Goal: Task Accomplishment & Management: Manage account settings

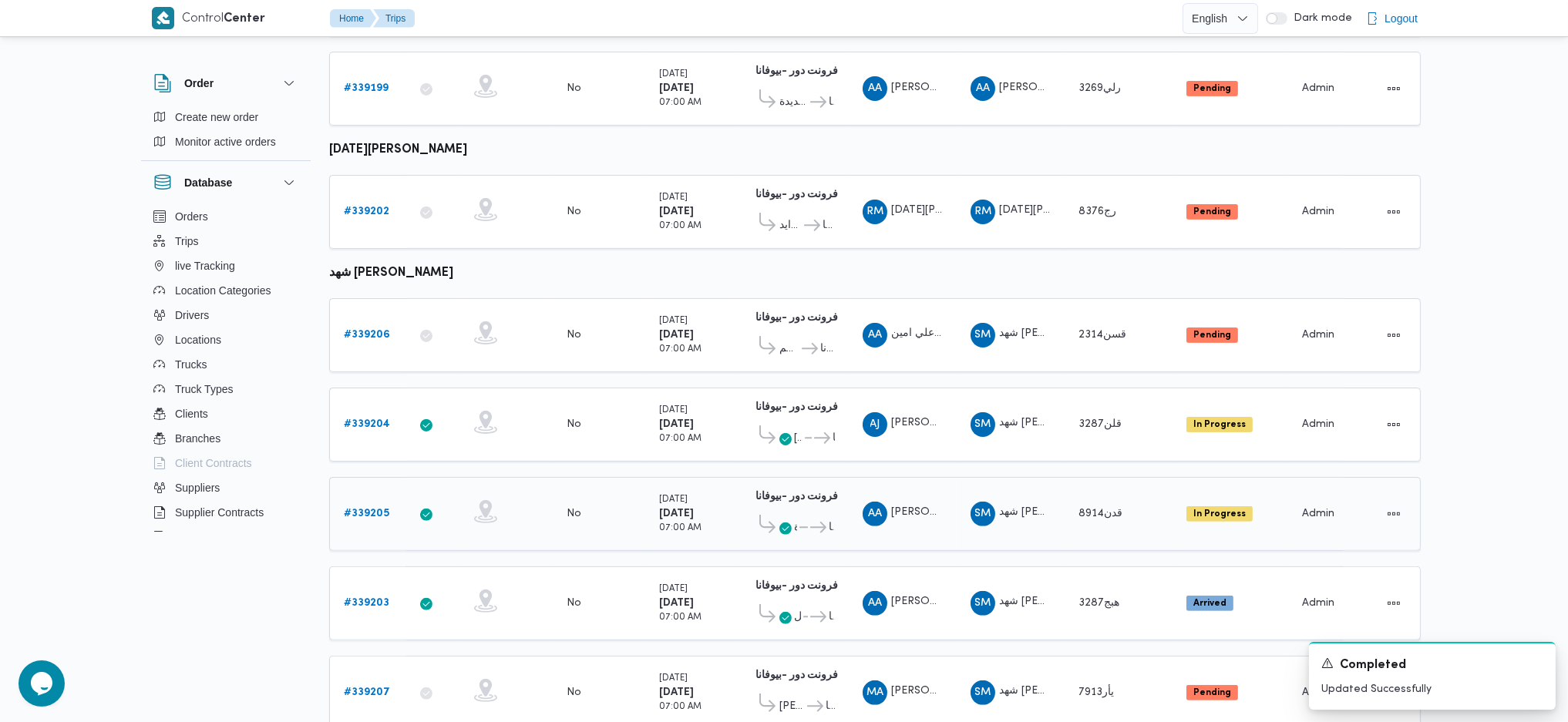
scroll to position [1001, 0]
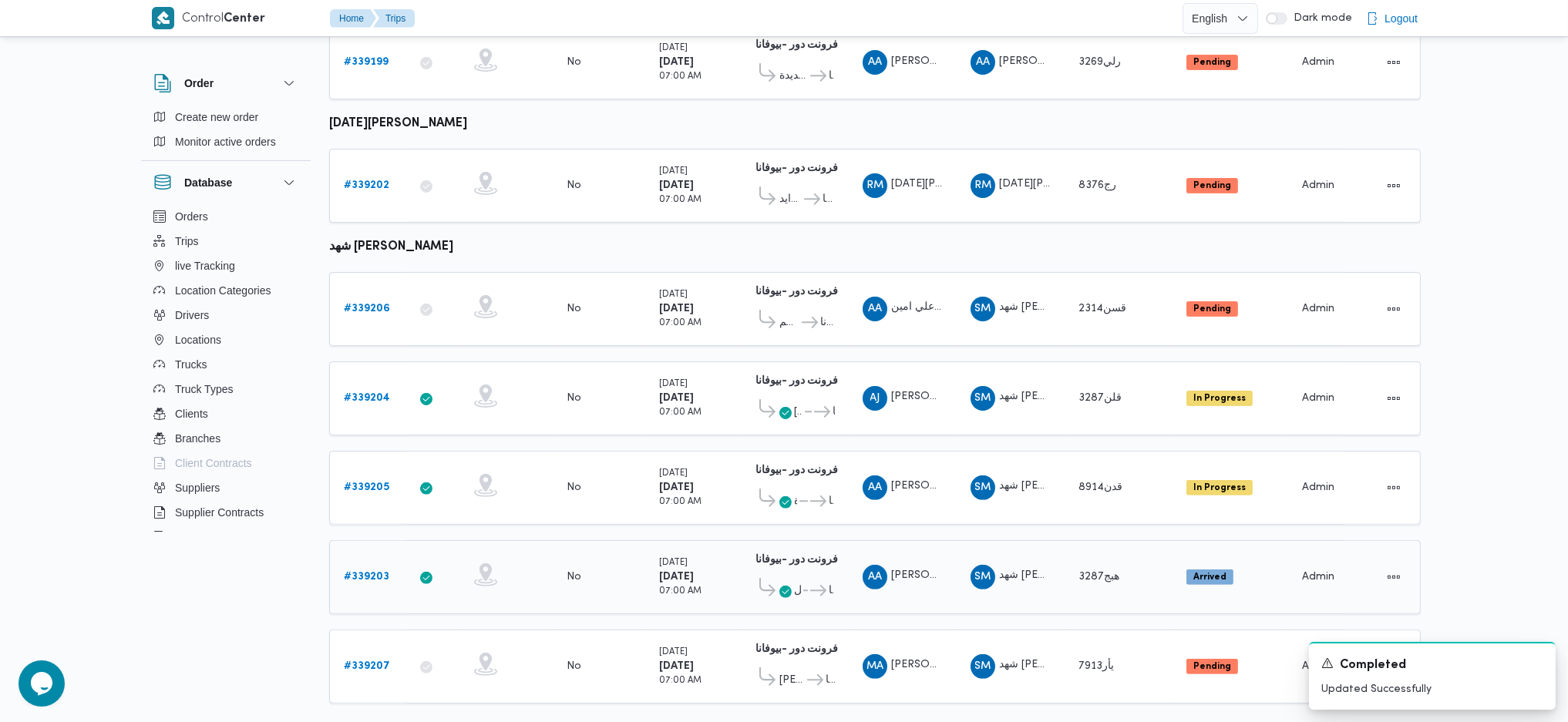
click at [383, 572] on b "# 339203" at bounding box center [366, 577] width 46 height 10
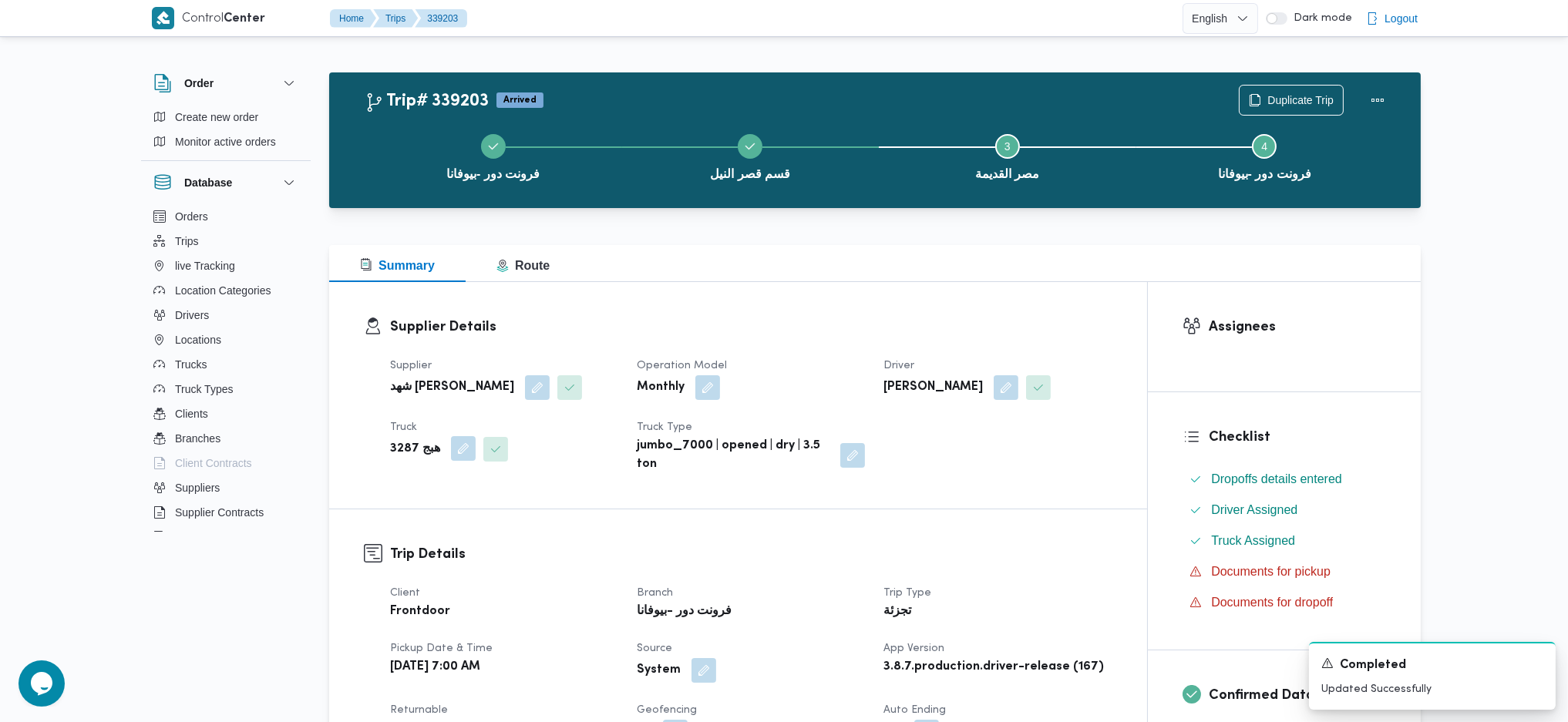
click at [454, 451] on button "button" at bounding box center [463, 448] width 25 height 25
click at [431, 514] on div at bounding box center [428, 511] width 8 height 25
type input "816"
click at [388, 532] on icon "button" at bounding box center [384, 538] width 12 height 12
drag, startPoint x: 538, startPoint y: 490, endPoint x: 540, endPoint y: 499, distance: 9.2
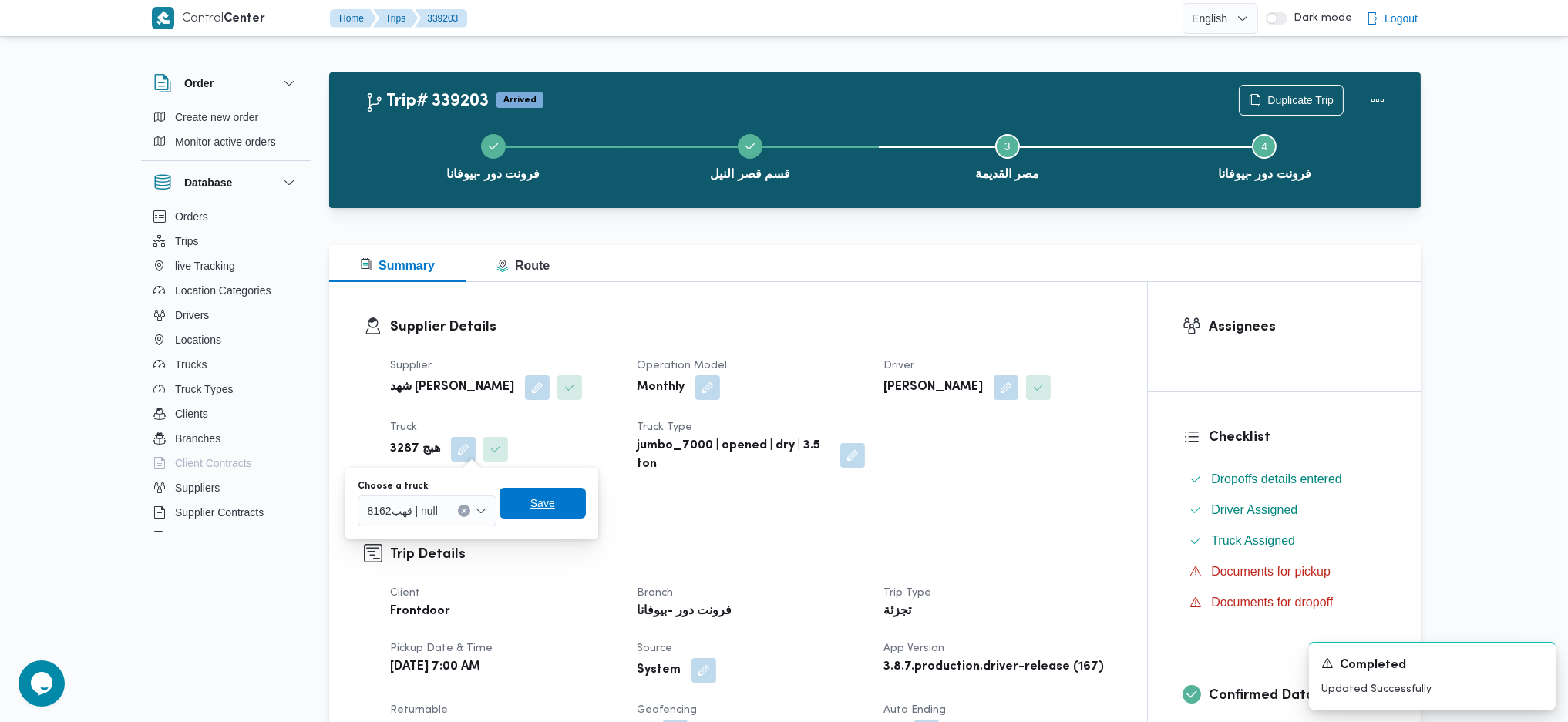
click at [538, 492] on span "Save" at bounding box center [543, 504] width 87 height 31
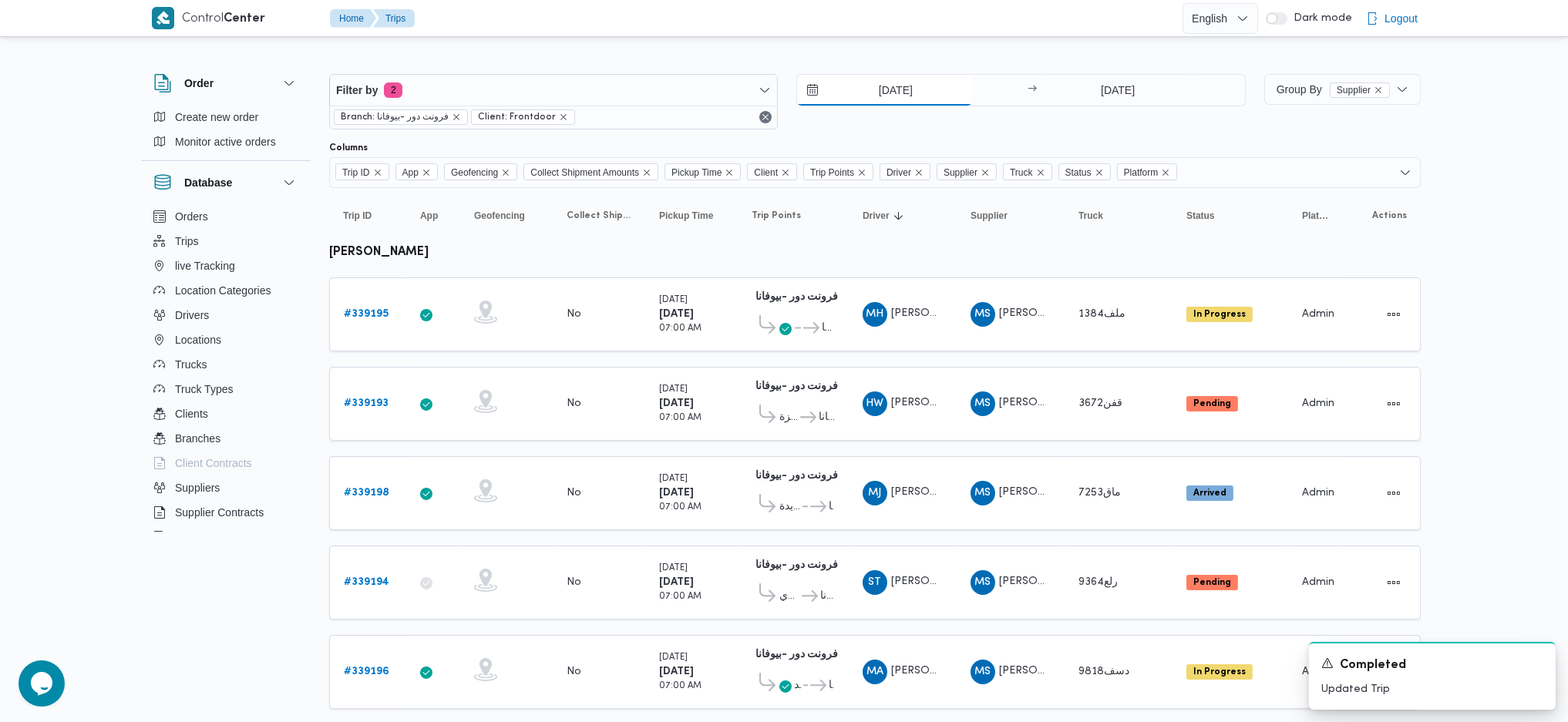
click at [879, 100] on input "23/9/2025" at bounding box center [884, 90] width 175 height 31
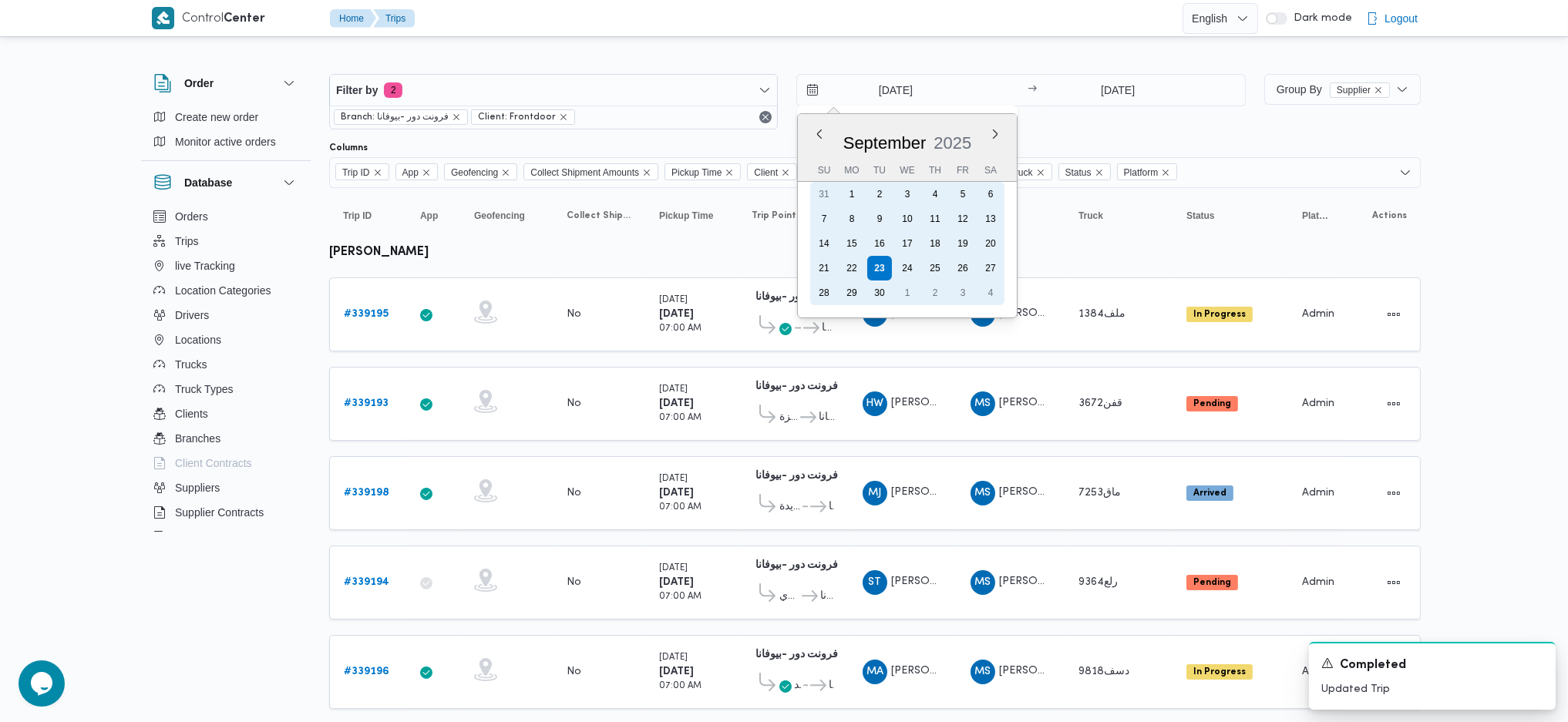
drag, startPoint x: 851, startPoint y: 257, endPoint x: 1066, endPoint y: 97, distance: 268.0
click at [854, 257] on div "22" at bounding box center [851, 268] width 25 height 25
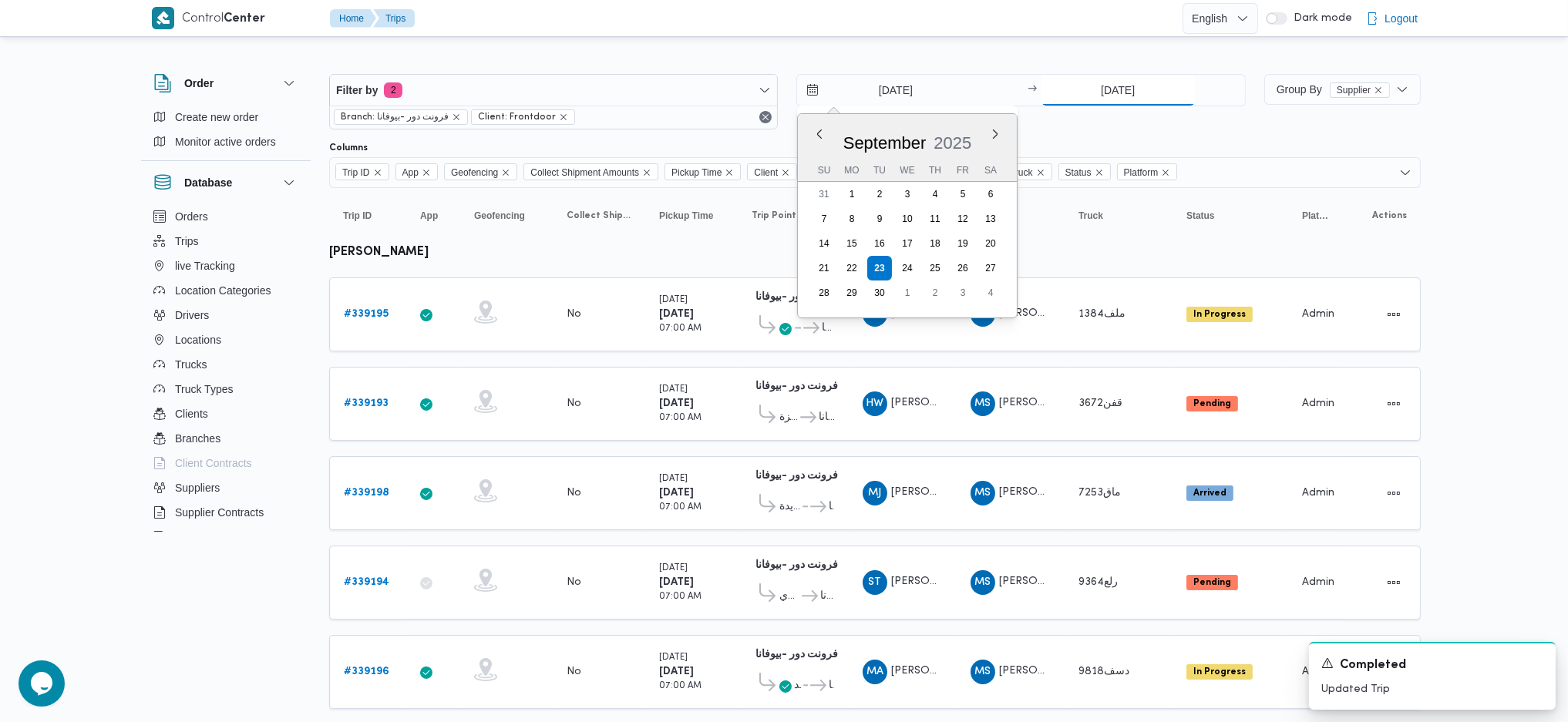
click at [1066, 96] on input "23/9/2025" at bounding box center [1118, 90] width 153 height 31
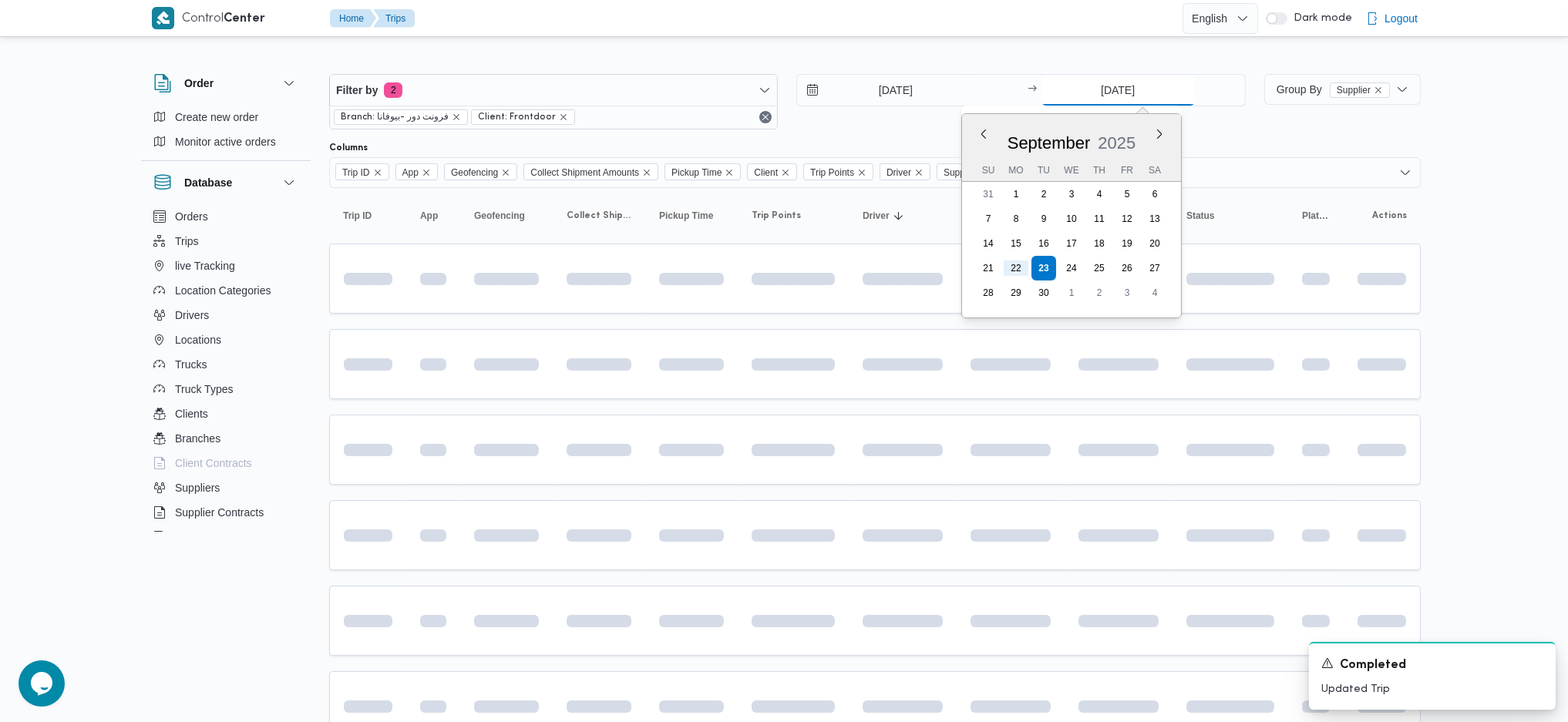
type input "22/9/2025"
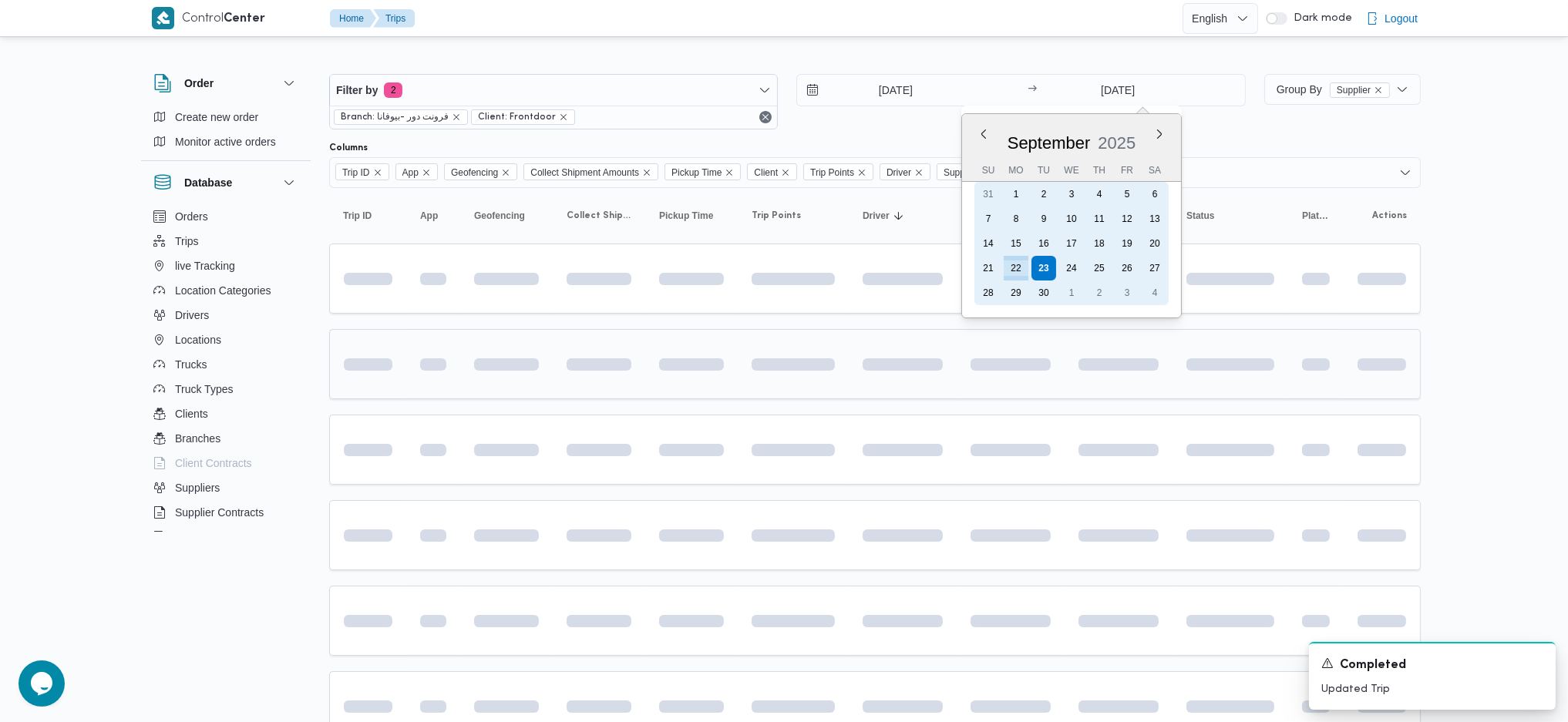
click at [1016, 262] on div "22" at bounding box center [1016, 268] width 25 height 25
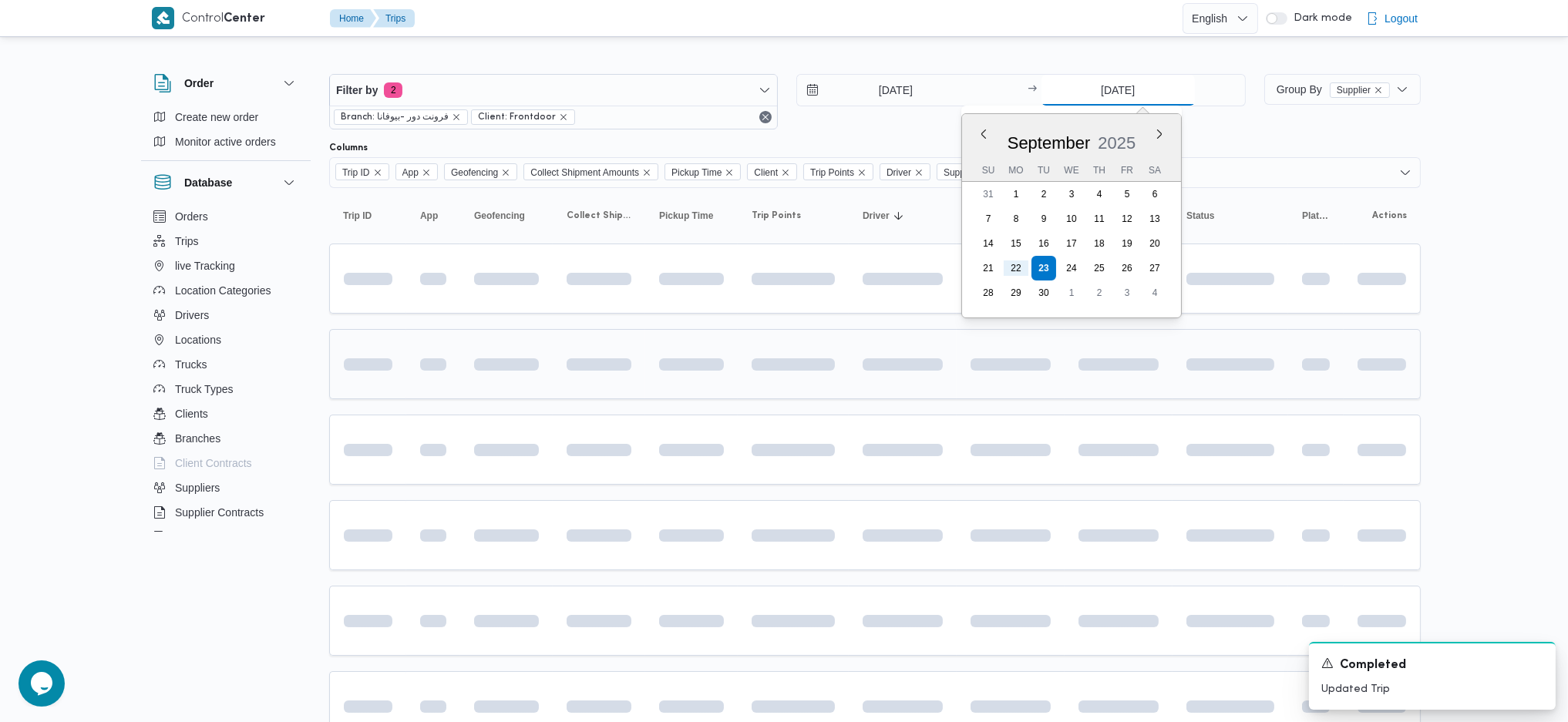
type input "22/9/2025"
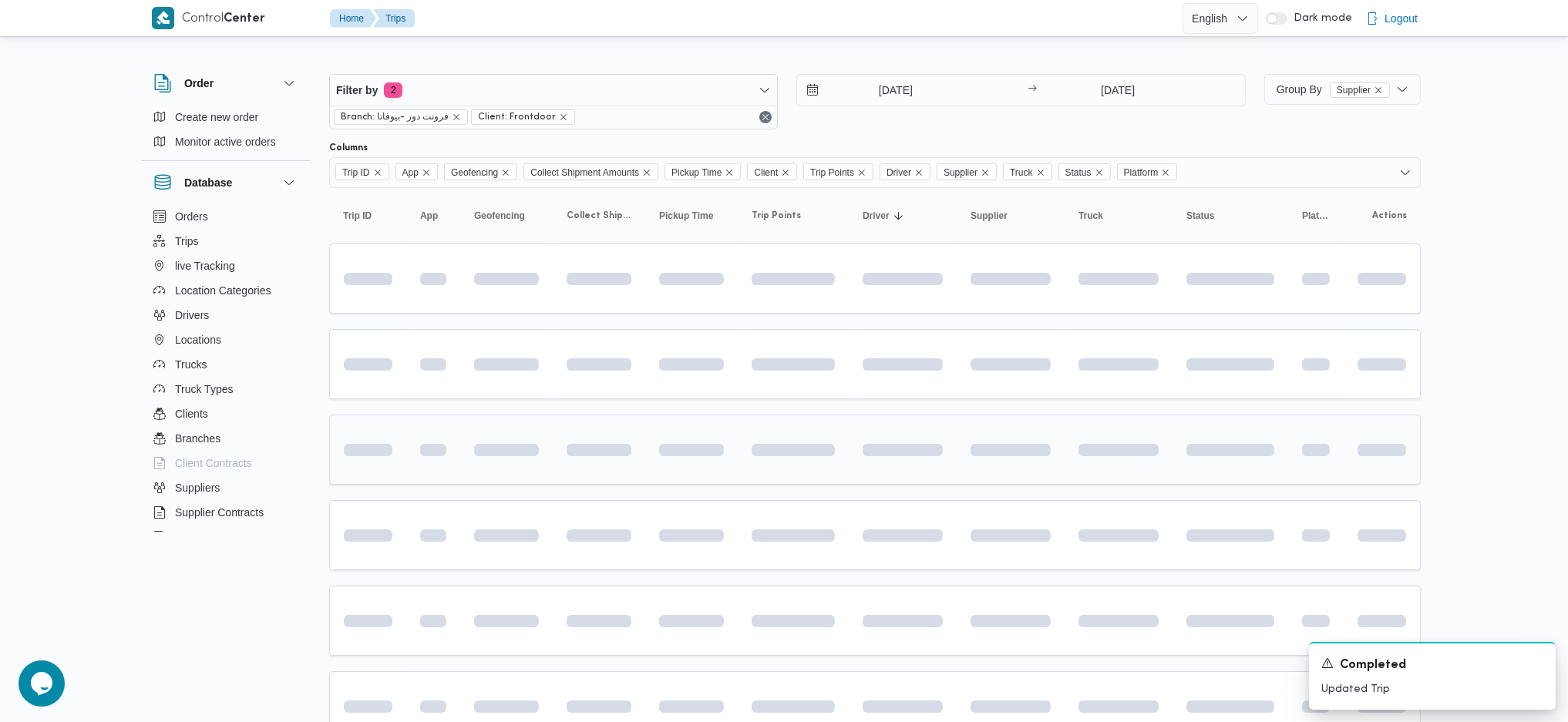
click at [820, 461] on span at bounding box center [794, 450] width 84 height 48
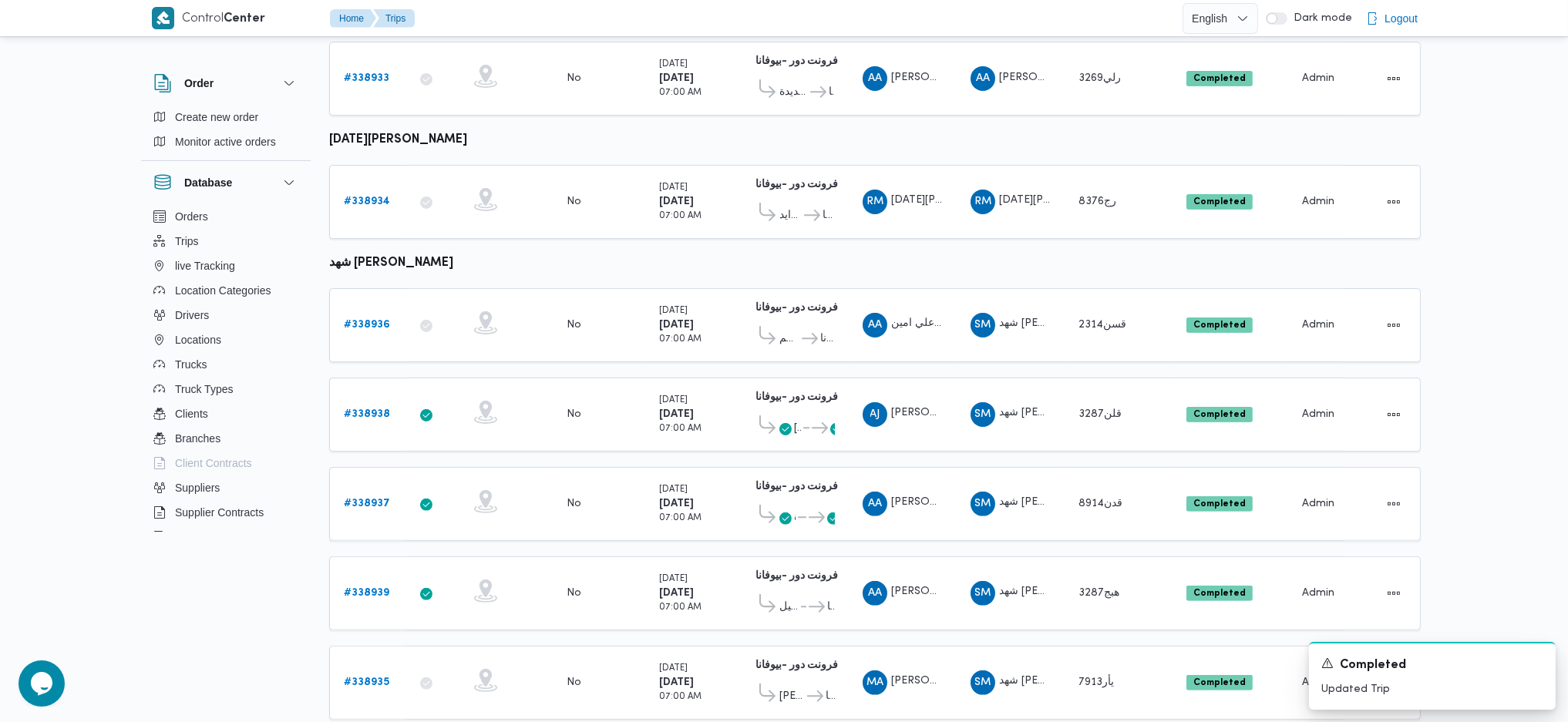
scroll to position [1001, 0]
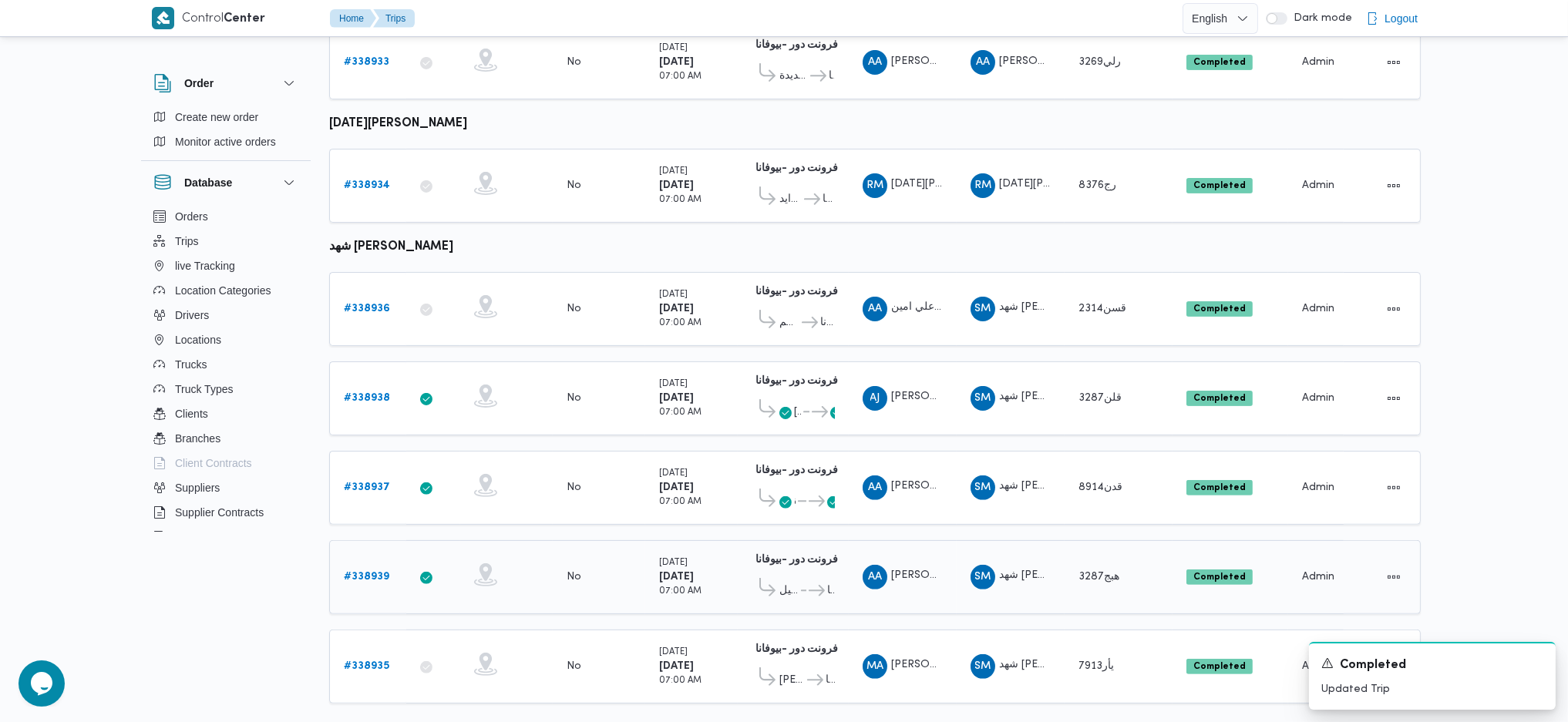
click at [376, 572] on b "# 338939" at bounding box center [366, 577] width 46 height 10
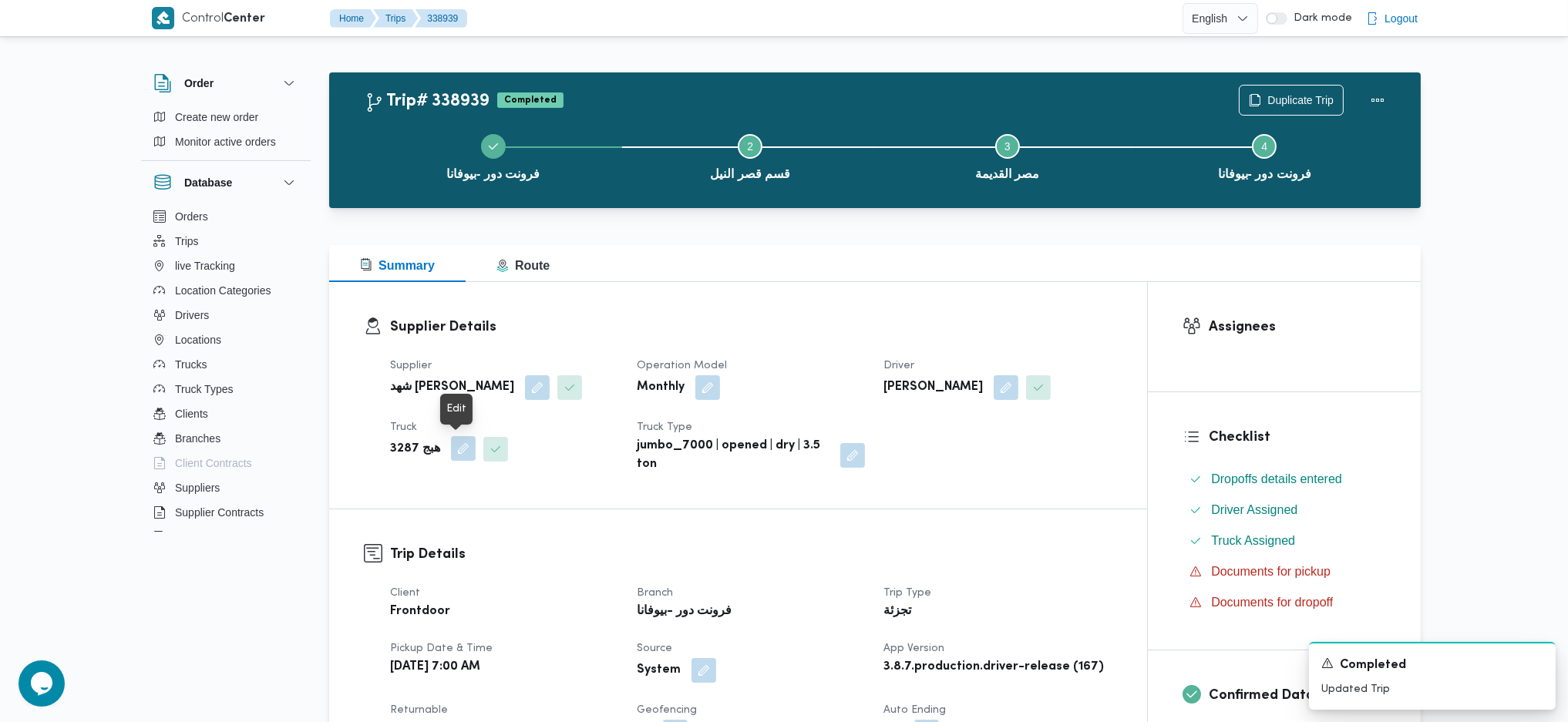
click at [451, 446] on button "button" at bounding box center [463, 448] width 25 height 25
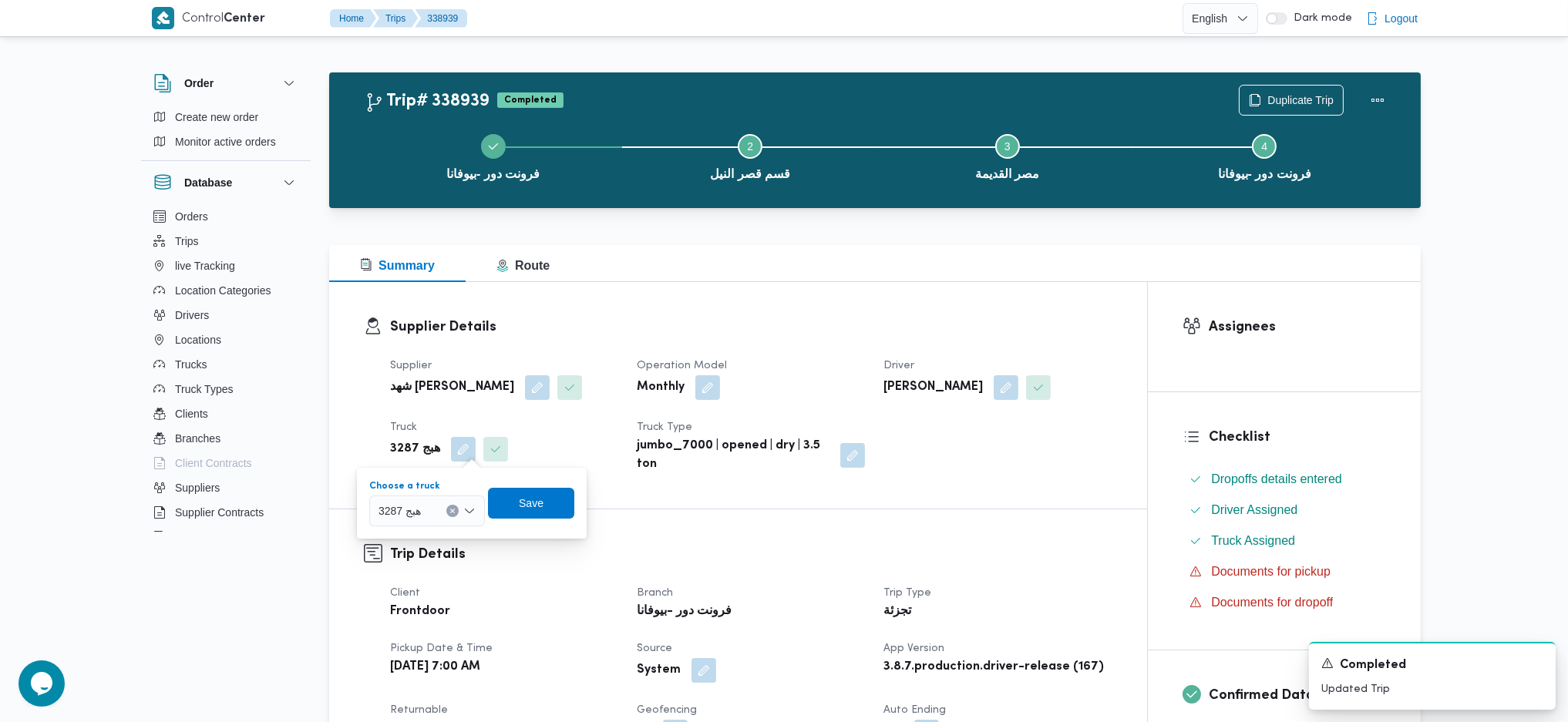
click at [405, 507] on span "هبج 3287" at bounding box center [399, 510] width 43 height 17
type input "8162"
click at [438, 529] on span "قهب 8162 | null" at bounding box center [436, 538] width 79 height 18
click at [533, 488] on span "Save" at bounding box center [543, 503] width 87 height 31
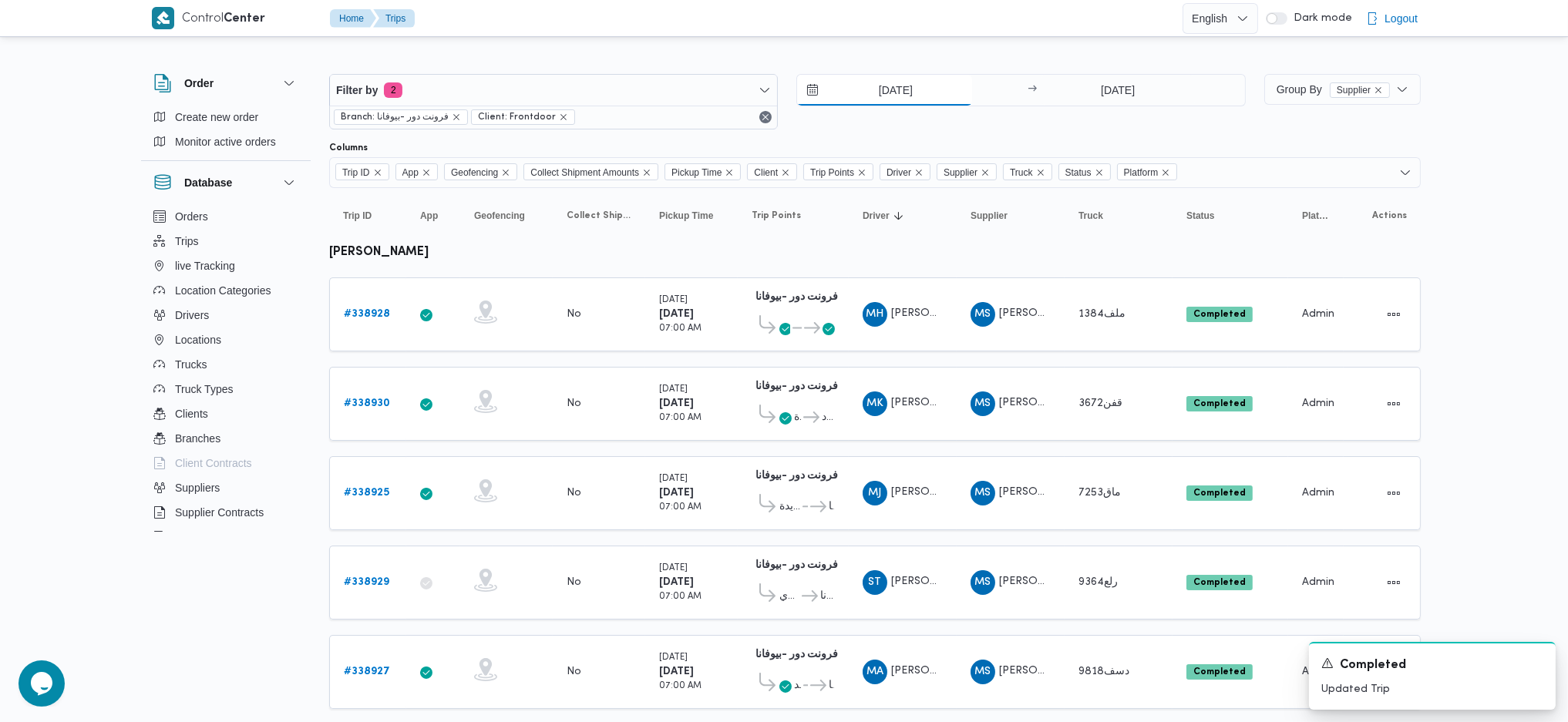
click at [888, 96] on input "22/9/2025" at bounding box center [884, 90] width 175 height 31
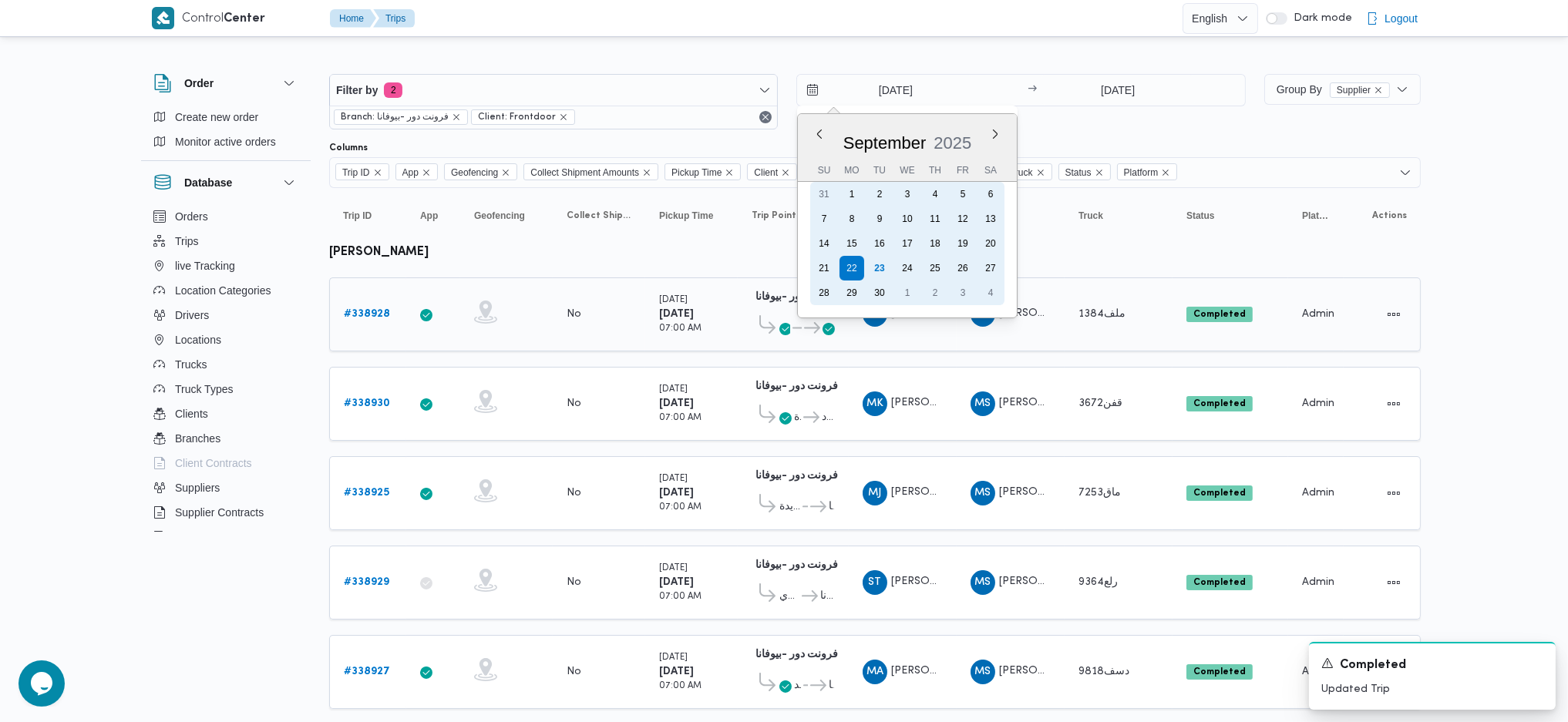
click at [879, 280] on div "30" at bounding box center [880, 292] width 25 height 25
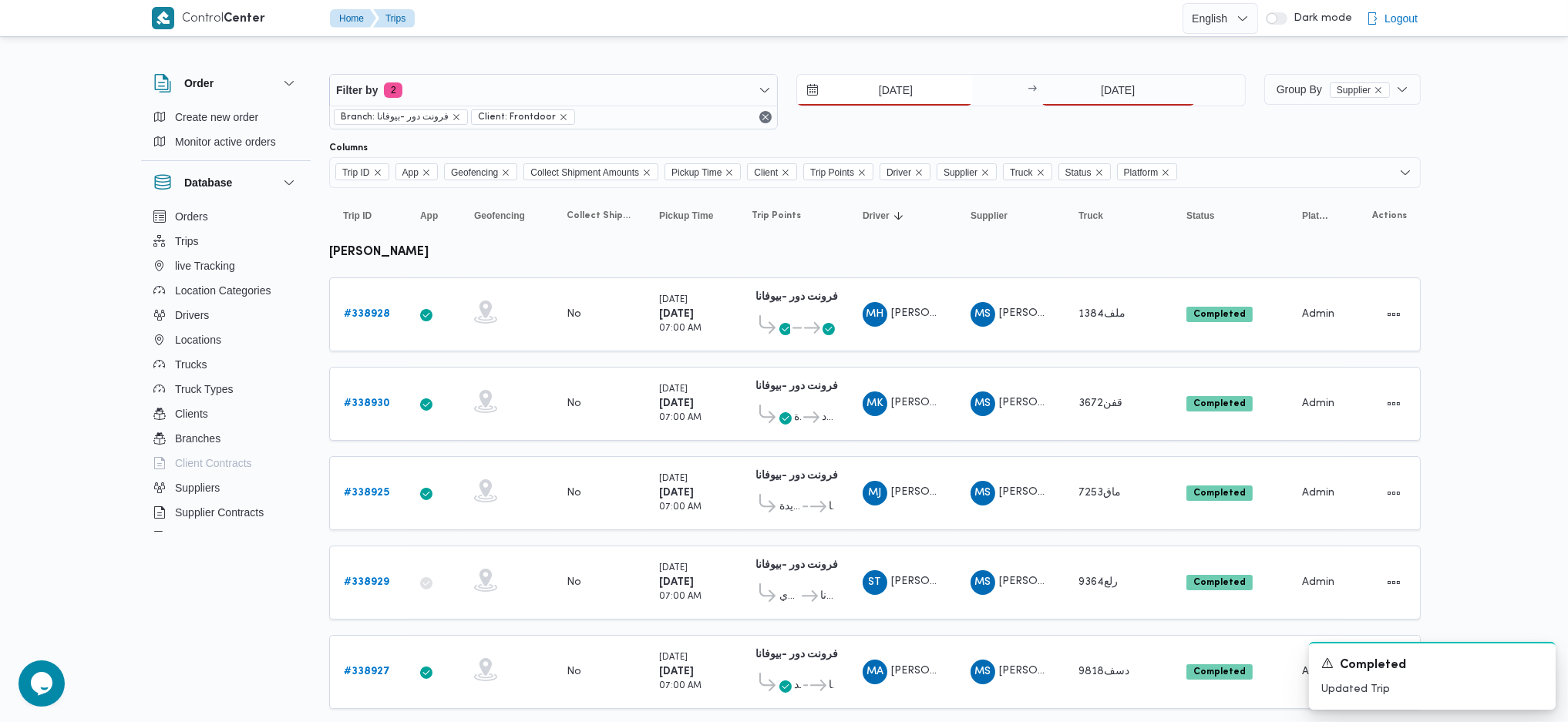
click at [888, 87] on input "30/9/2025" at bounding box center [884, 90] width 175 height 31
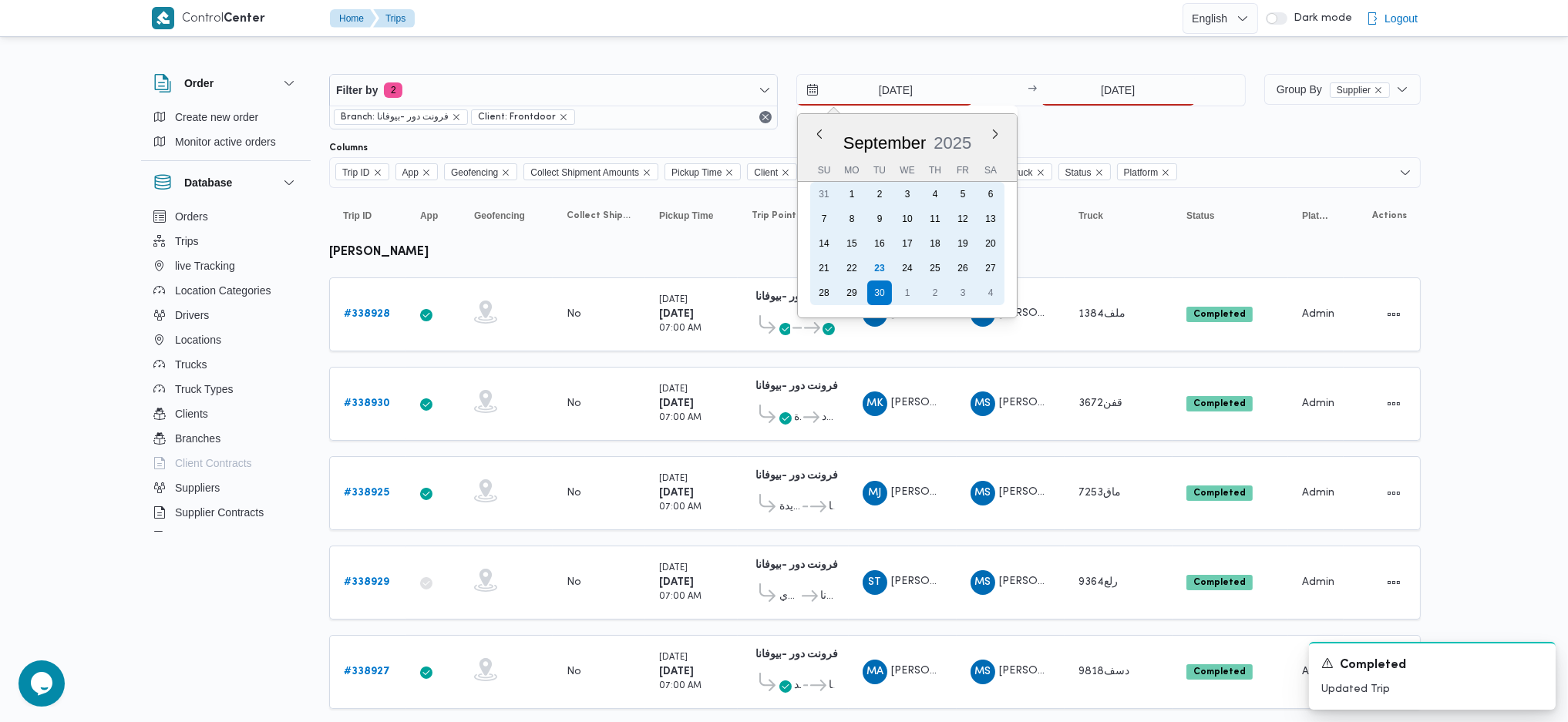
click at [878, 268] on div "23" at bounding box center [880, 268] width 25 height 25
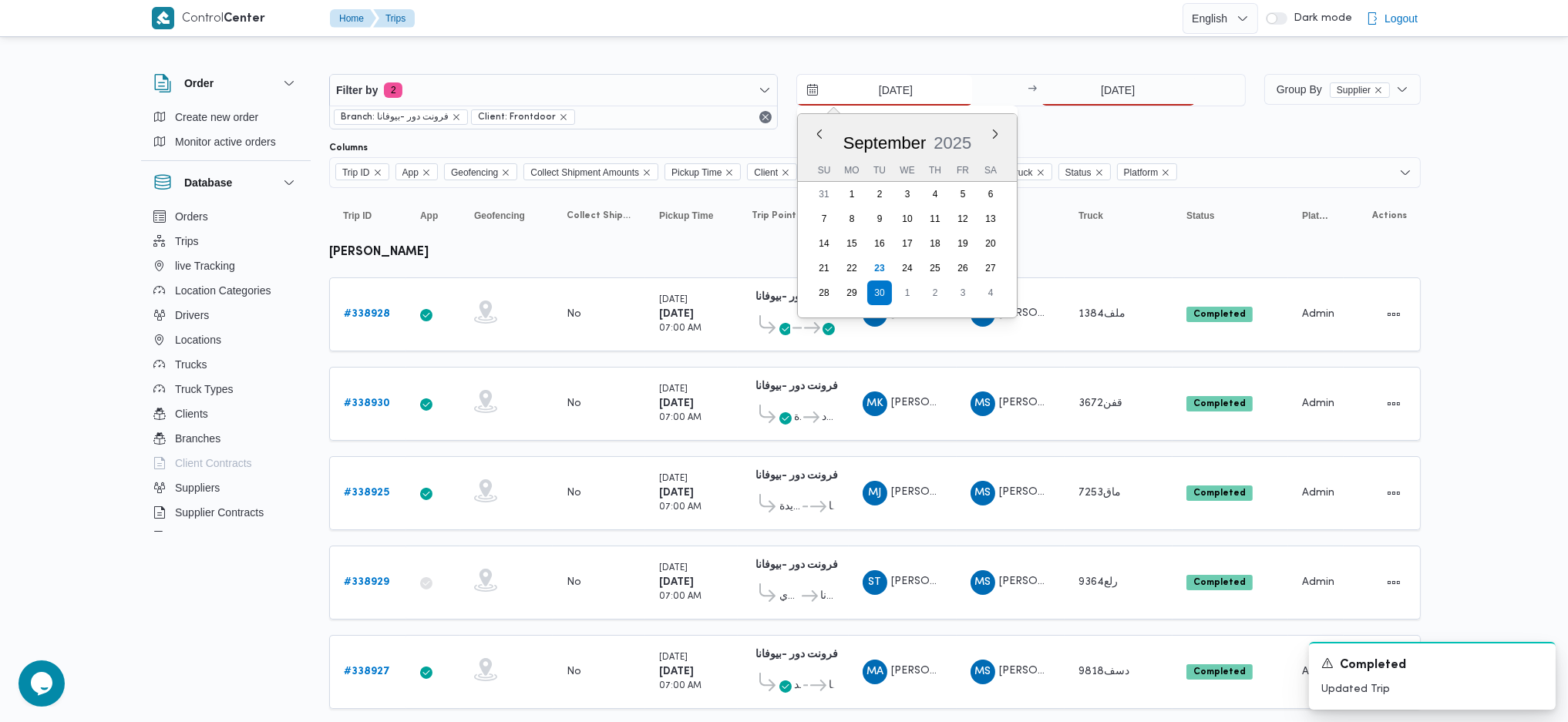
type input "23/9/2025"
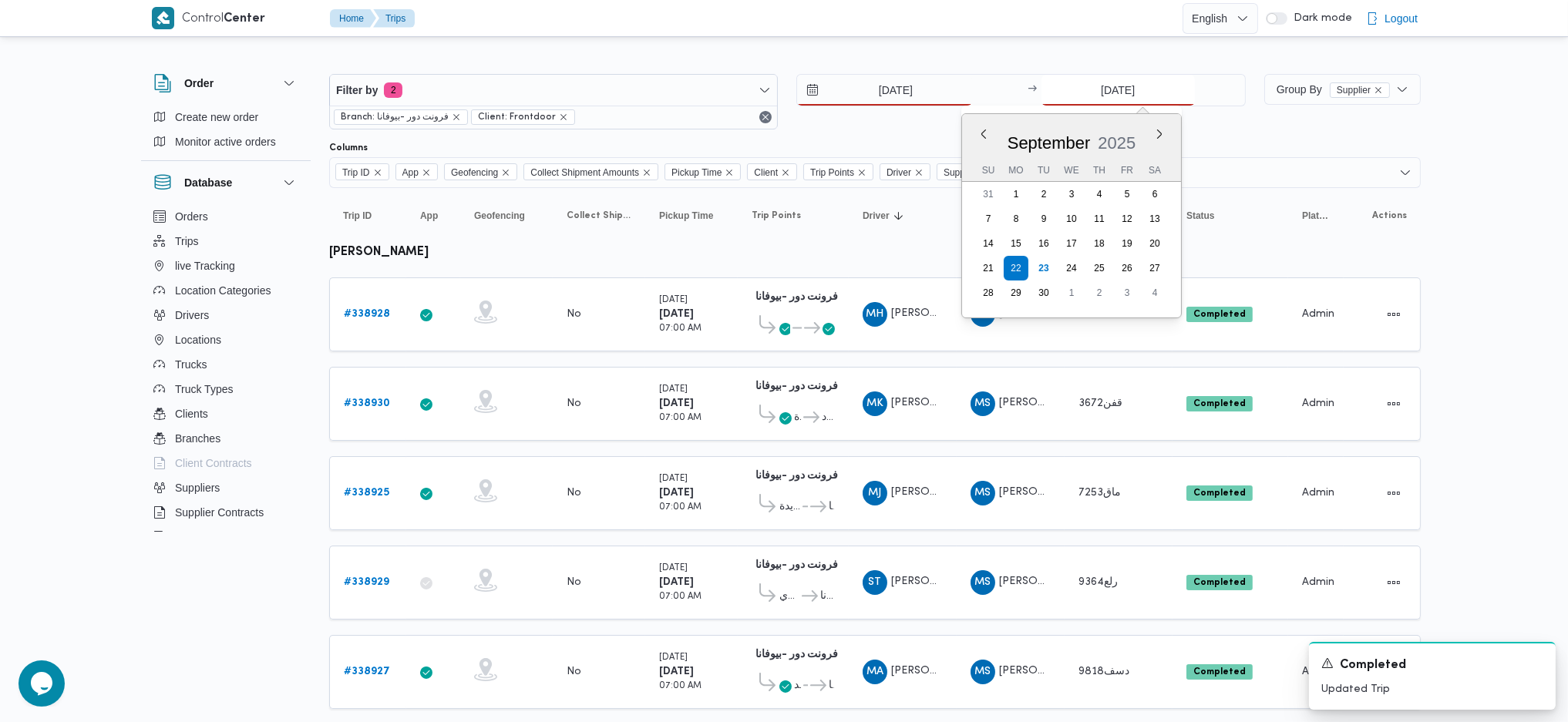
click at [1094, 85] on input "22/9/2025" at bounding box center [1118, 90] width 153 height 31
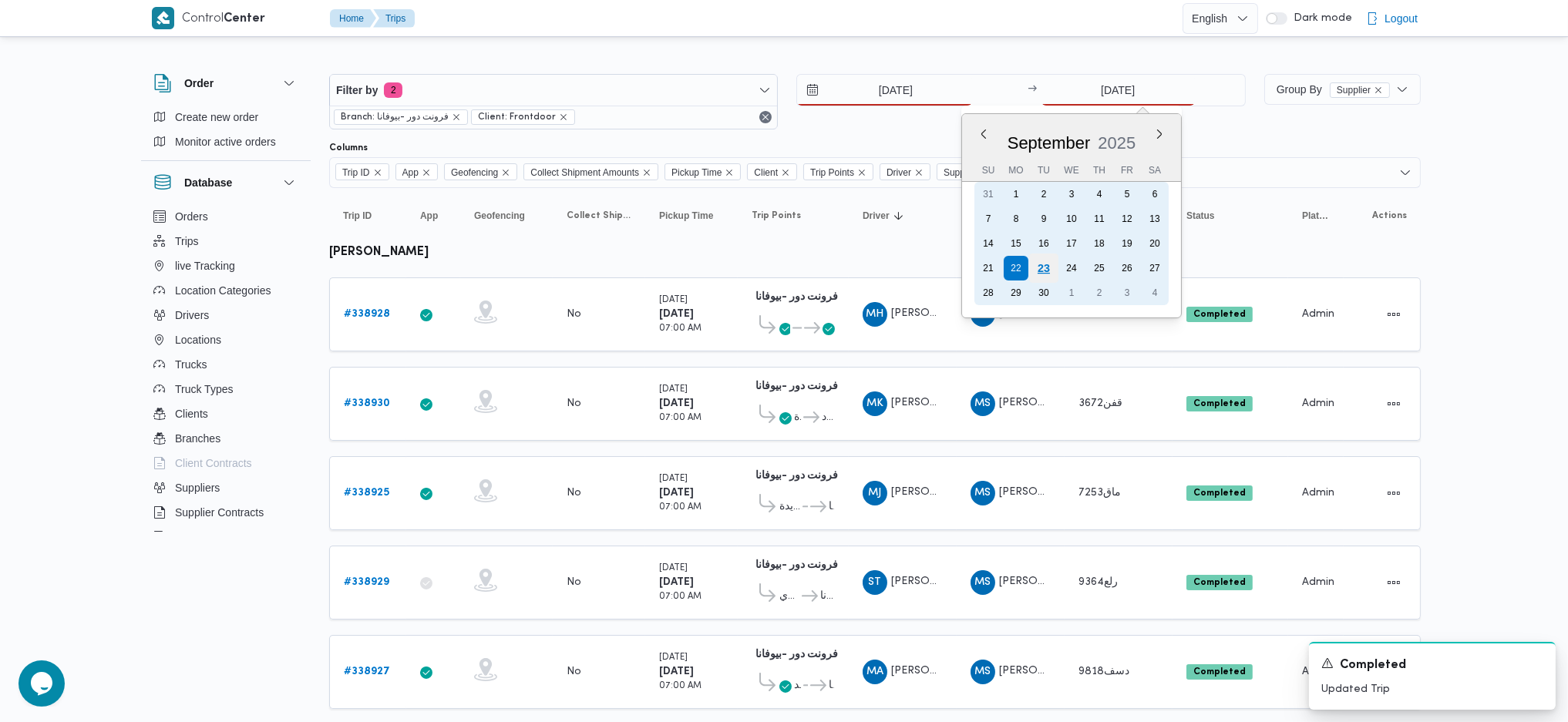
click at [1040, 267] on div "23" at bounding box center [1043, 268] width 29 height 29
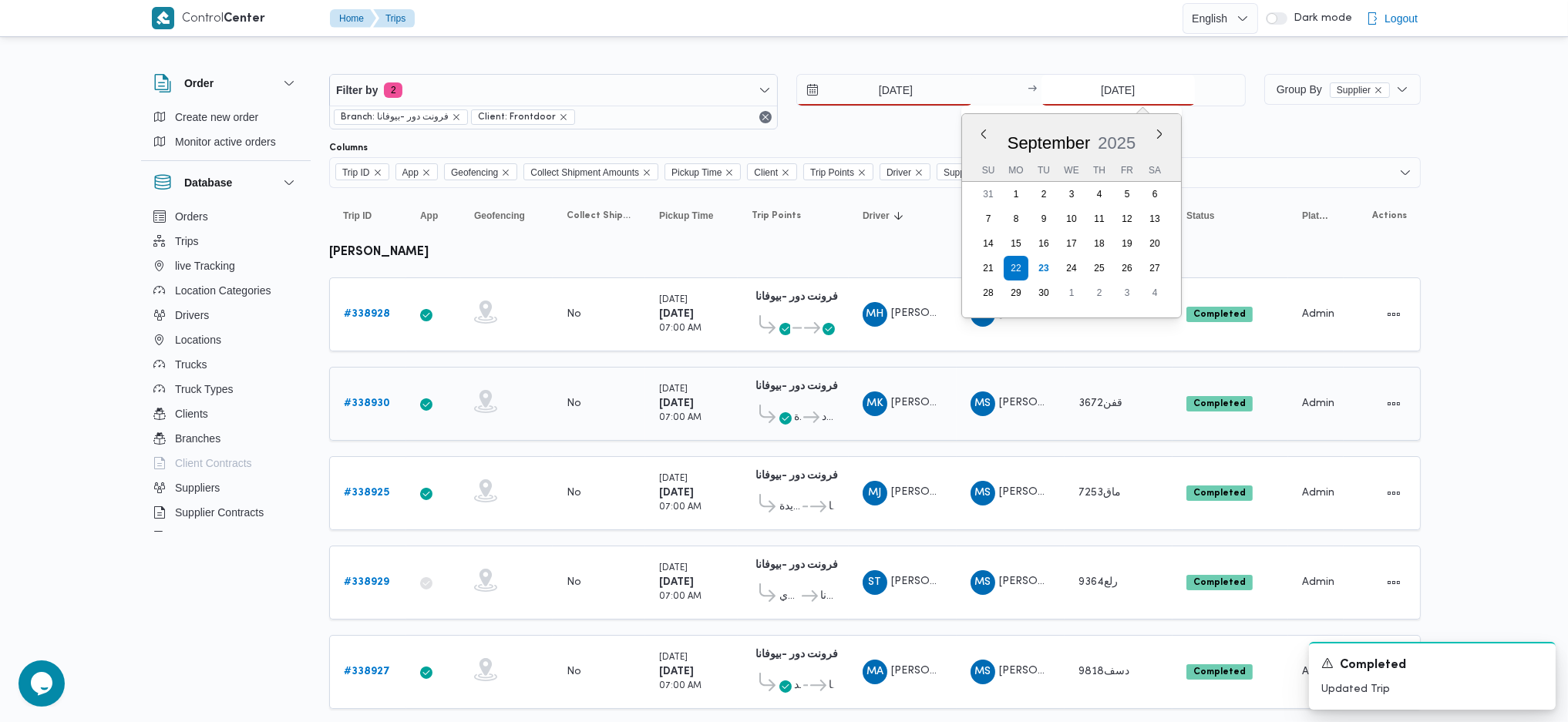
type input "23/9/2025"
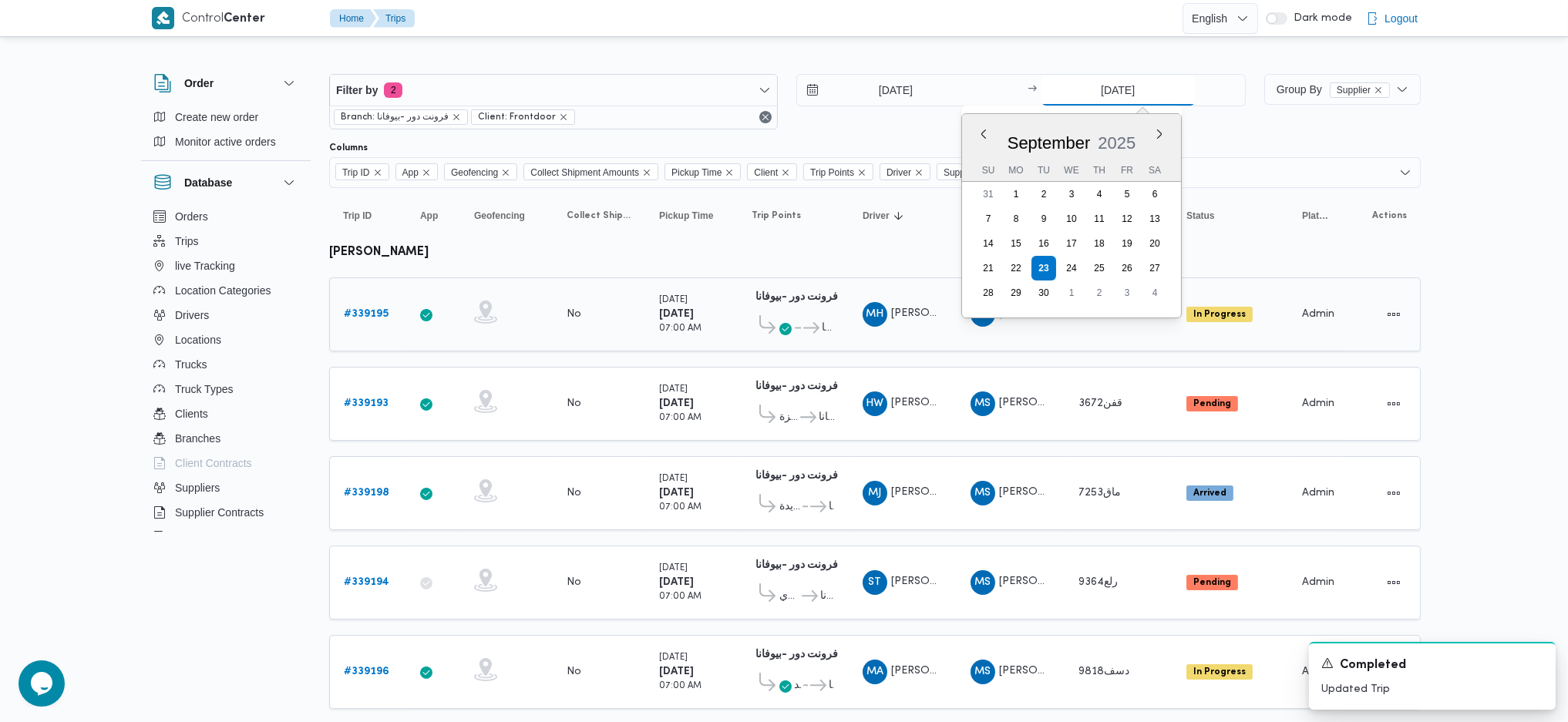
scroll to position [205, 0]
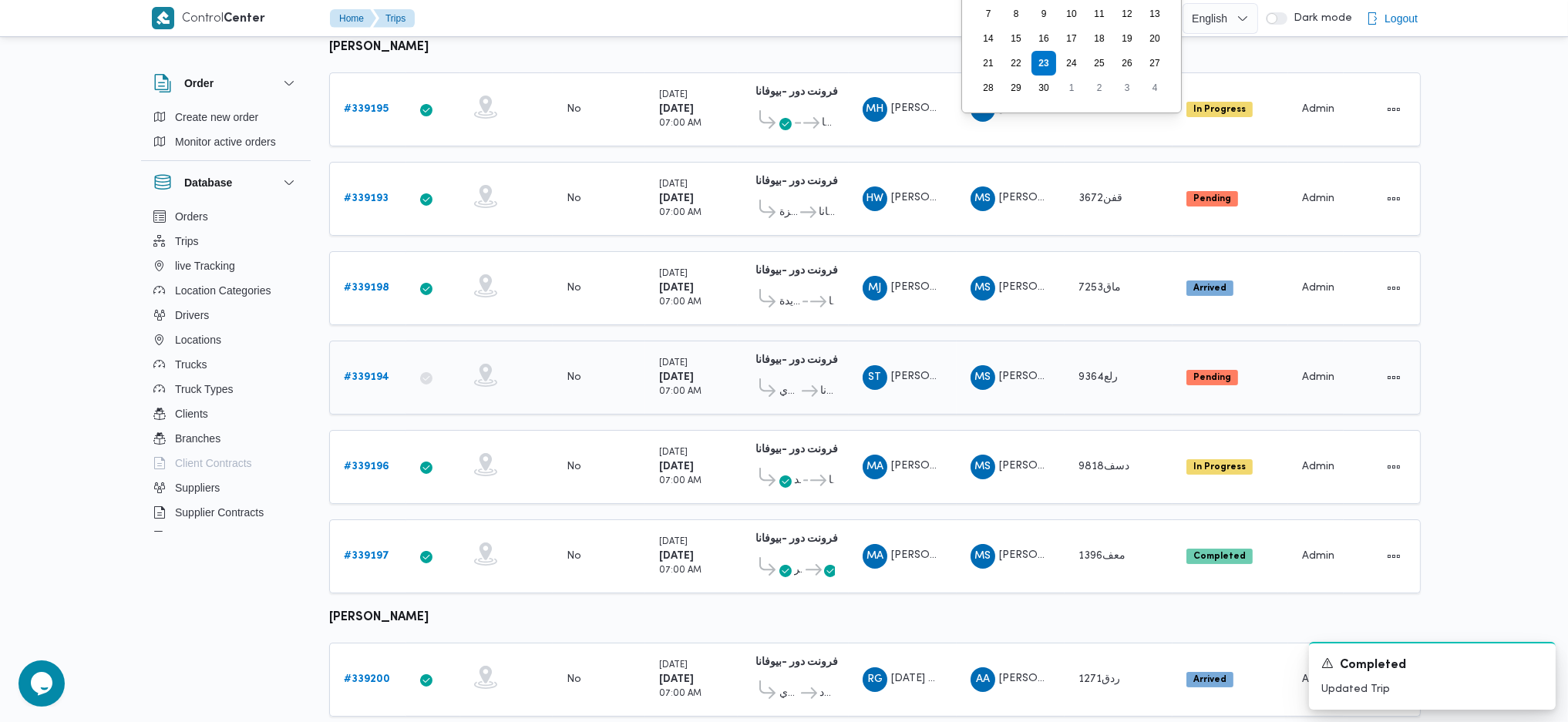
click at [923, 383] on div "ST سعيد ثروت محمود رضوان" at bounding box center [902, 377] width 92 height 37
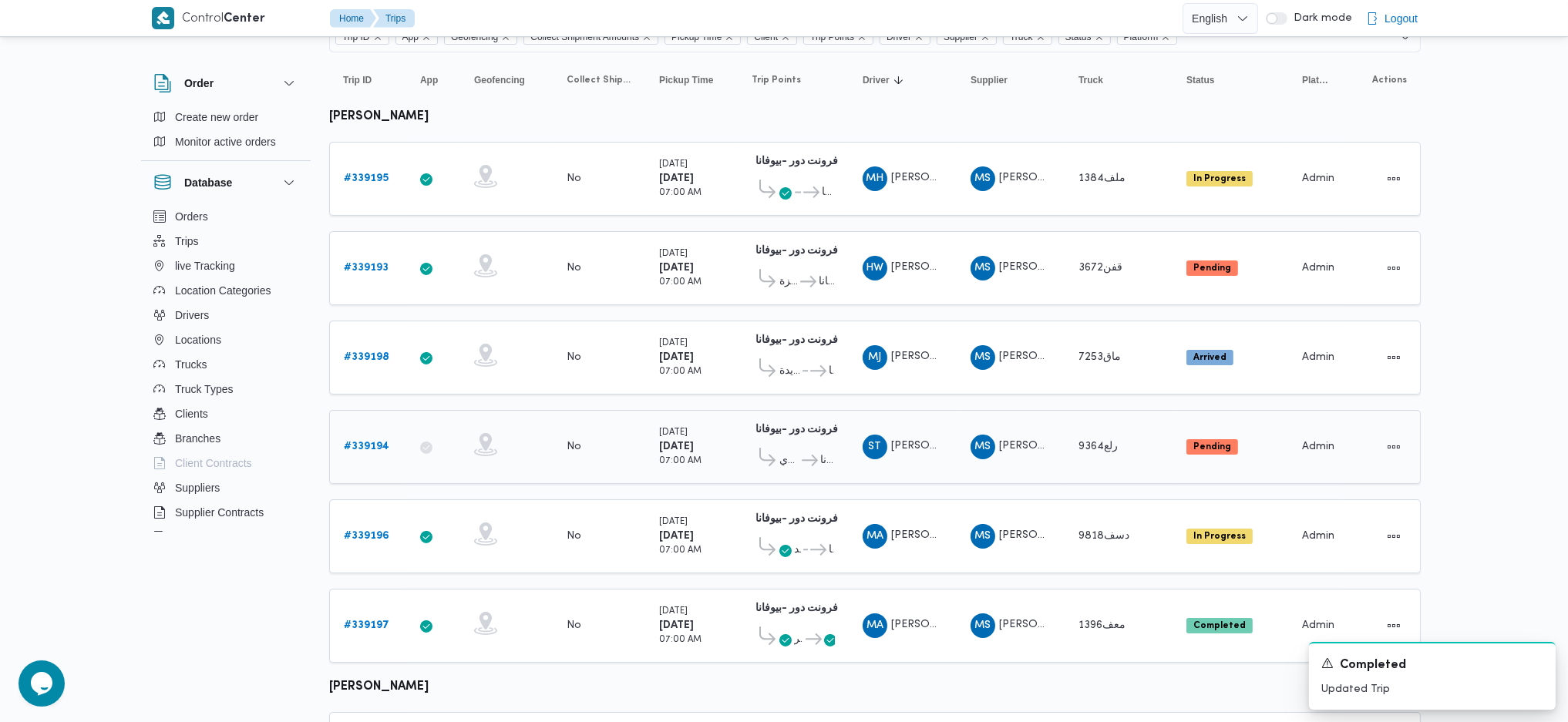
scroll to position [103, 0]
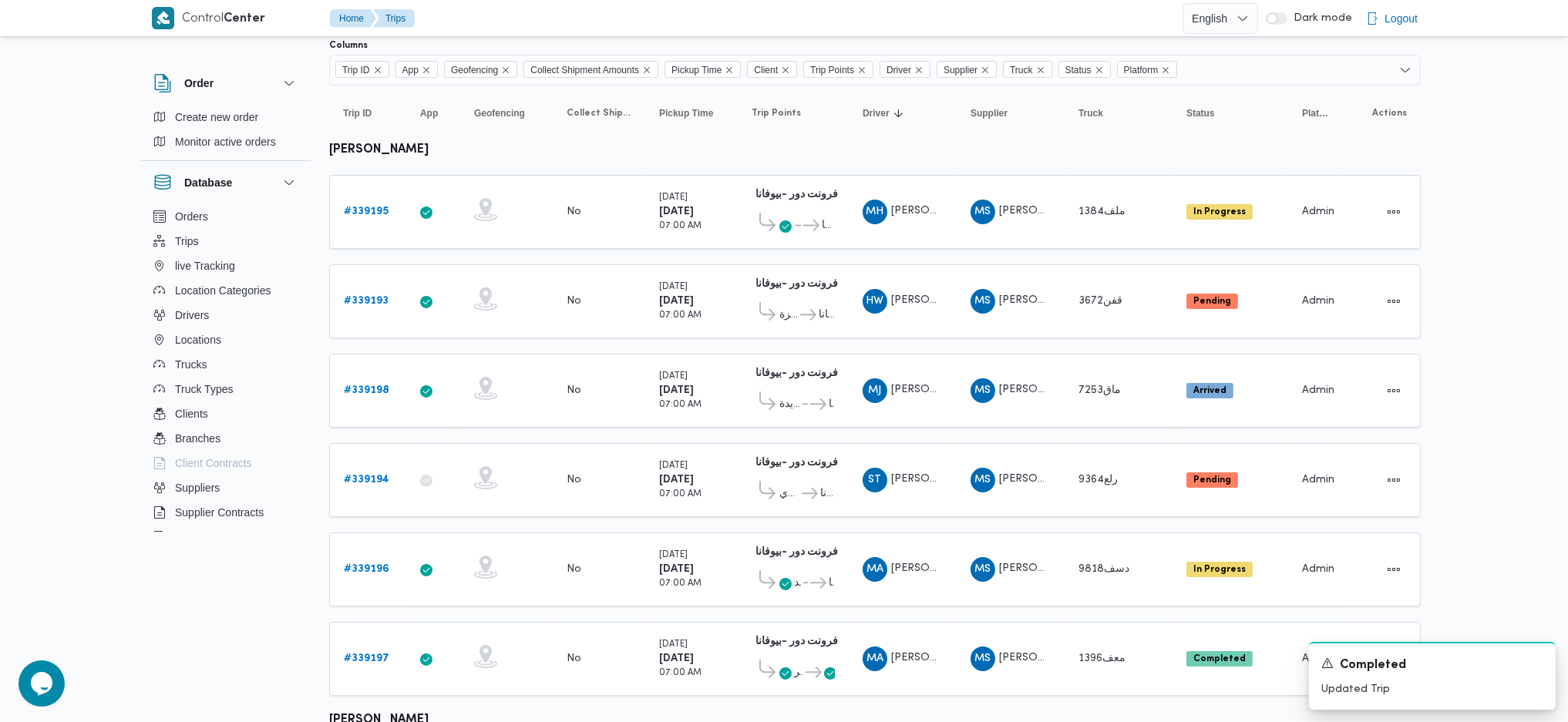
click at [429, 152] on b "محمد صلاح عبداللطيف الشريف" at bounding box center [379, 149] width 100 height 11
copy tbody "محمد صلاح عبداللطيف الشريف Trip ID"
click at [369, 475] on b "# 339194" at bounding box center [366, 479] width 46 height 10
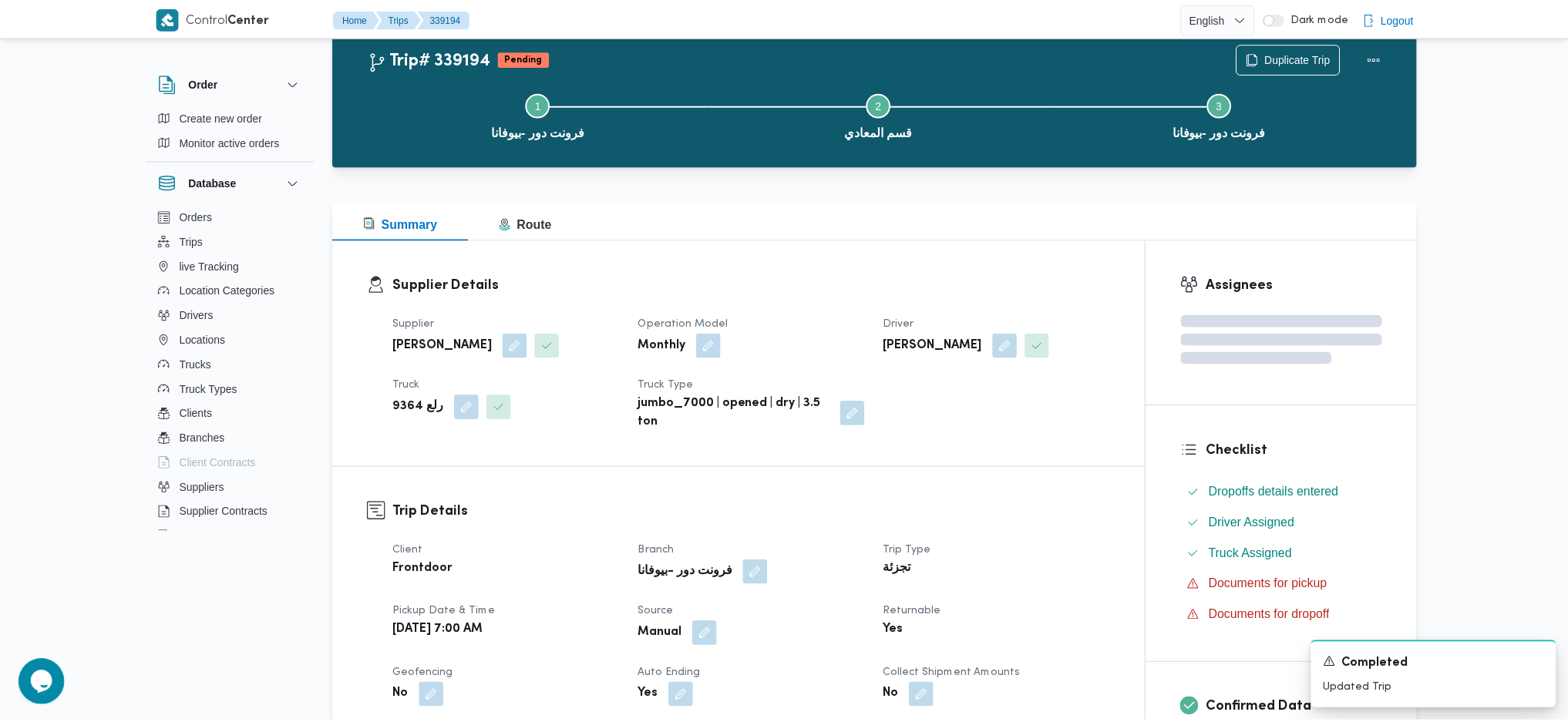
scroll to position [103, 0]
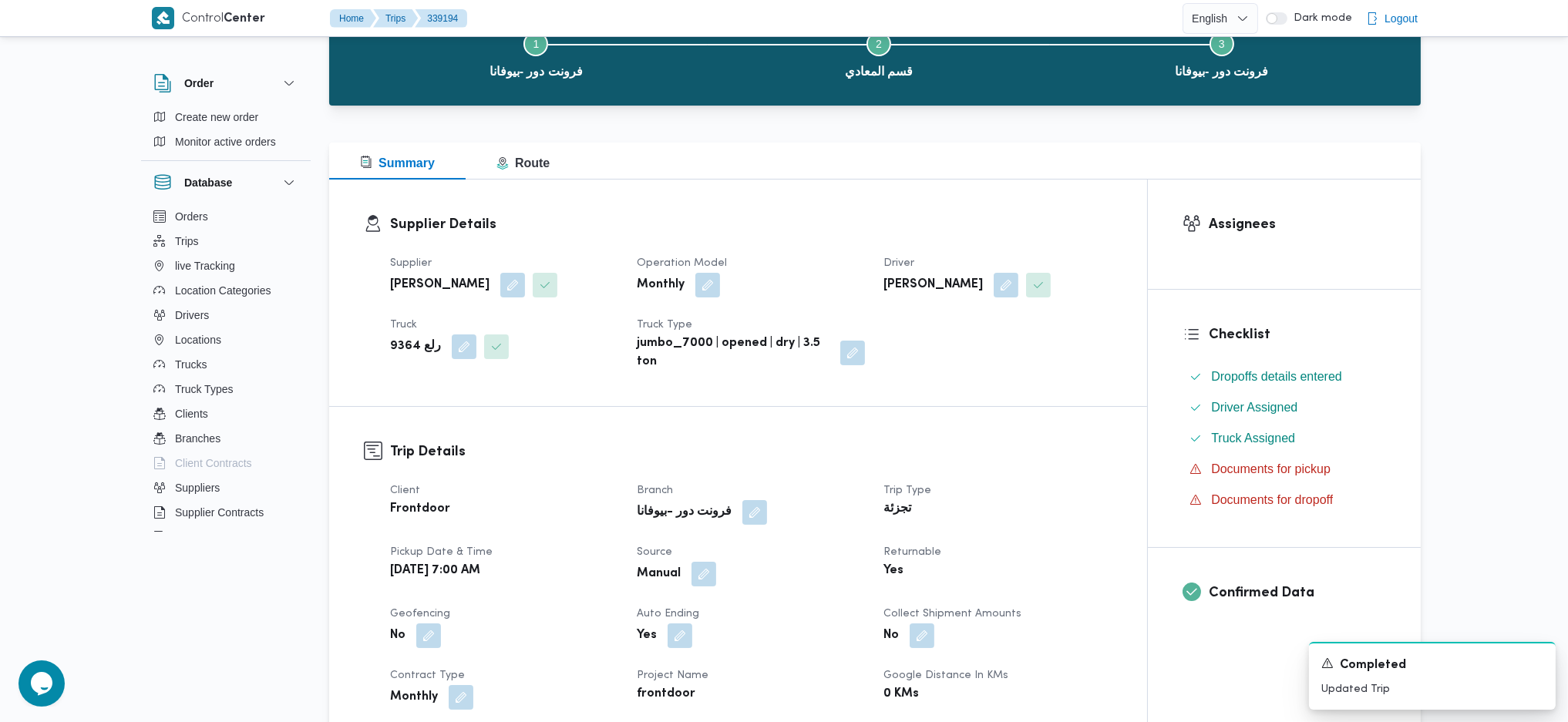
click at [1013, 299] on div "Supplier محمد صلاح عبداللطيف الشريف Operation Model Monthly Driver سعيد ثروت مح…" at bounding box center [751, 312] width 741 height 136
click at [1011, 288] on button "button" at bounding box center [1006, 284] width 25 height 25
click at [968, 349] on span "سعيد ثروت محمود رضوان" at bounding box center [943, 345] width 88 height 17
type input "غريب"
click at [1068, 373] on mark "غريب" at bounding box center [1081, 374] width 26 height 12
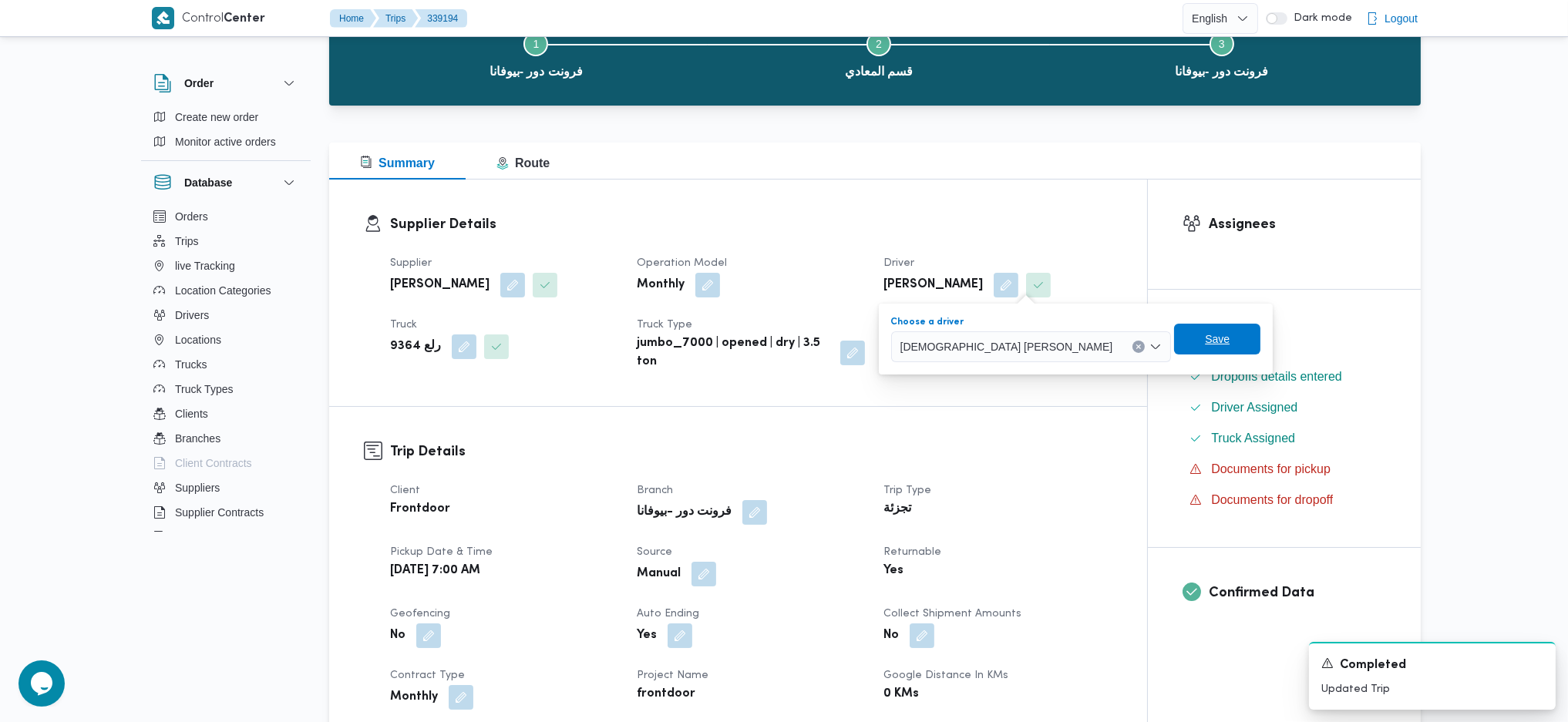
drag, startPoint x: 1095, startPoint y: 337, endPoint x: 1110, endPoint y: 337, distance: 15.0
click at [1174, 337] on span "Save" at bounding box center [1218, 339] width 87 height 31
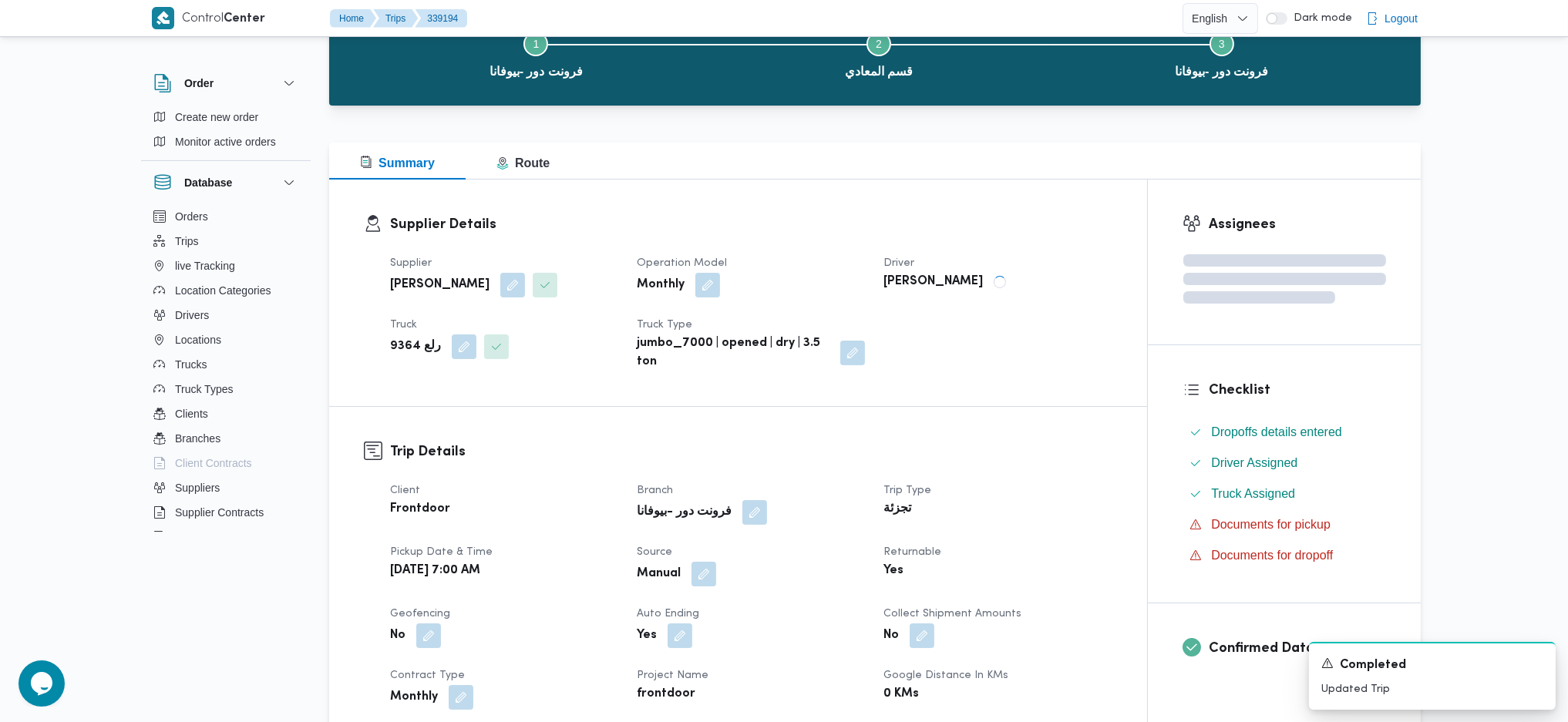
click at [1011, 496] on dt "Trip Type" at bounding box center [998, 491] width 228 height 18
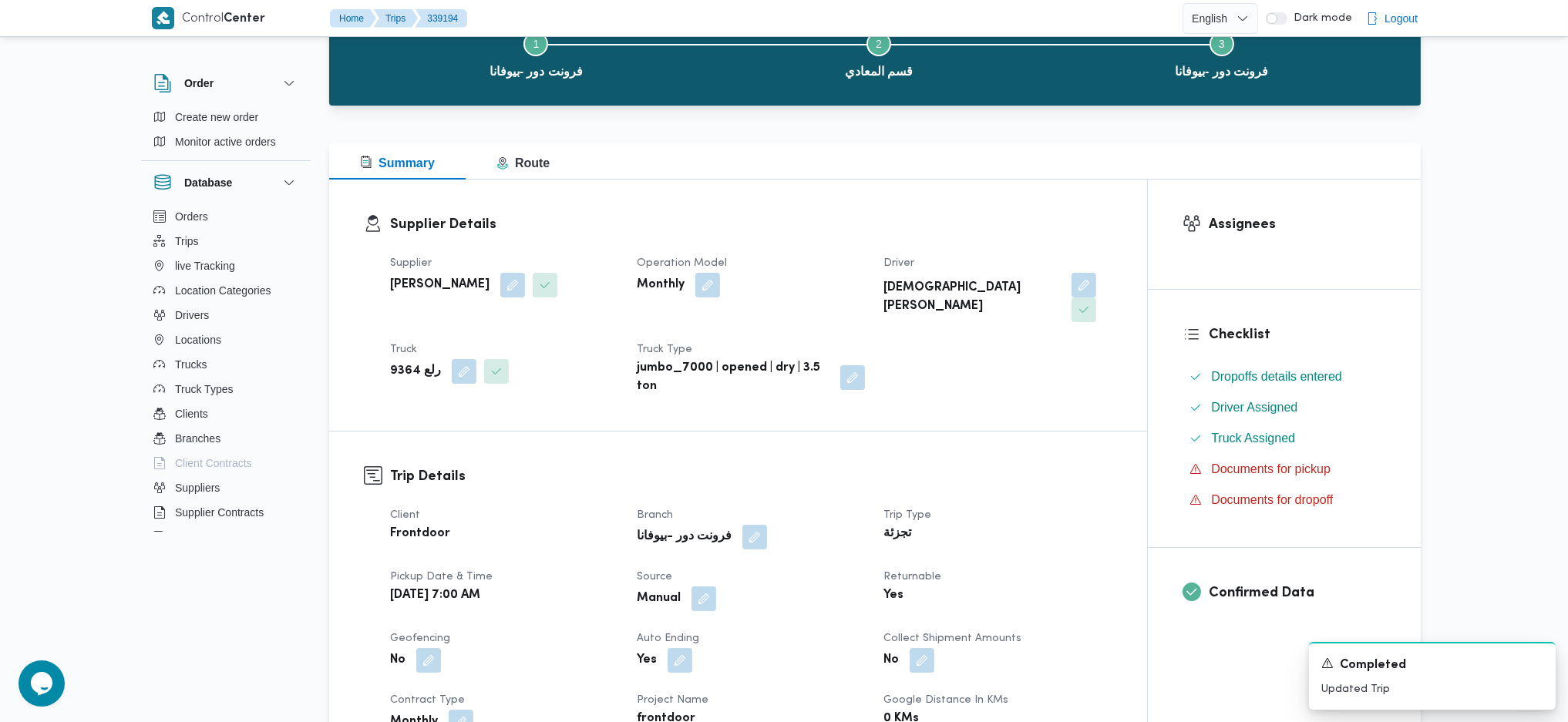
scroll to position [0, 0]
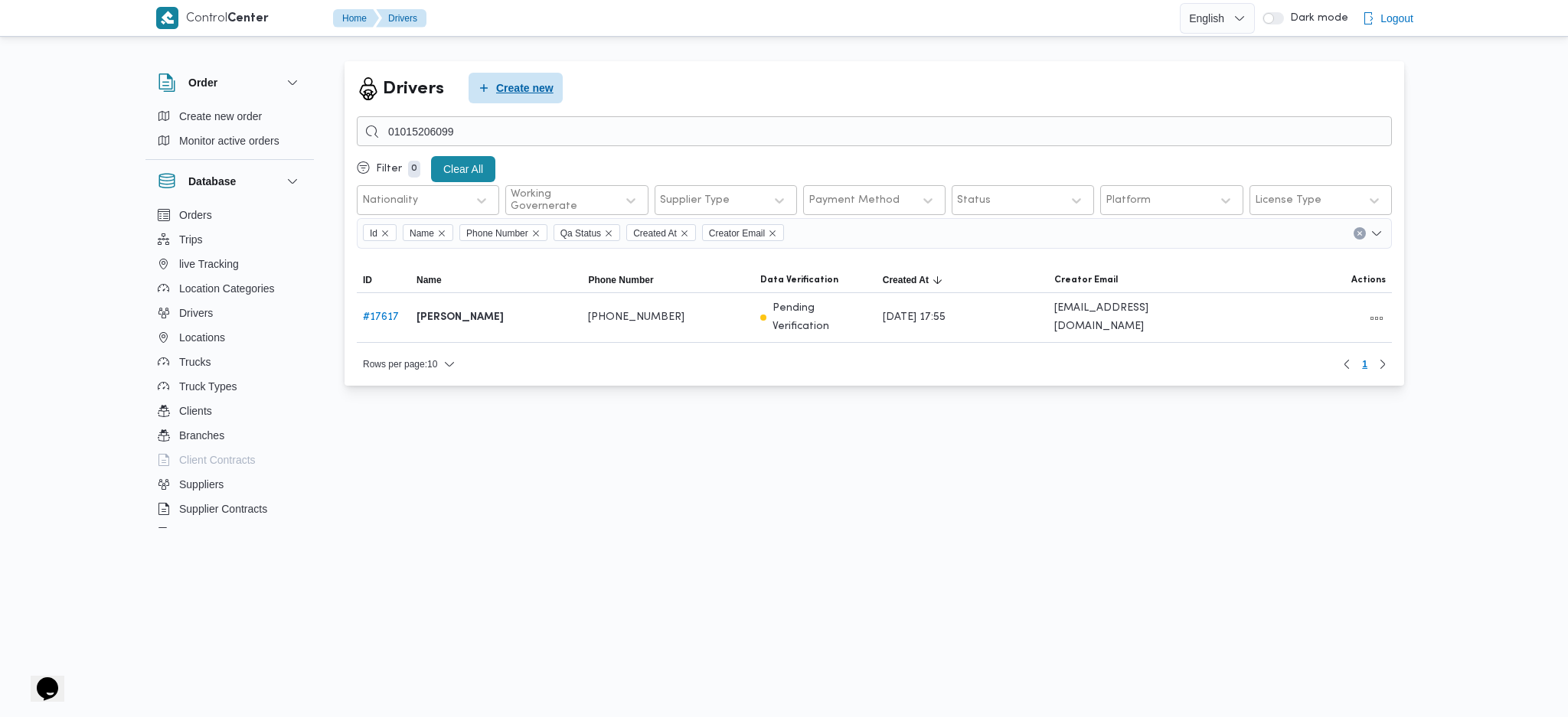
click at [532, 94] on span "Create new" at bounding box center [525, 88] width 57 height 18
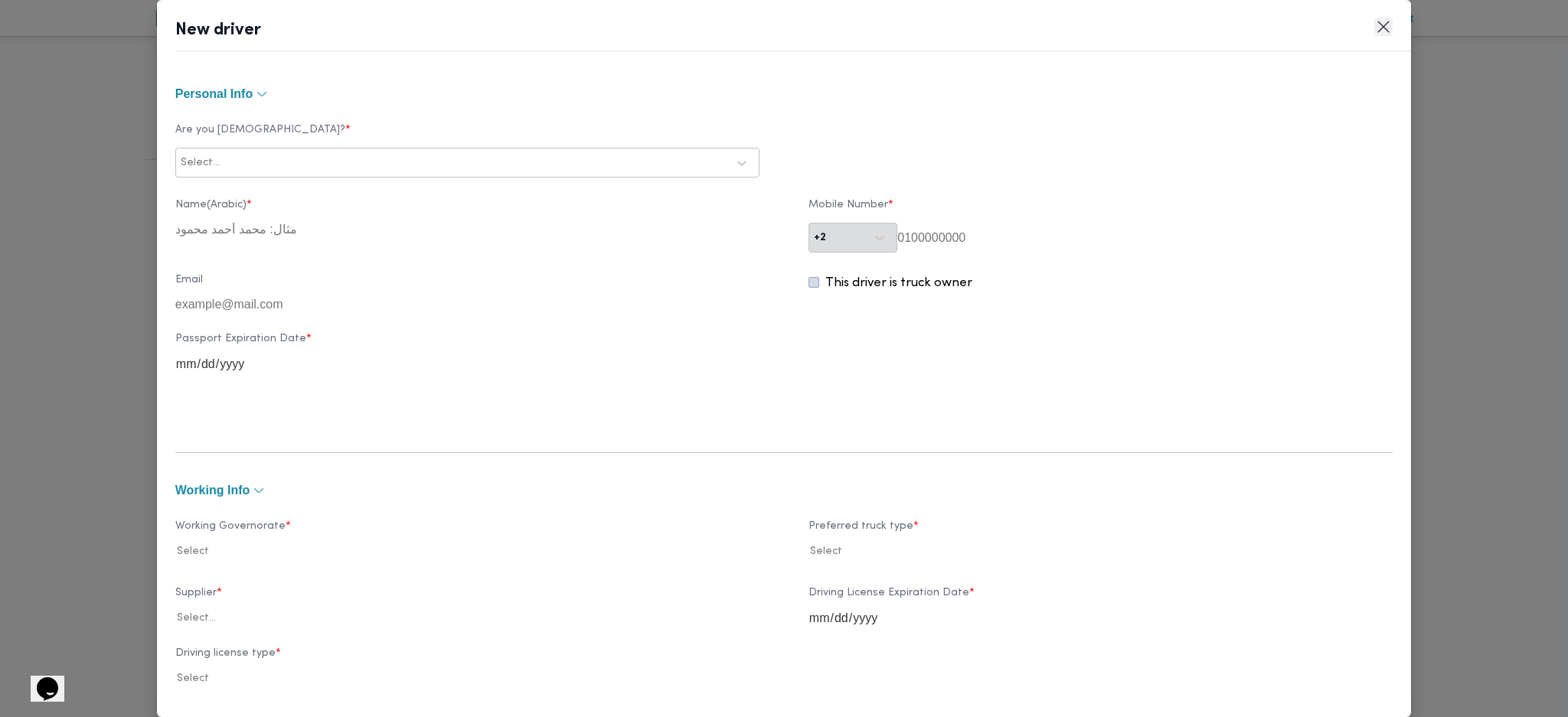
click at [1377, 29] on button "Closes this modal window" at bounding box center [1383, 26] width 18 height 18
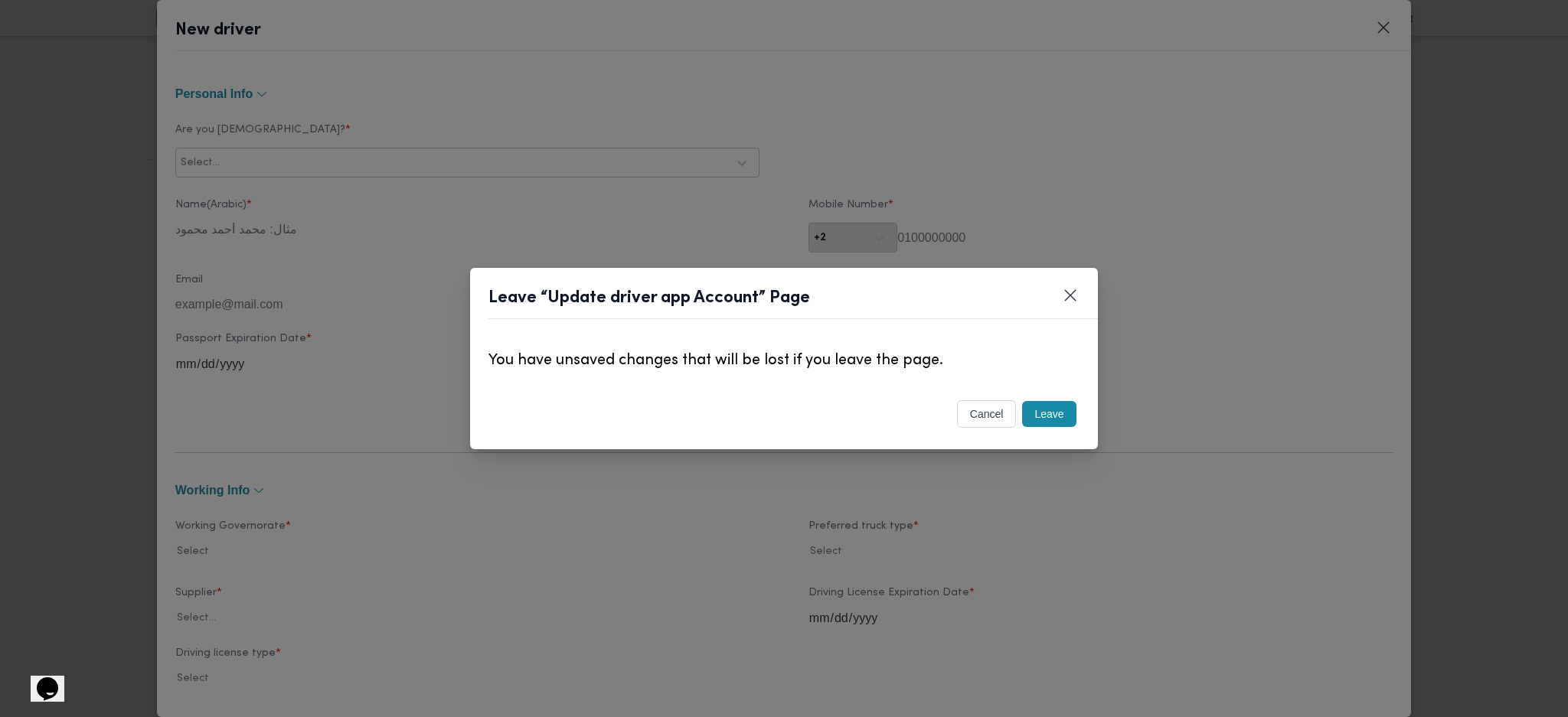
click at [1058, 423] on button "Leave" at bounding box center [1048, 414] width 53 height 26
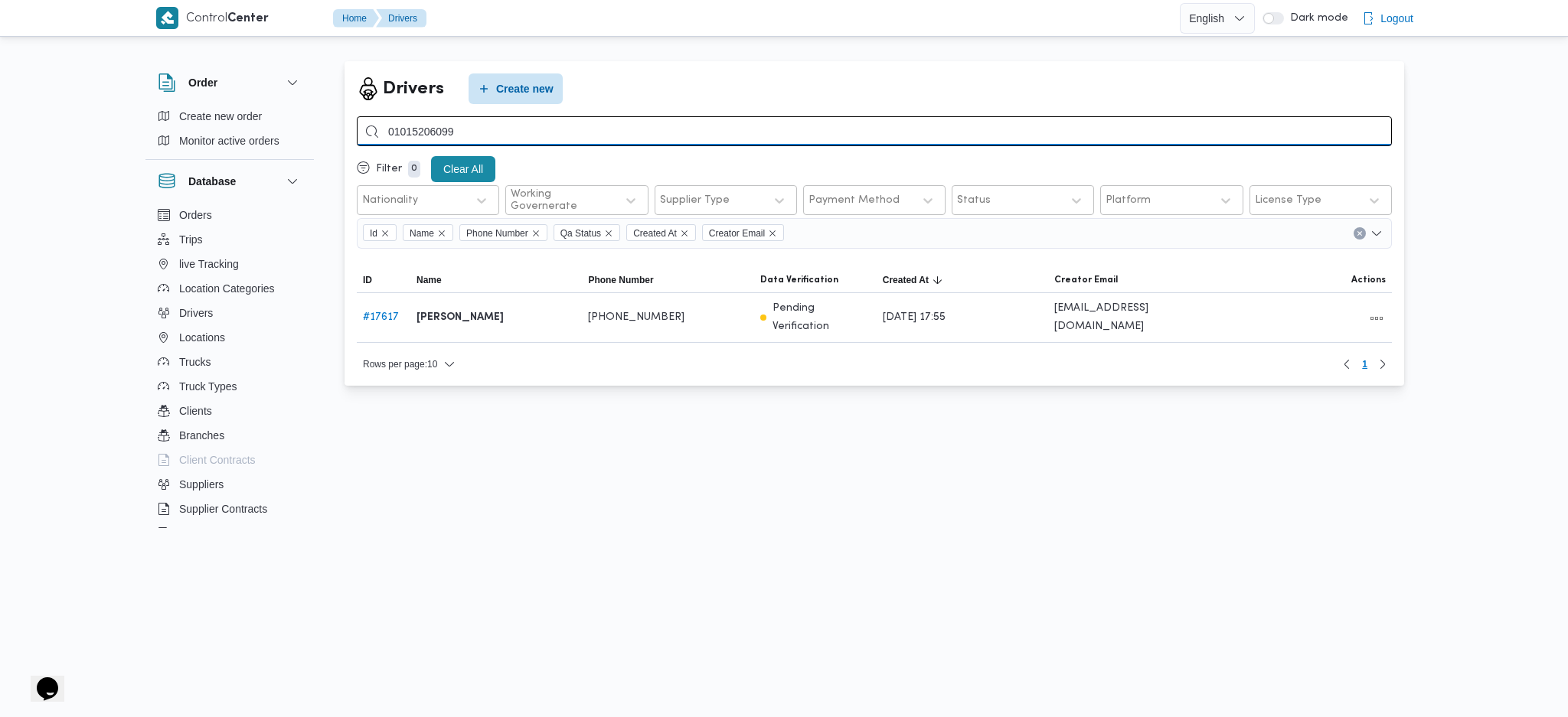
click at [585, 122] on input "01015206099" at bounding box center [874, 131] width 1035 height 30
paste input "24595372"
type input "01024595372"
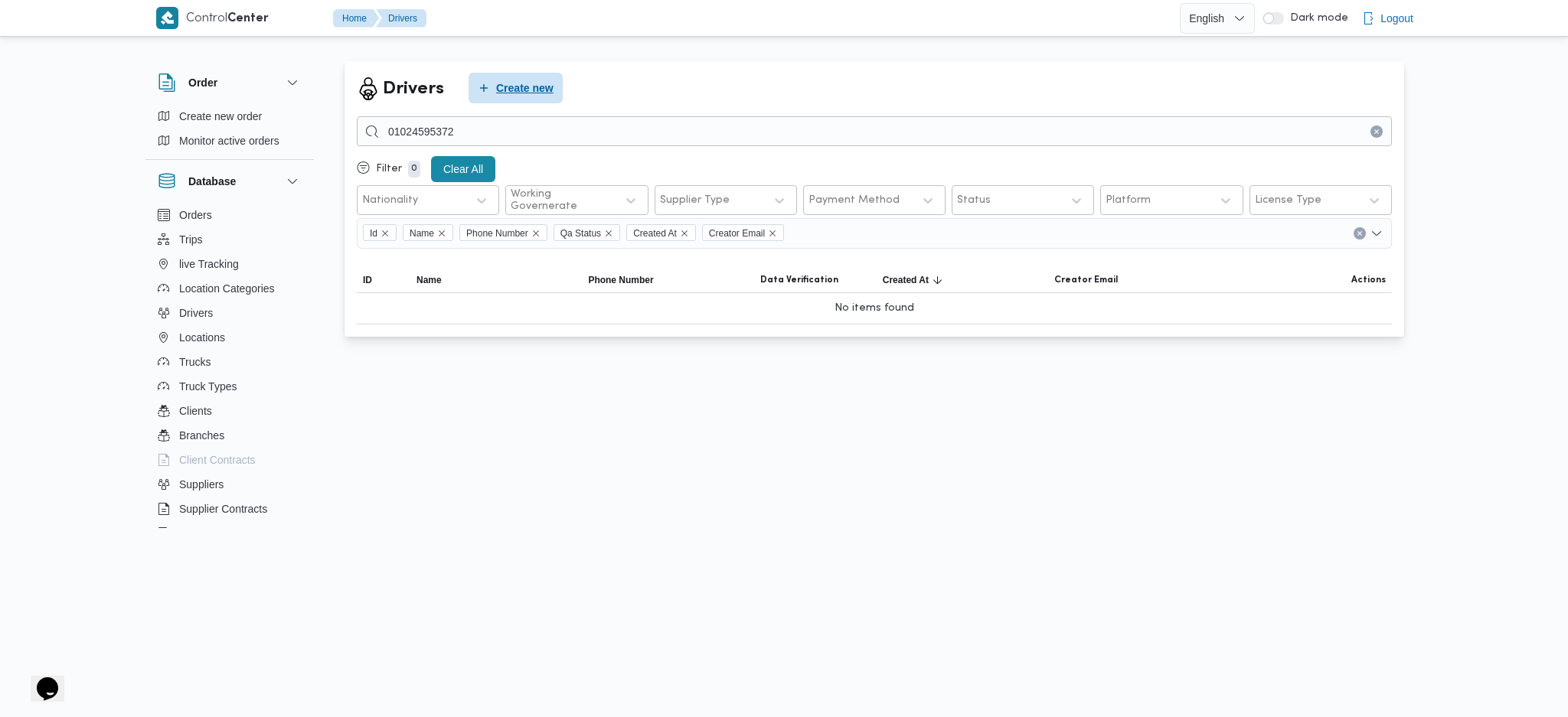
click at [527, 98] on span "Create new" at bounding box center [515, 88] width 94 height 30
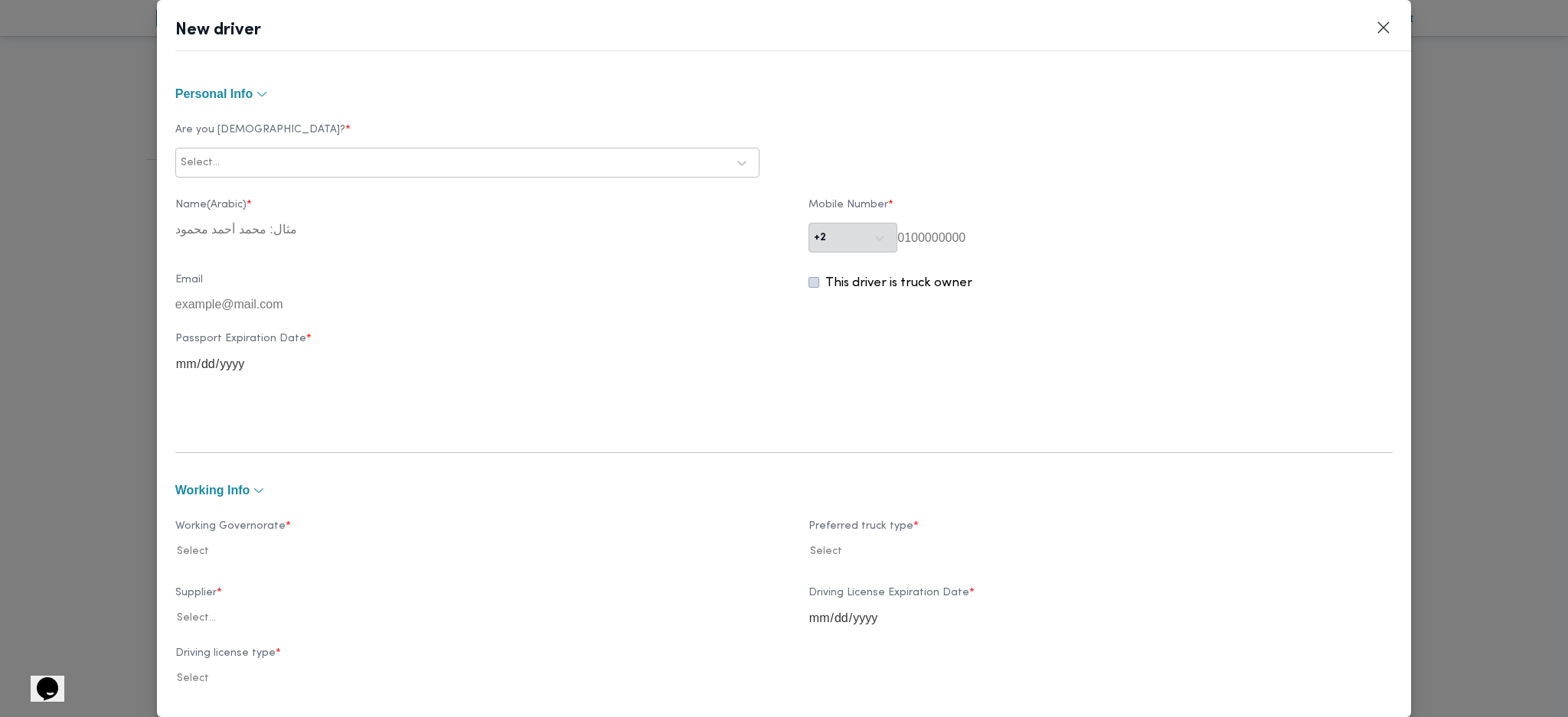
click at [456, 156] on div at bounding box center [475, 163] width 504 height 15
click at [343, 191] on div "Egyptian" at bounding box center [467, 203] width 582 height 27
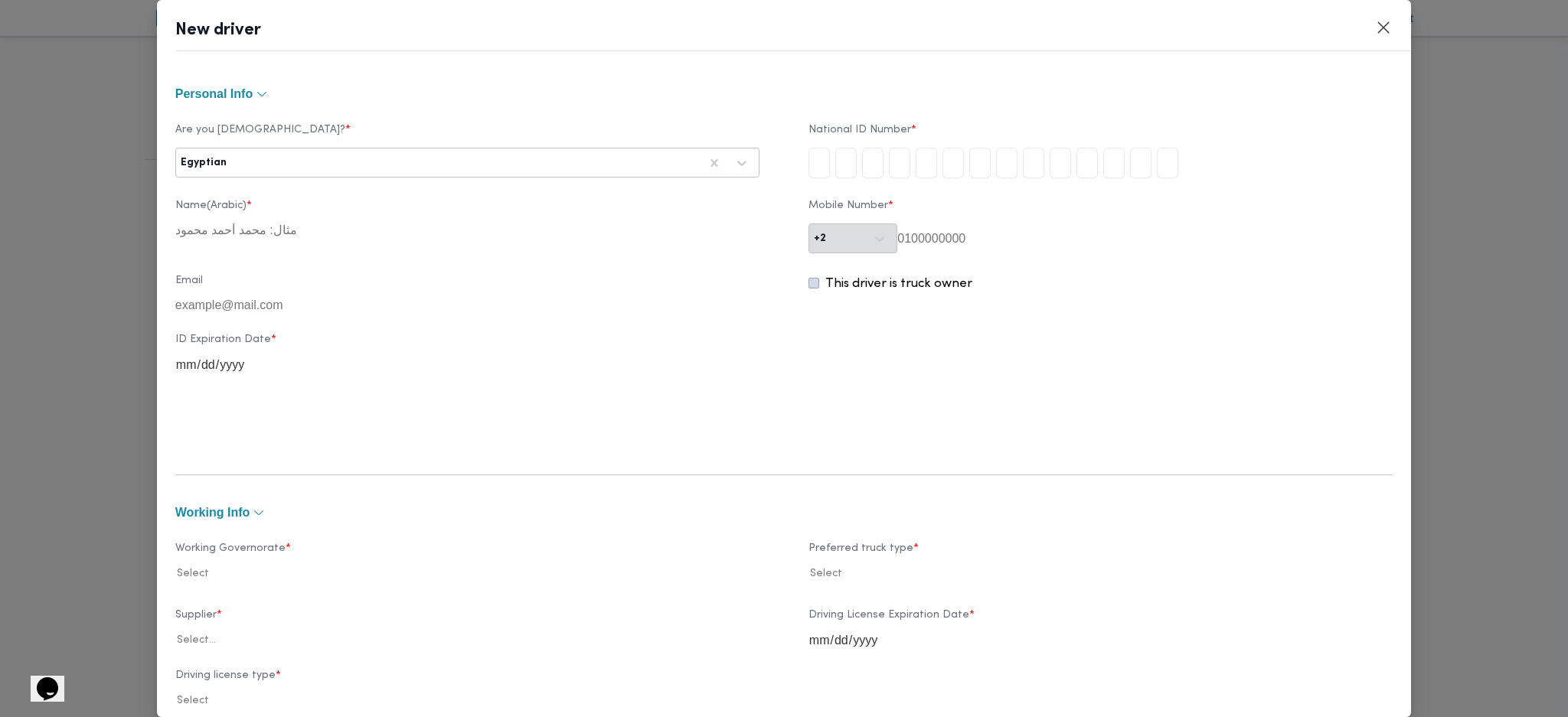
click at [810, 165] on input "tel" at bounding box center [819, 163] width 22 height 30
type input "2"
type input "9"
type input "7"
type input "0"
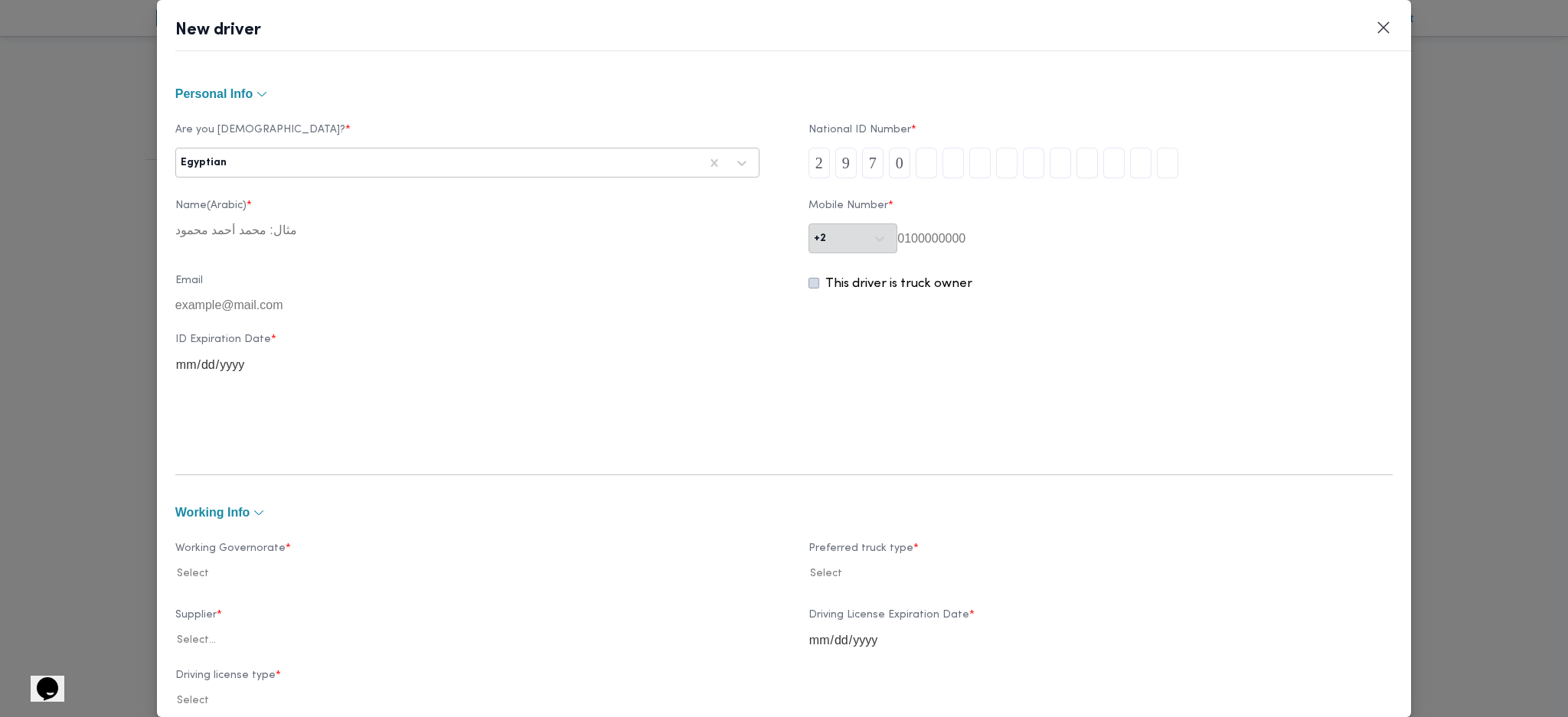
type input "9"
type input "0"
type input "9"
type input "1"
type input "3"
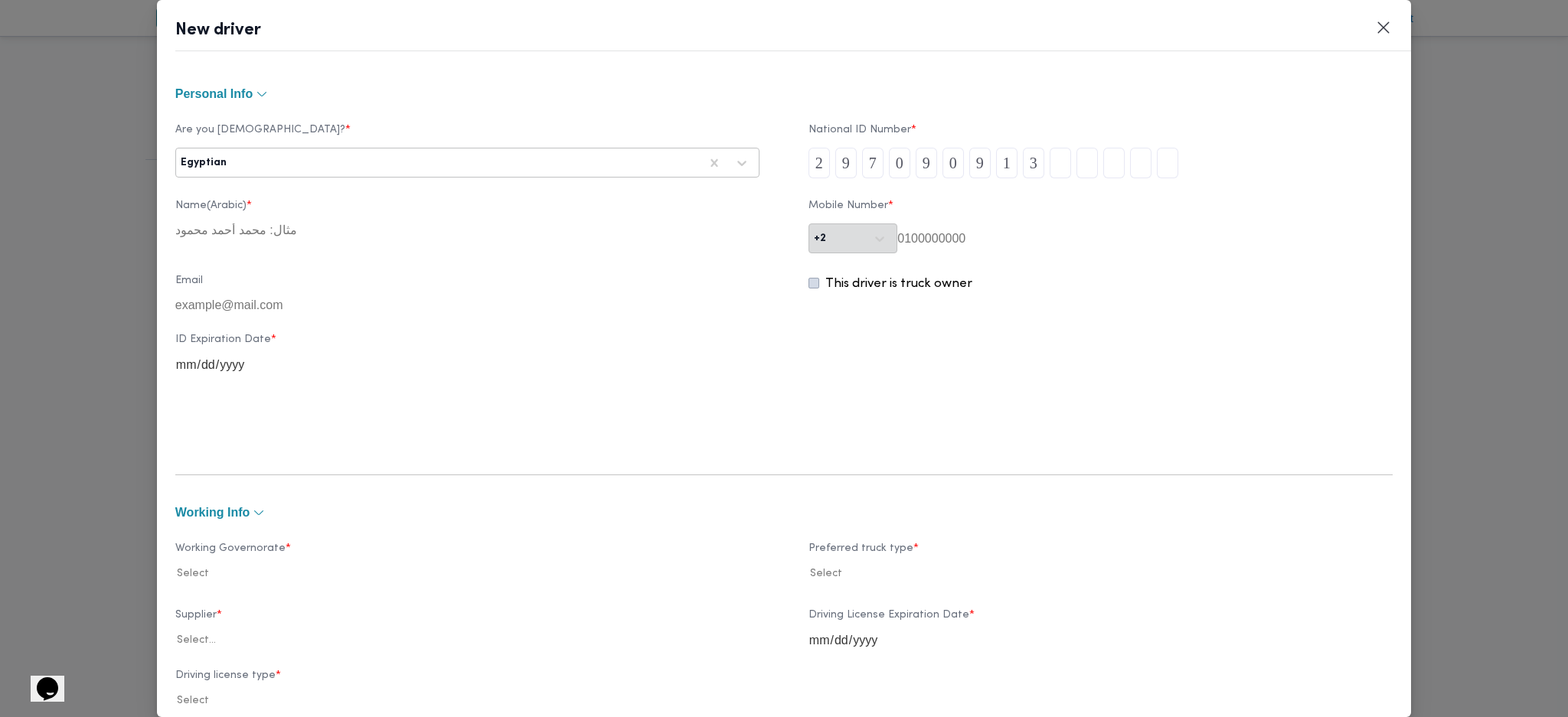
type input "0"
type input "6"
type input "9"
type input "5"
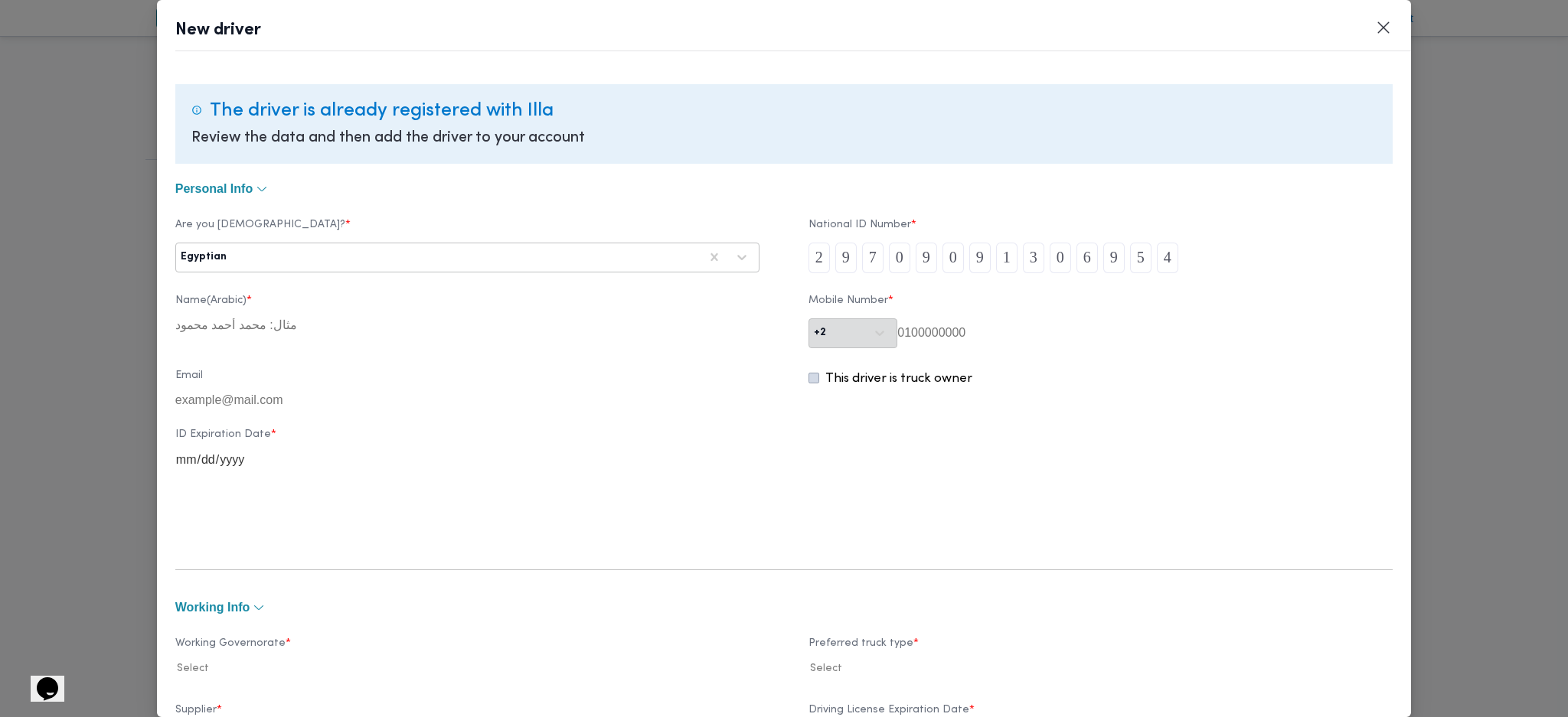
type input "4"
click at [198, 115] on icon at bounding box center [196, 110] width 10 height 10
click at [1385, 31] on button "Closes this modal window" at bounding box center [1383, 26] width 18 height 18
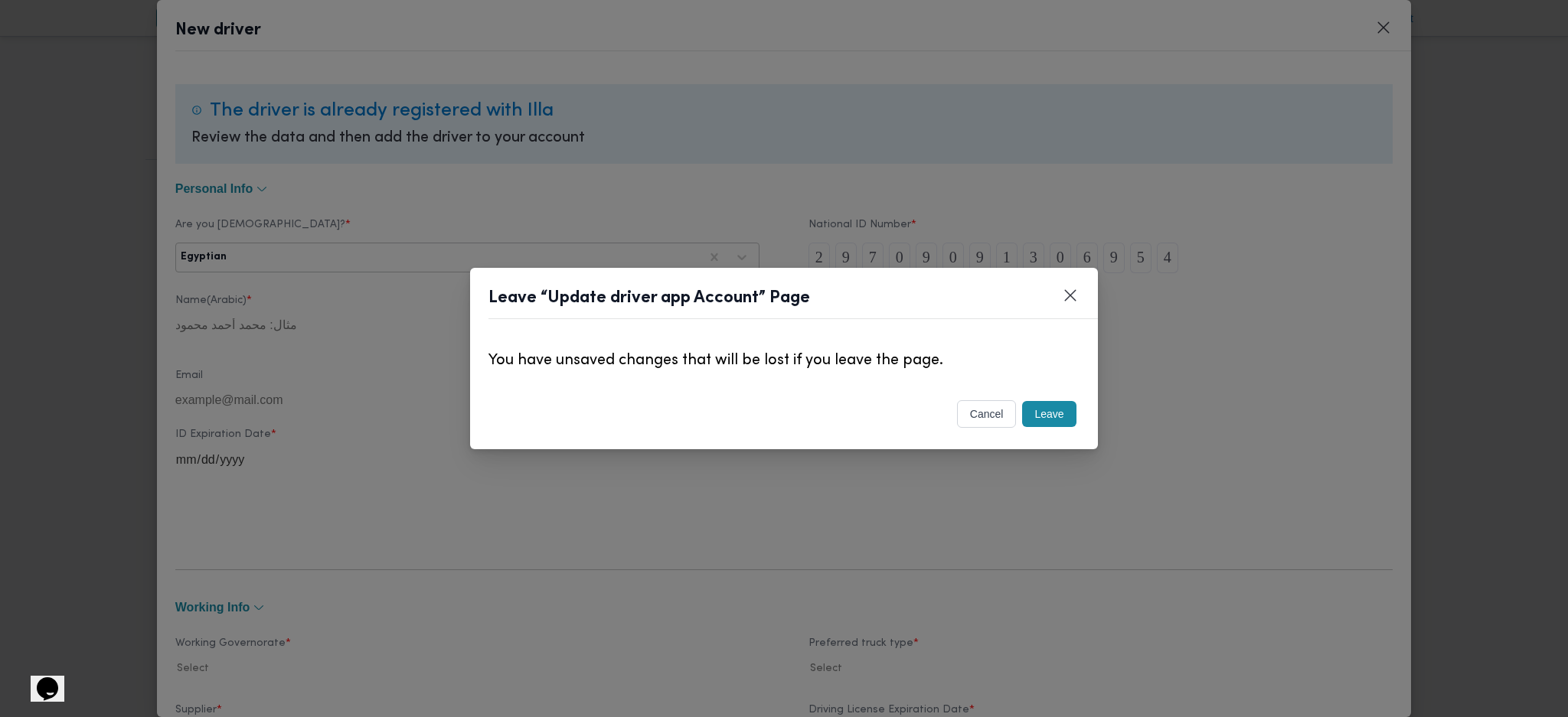
click at [1054, 406] on button "Leave" at bounding box center [1048, 414] width 53 height 26
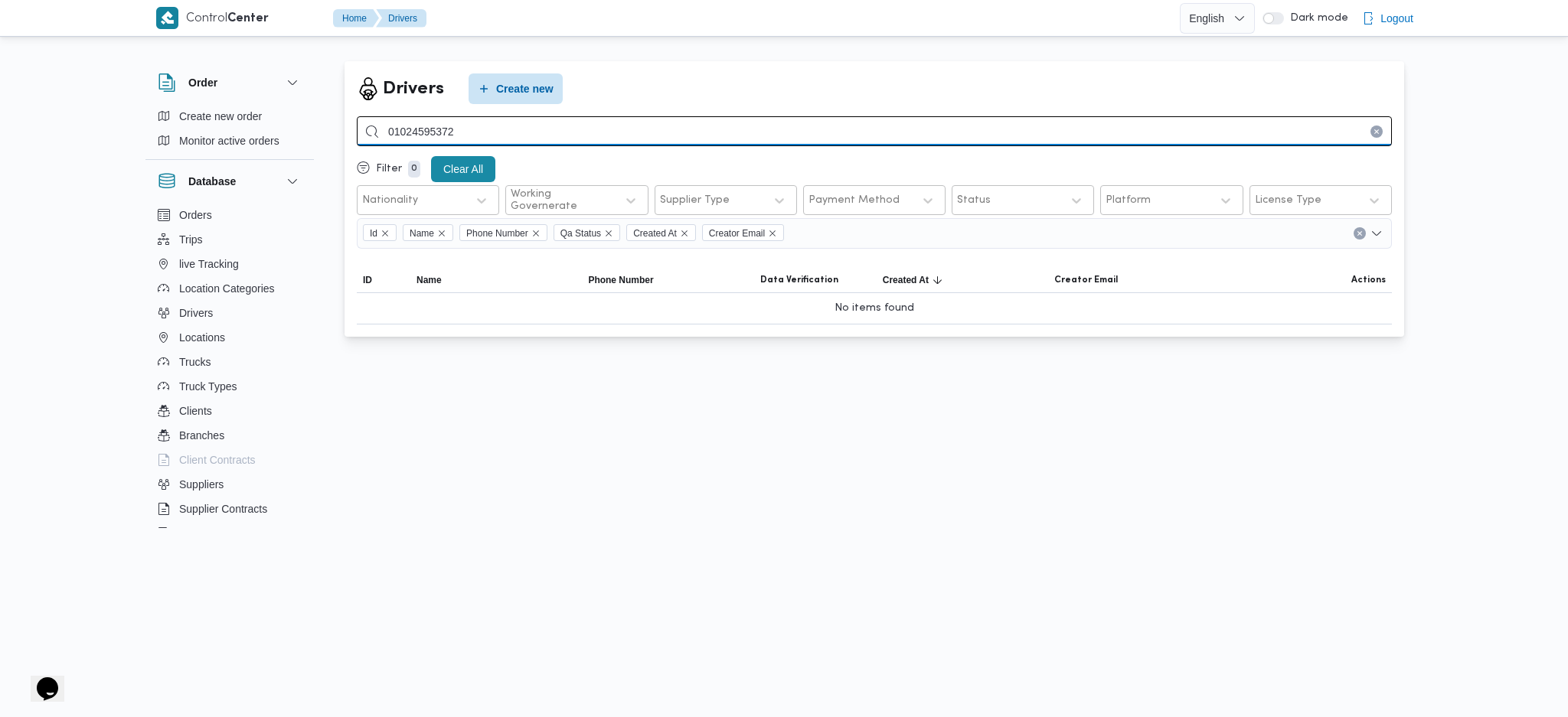
click at [577, 135] on input "01024595372" at bounding box center [874, 131] width 1035 height 30
type input "1306954"
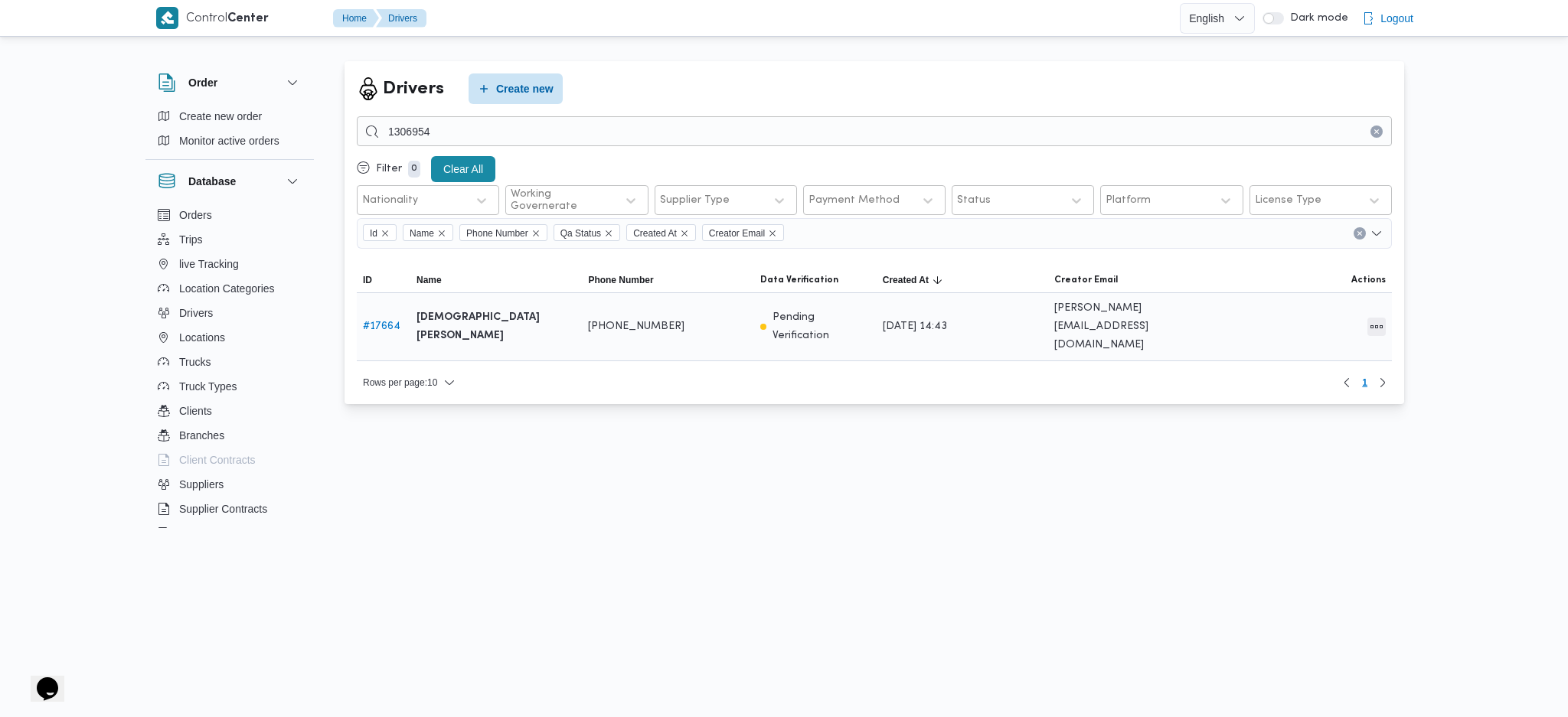
click at [1379, 317] on button "All actions" at bounding box center [1376, 326] width 18 height 18
click at [1309, 317] on span "Edit" at bounding box center [1327, 310] width 49 height 12
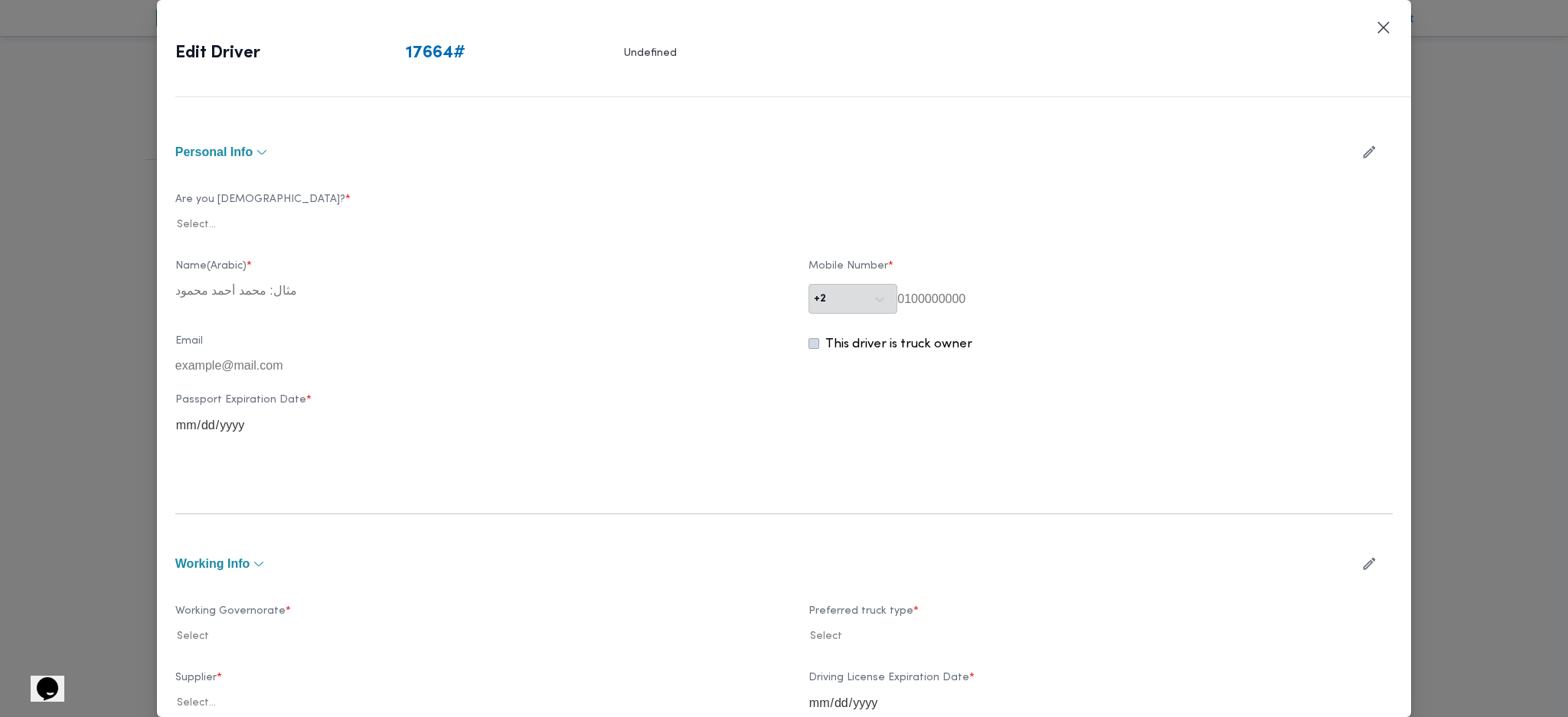
type input "[DEMOGRAPHIC_DATA] [PERSON_NAME]"
type input "01067144350"
type input "2025-09-17"
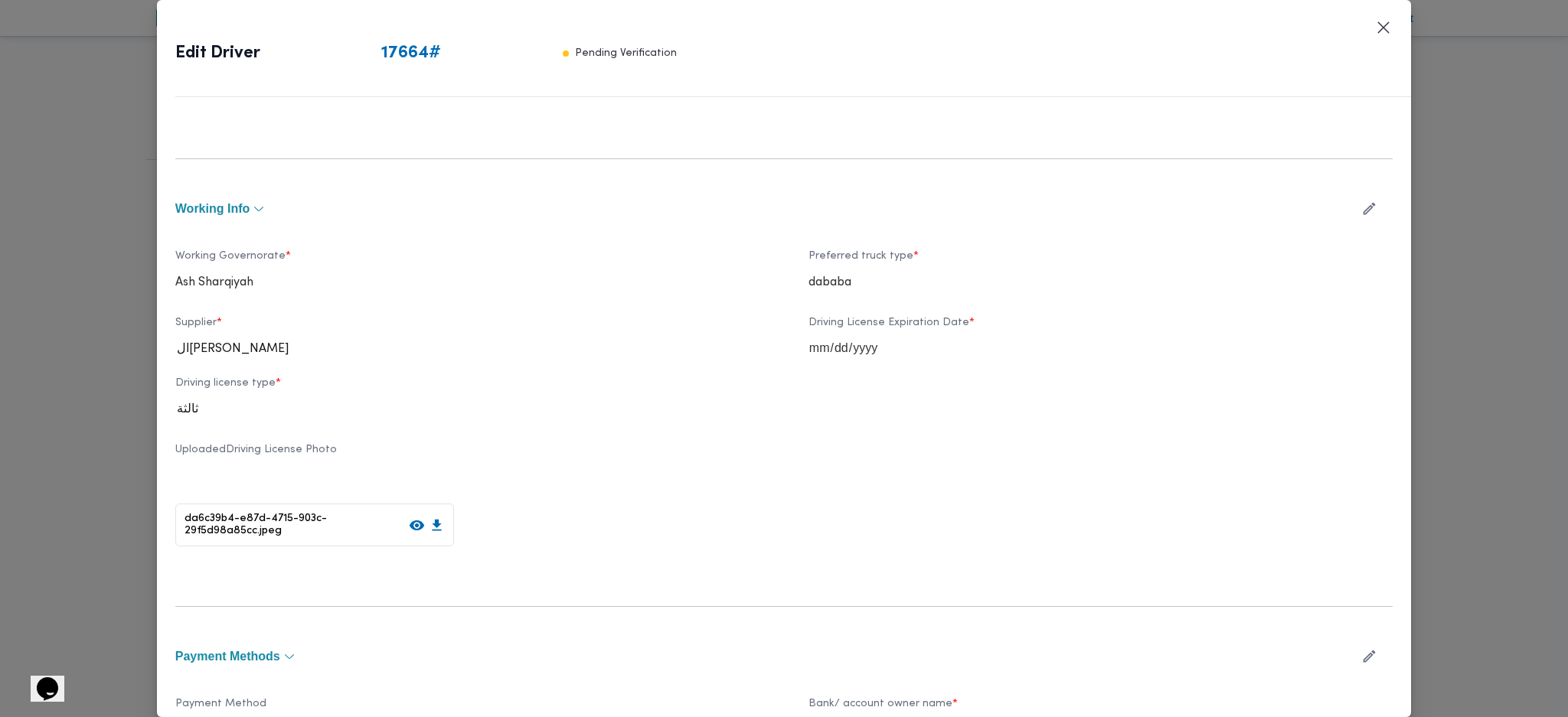
scroll to position [461, 0]
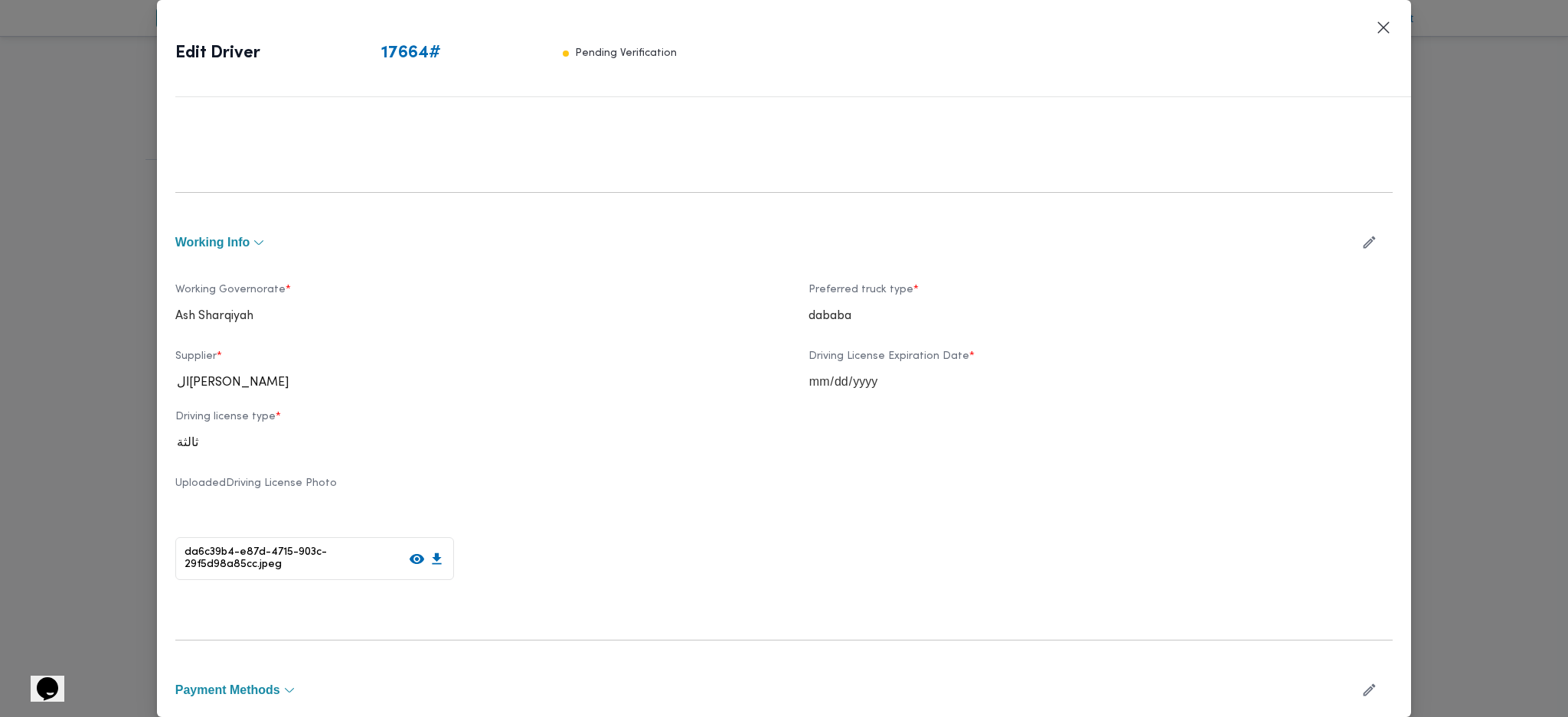
click at [1361, 245] on icon "button" at bounding box center [1369, 242] width 16 height 16
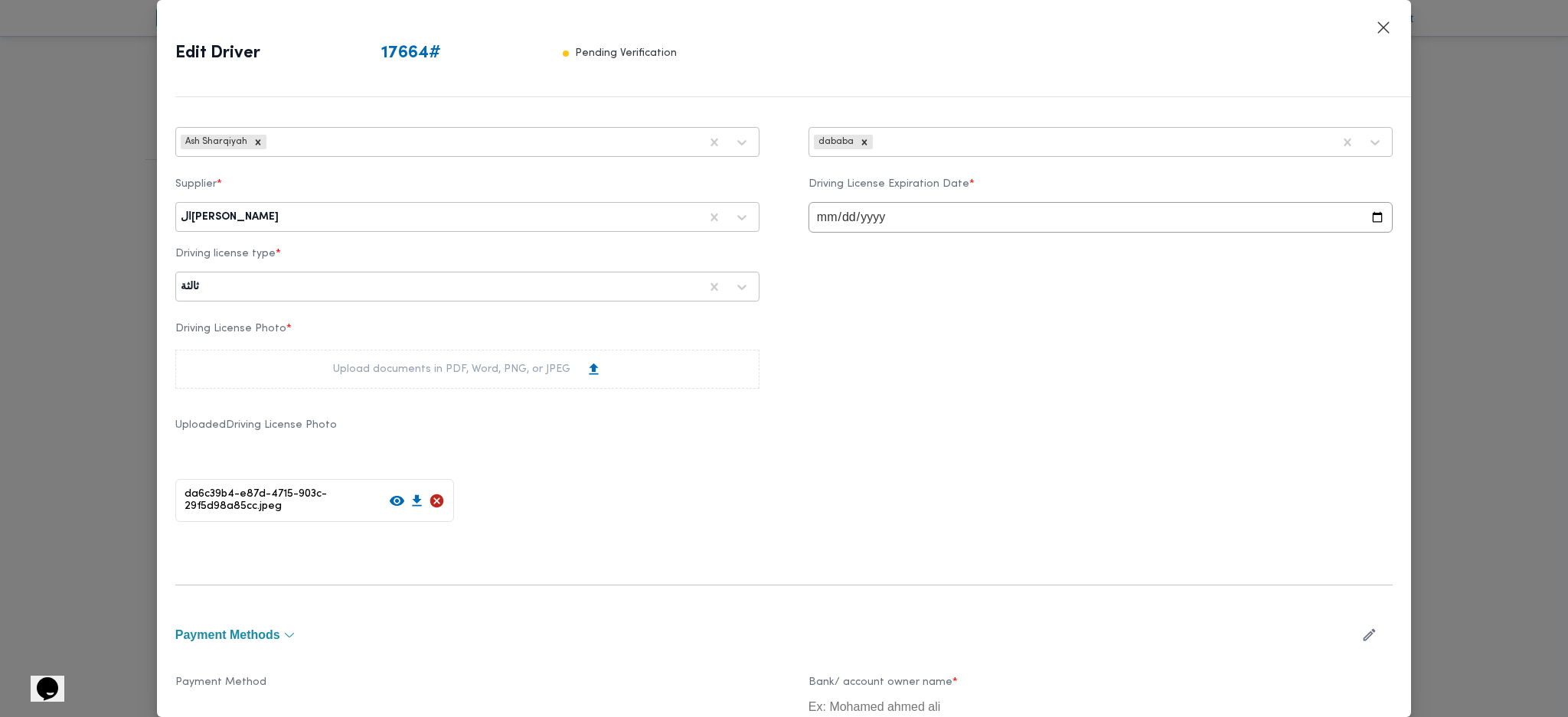
scroll to position [485, 0]
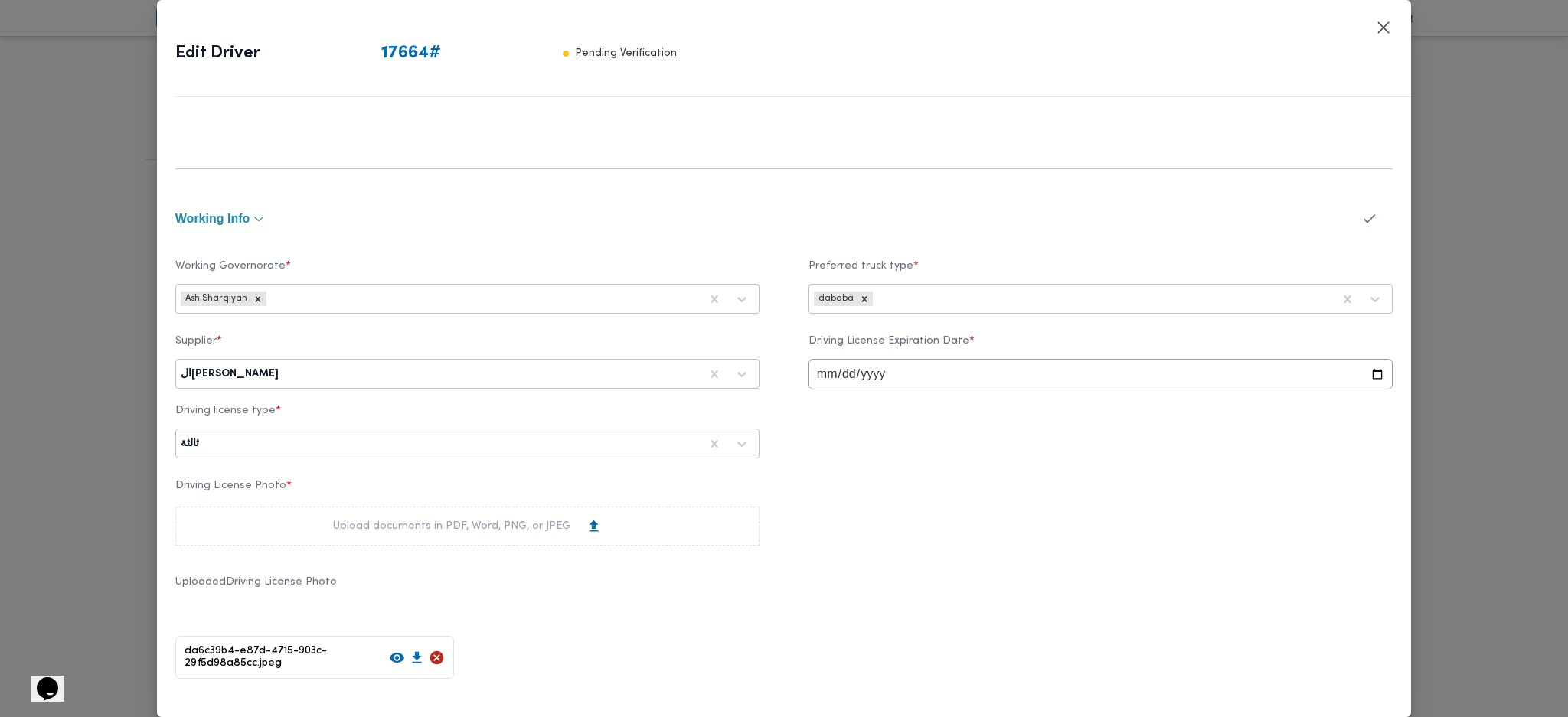
click at [540, 386] on div "السيد احمد السيد ابراهيم" at bounding box center [467, 374] width 577 height 28
type input "a"
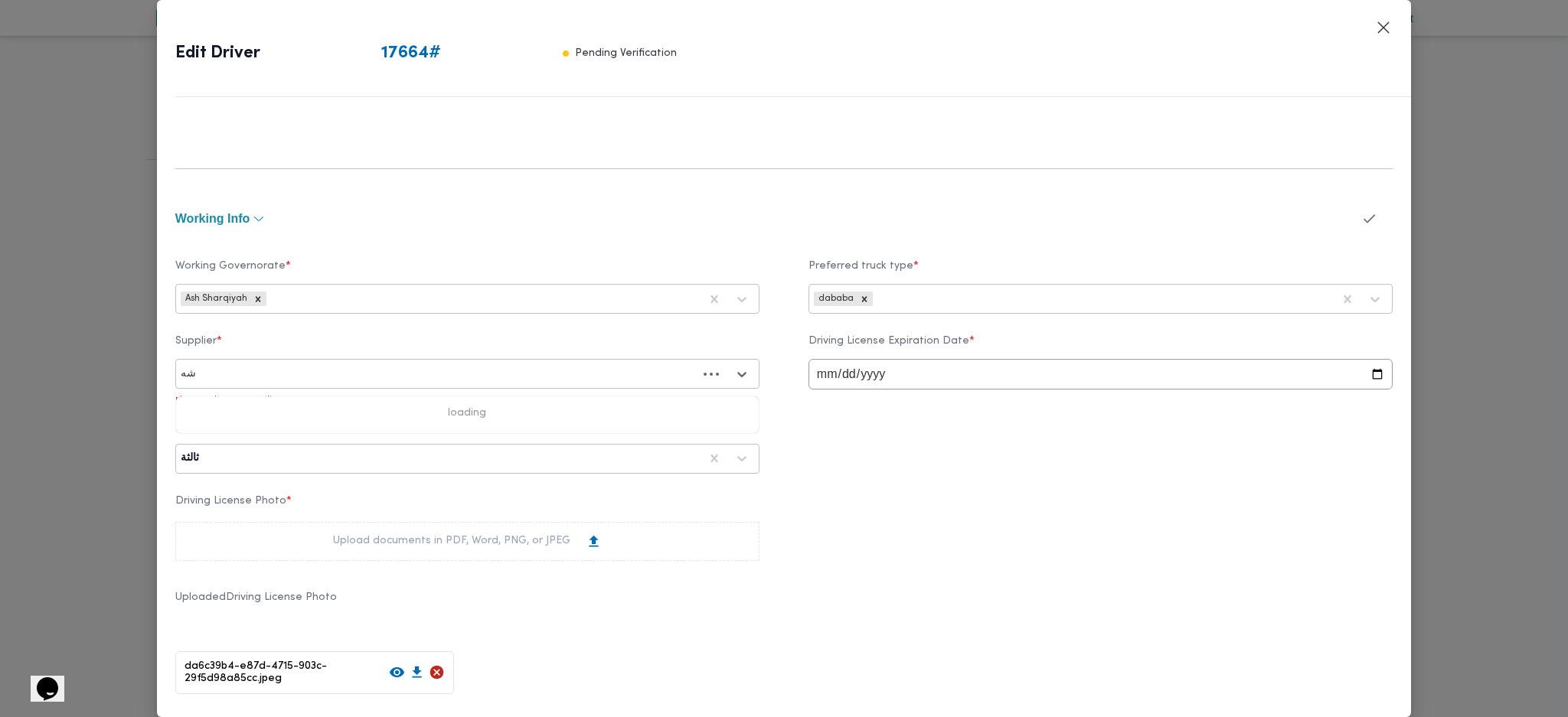
type input "شهد"
click at [208, 408] on div "شهد مصطفي احمد عبدة عباس حمودة" at bounding box center [467, 415] width 582 height 27
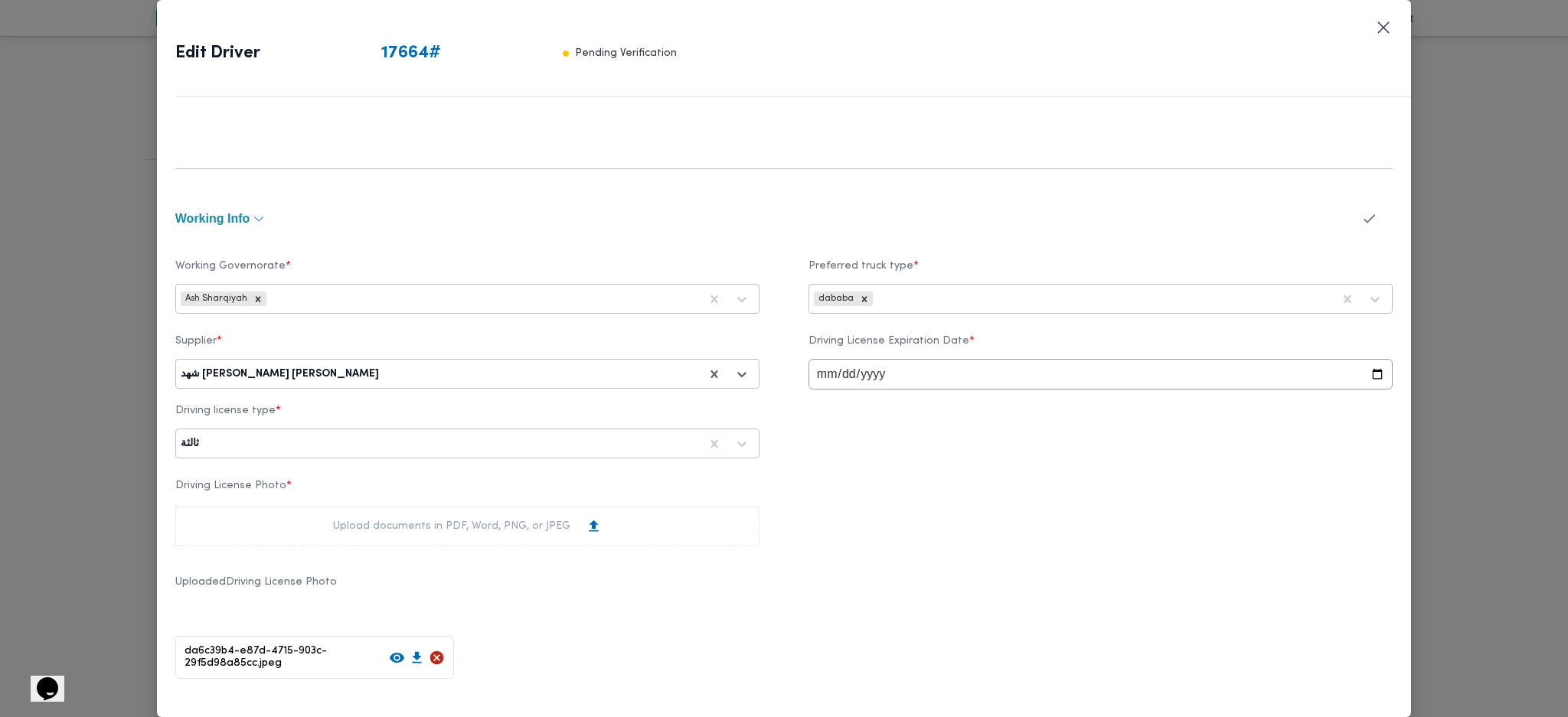
scroll to position [892, 0]
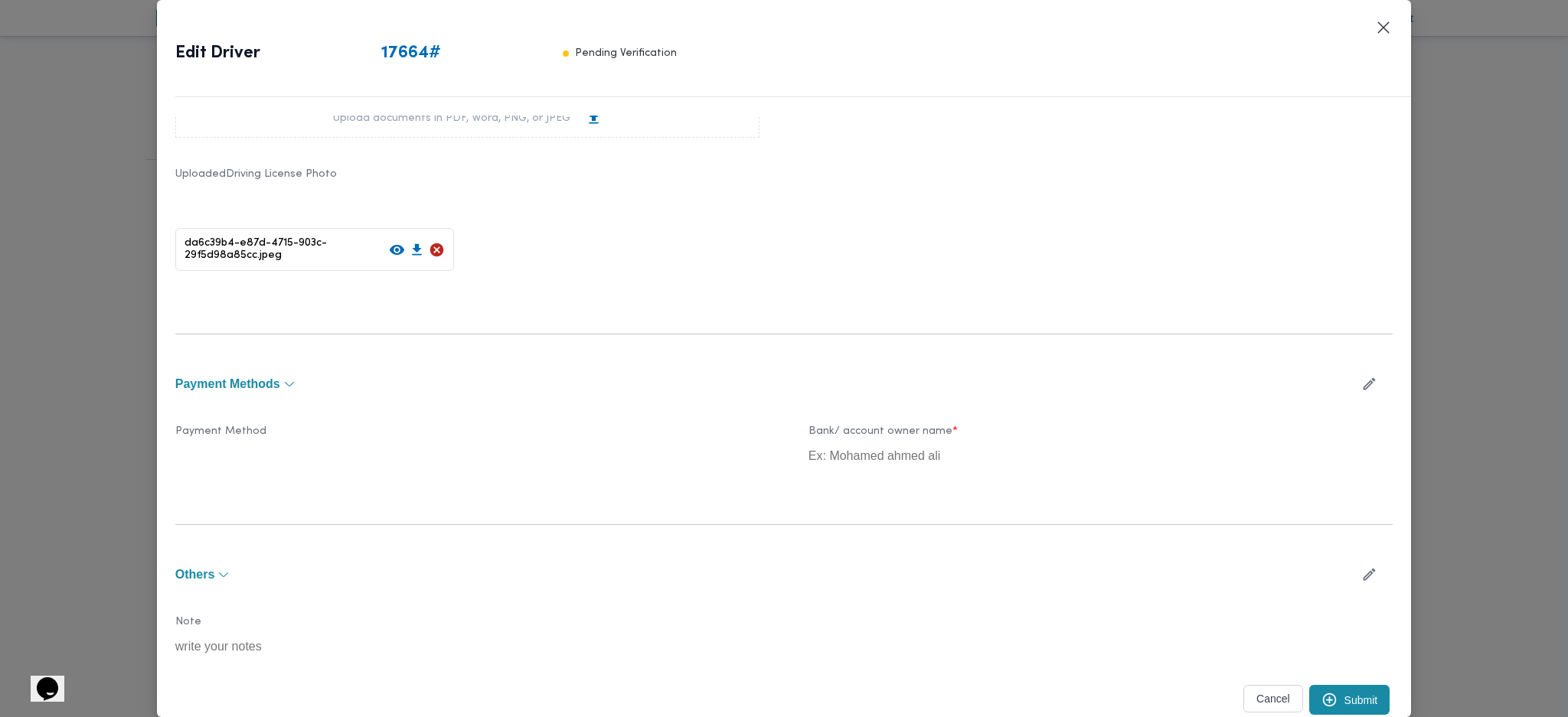
click at [1339, 704] on button "Submit" at bounding box center [1349, 699] width 81 height 30
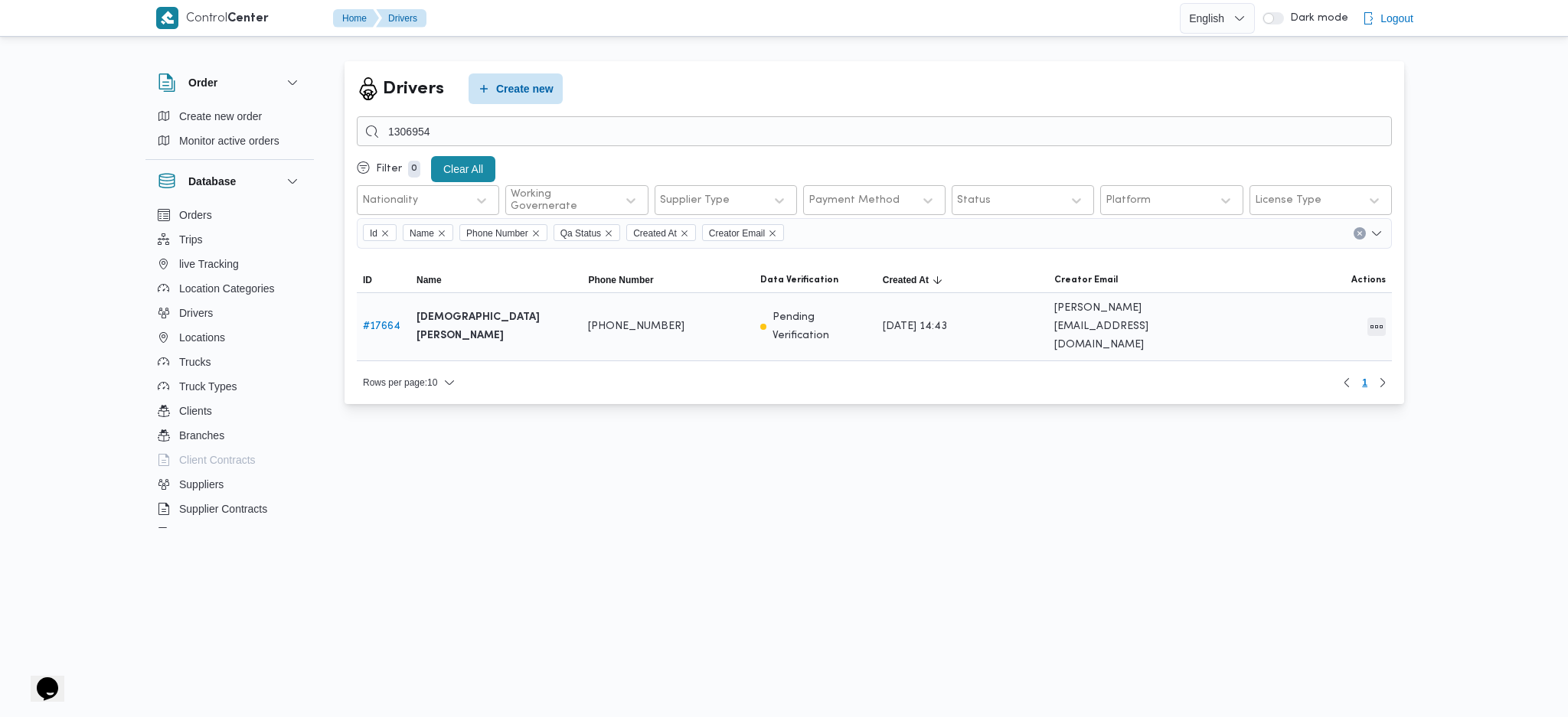
click at [1375, 317] on button "All actions" at bounding box center [1376, 326] width 18 height 18
click at [1306, 326] on button "Edit" at bounding box center [1318, 311] width 86 height 30
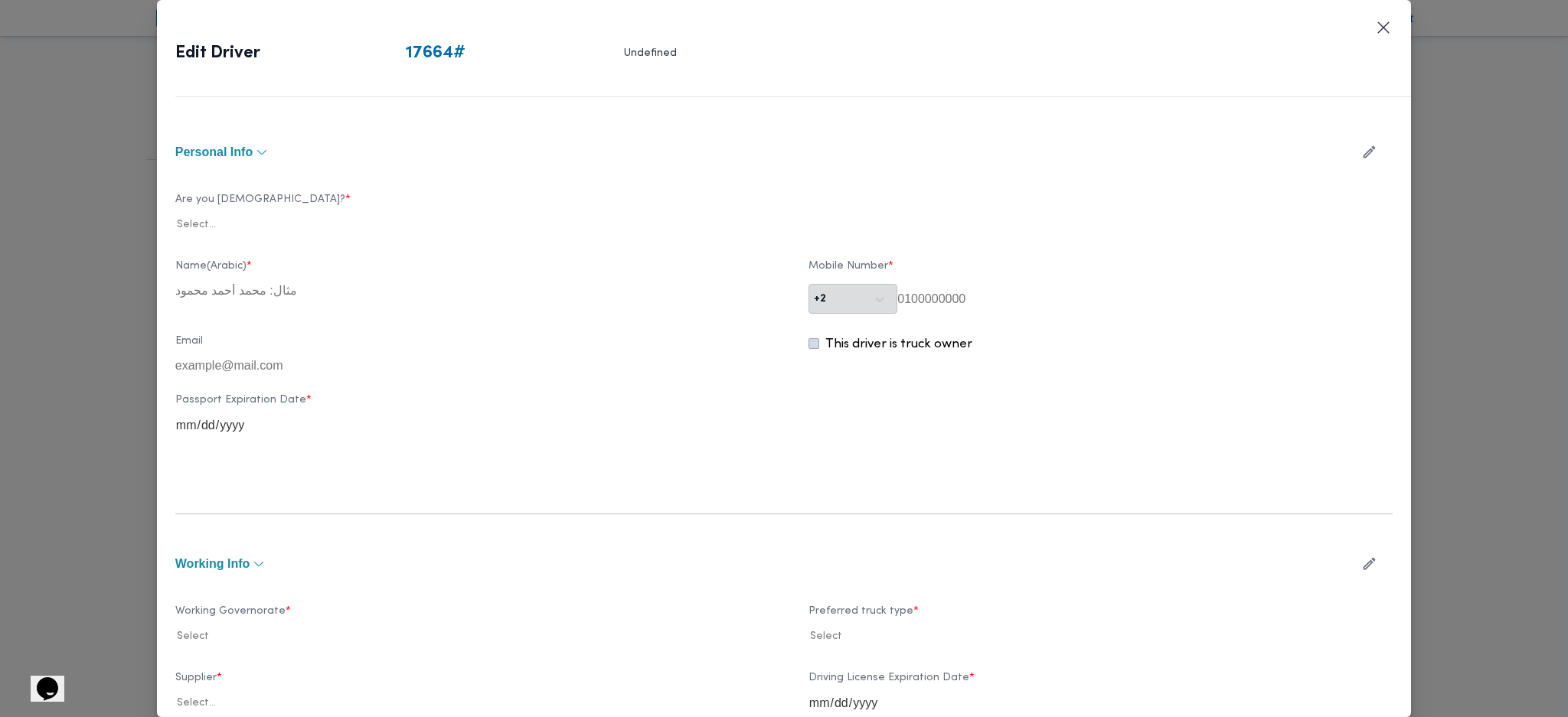
type input "اسلام محمود محمد غريب"
type input "01067144350"
type input "2025-09-17"
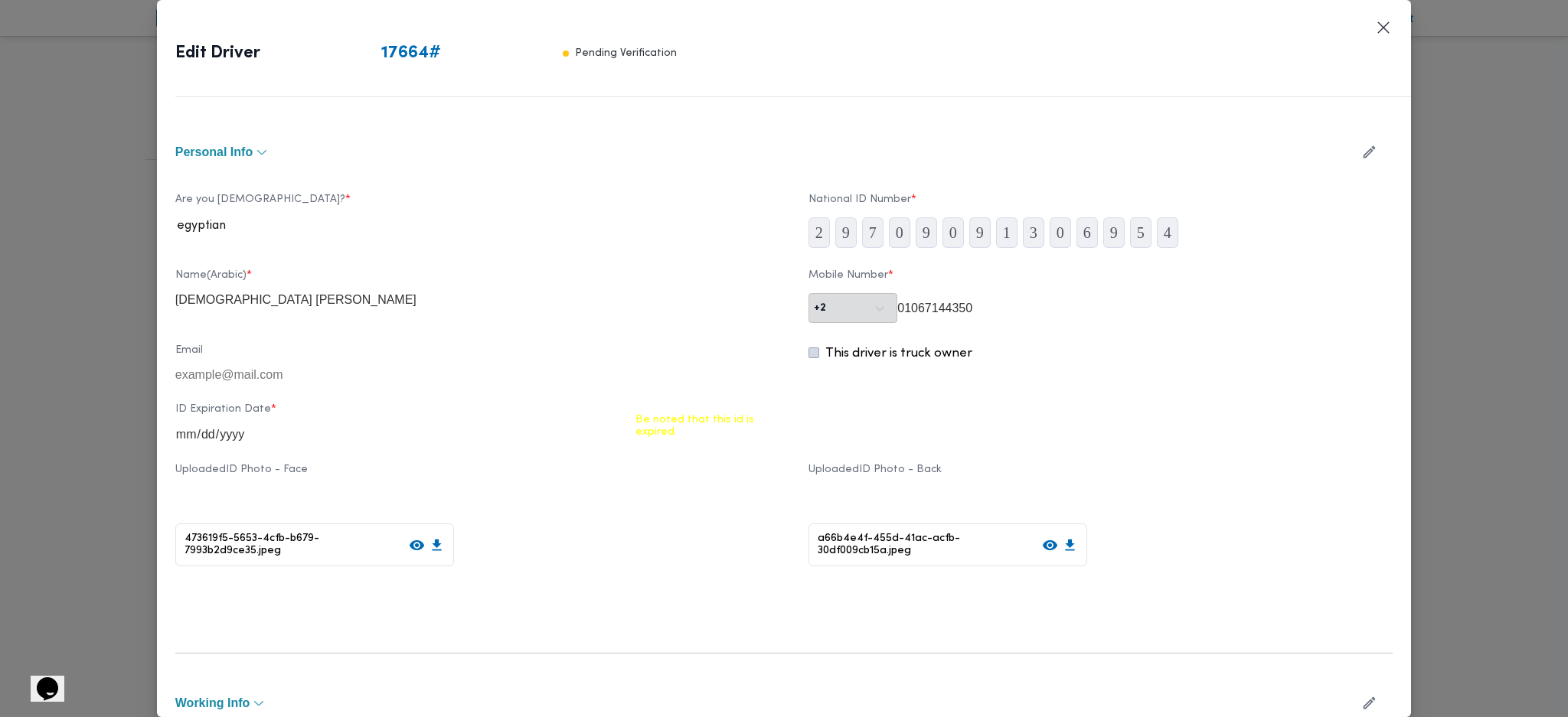
scroll to position [408, 0]
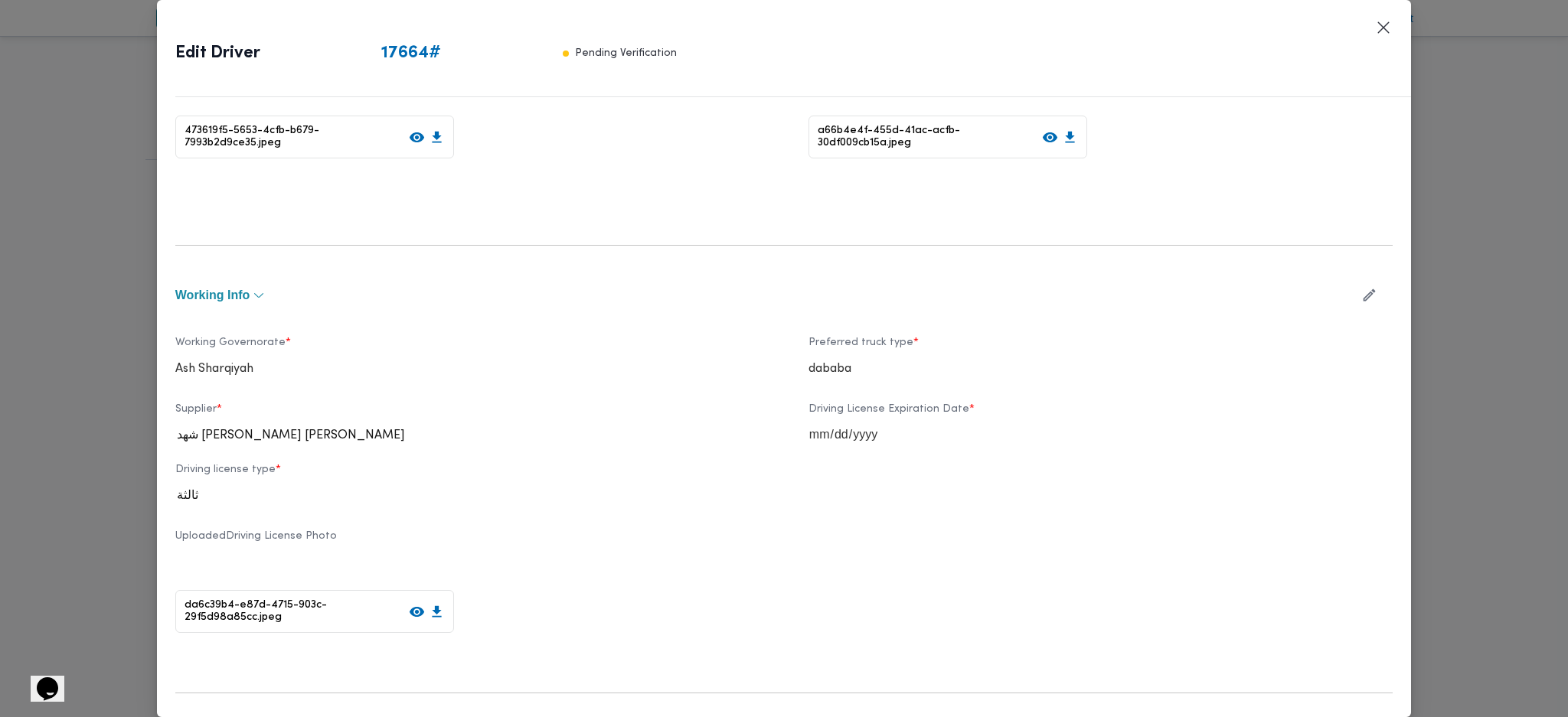
click at [1349, 306] on button "button" at bounding box center [1369, 294] width 41 height 30
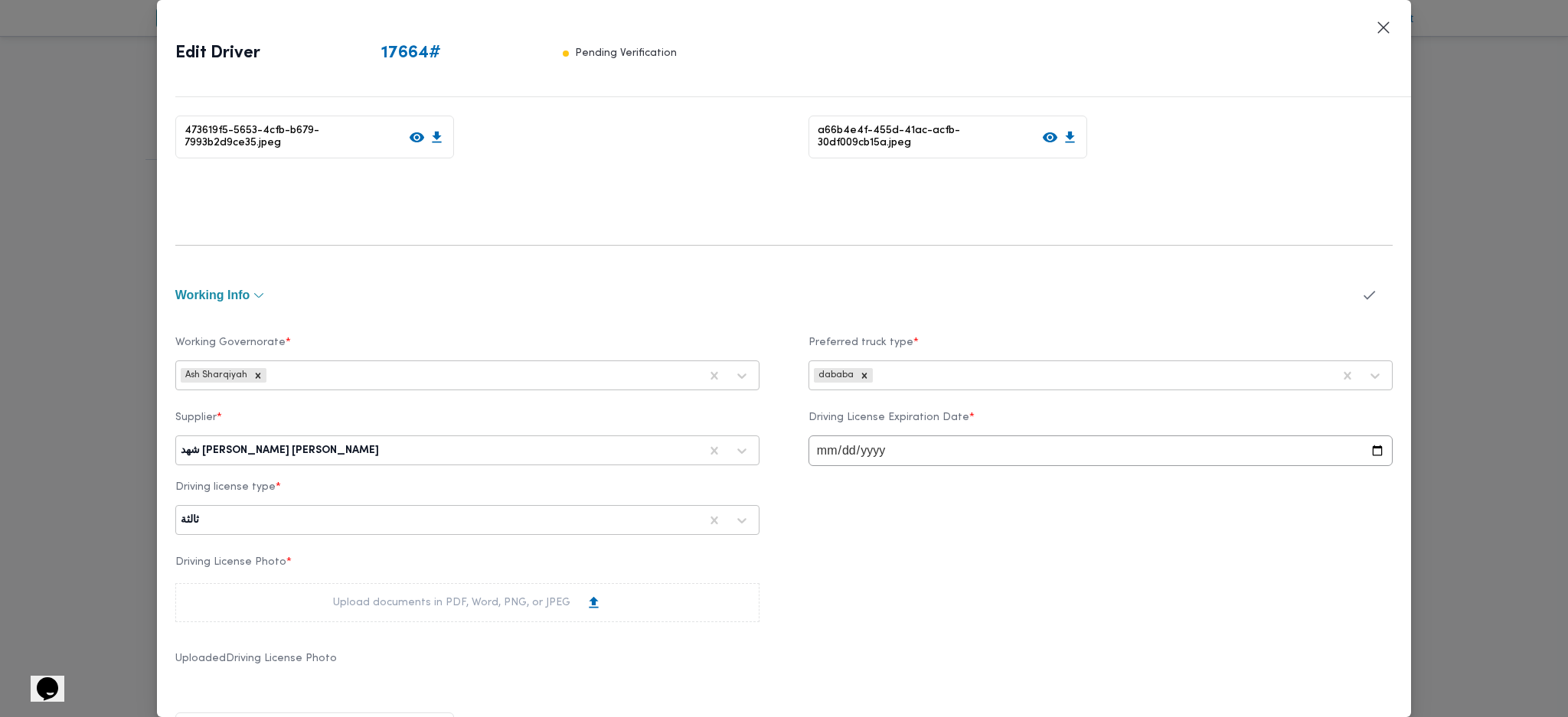
click at [437, 454] on div at bounding box center [540, 451] width 317 height 15
type input "الشريف"
click at [337, 481] on div "محمد صلاح عبداللطيف الشريف" at bounding box center [467, 491] width 582 height 27
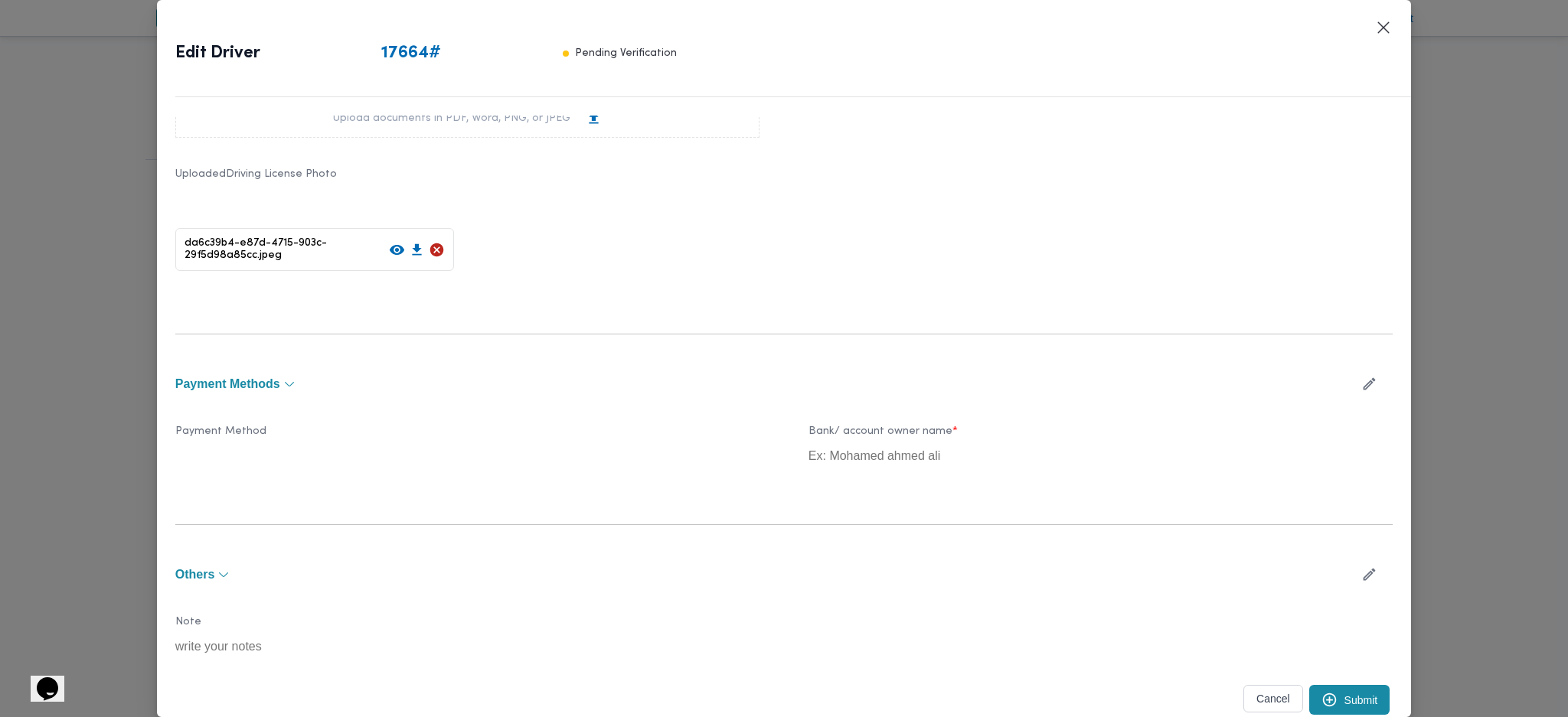
click at [1331, 690] on button "Submit" at bounding box center [1349, 699] width 81 height 30
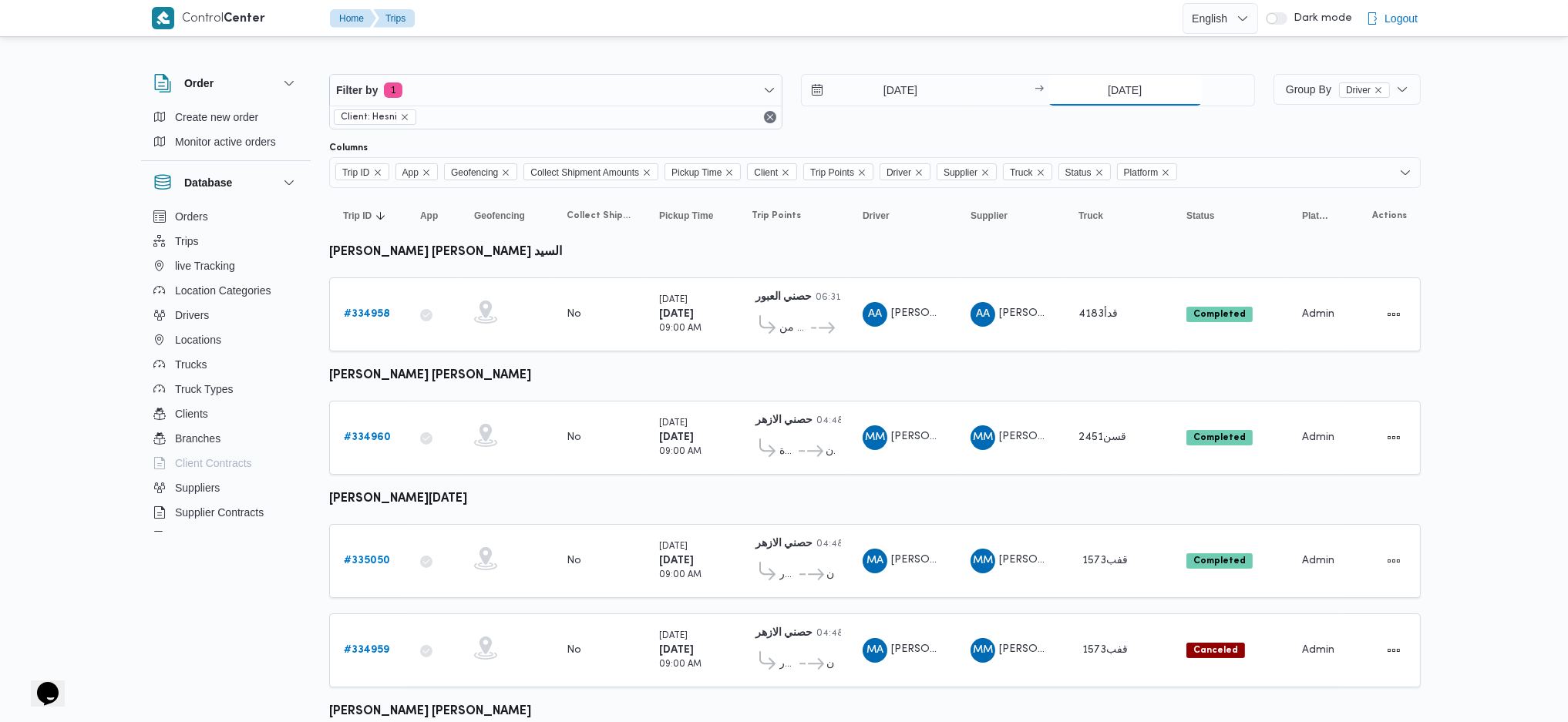
click at [1118, 80] on input "2/9/2025" at bounding box center [1125, 90] width 153 height 31
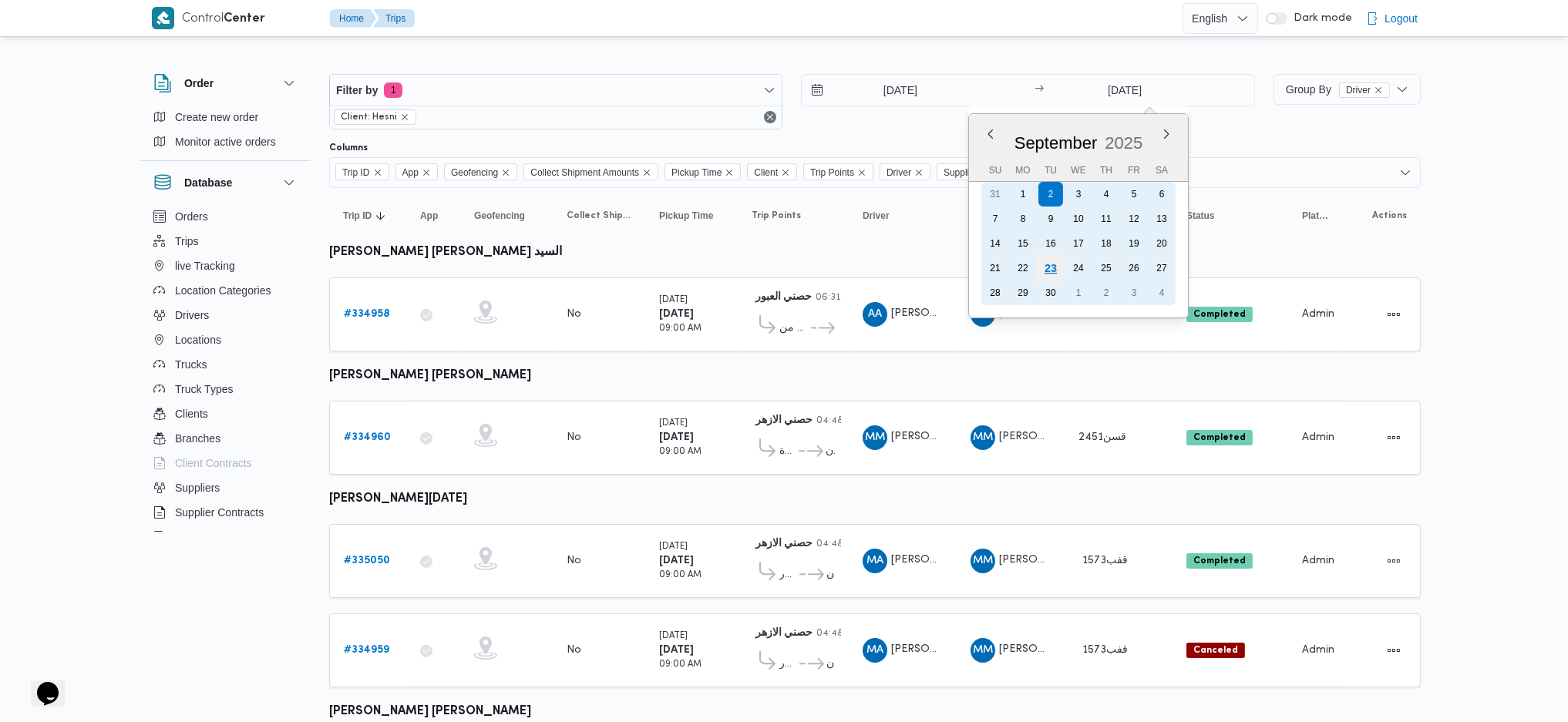
click at [1050, 259] on div "23" at bounding box center [1050, 268] width 29 height 29
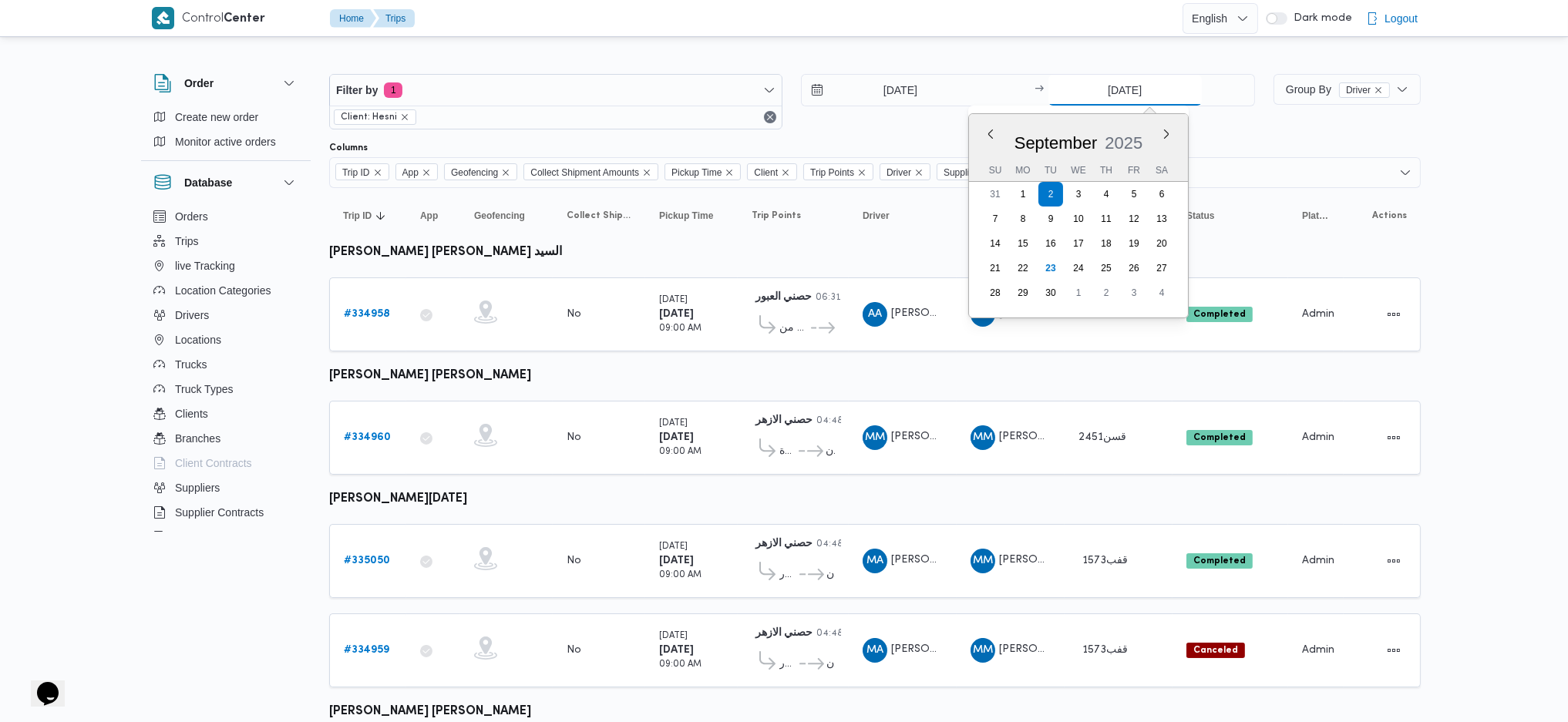
type input "23/9/2025"
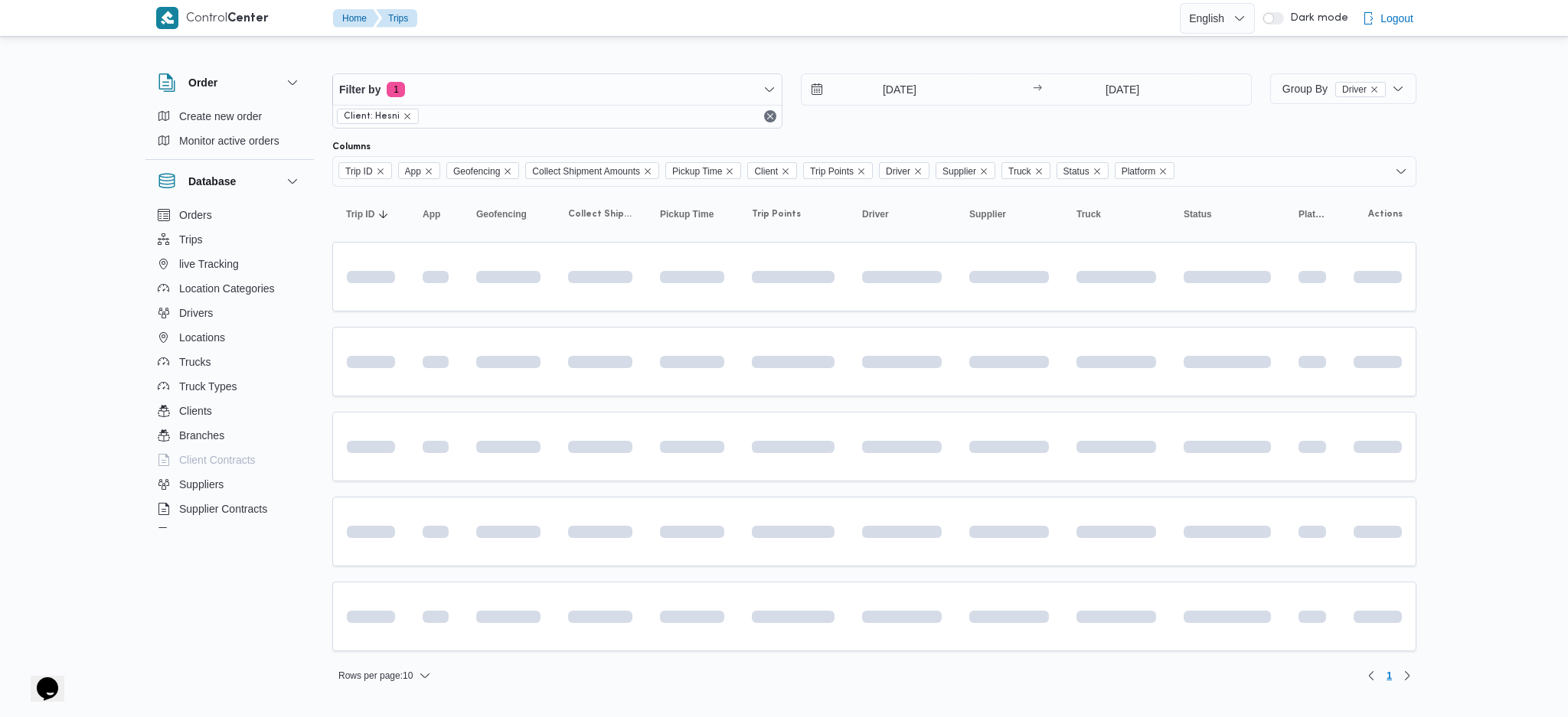
click at [865, 67] on div "Filter by 1 Client: Hesni 2/9/2025 → 23/9/2025" at bounding box center [792, 101] width 938 height 73
click at [886, 87] on input "2/9/2025" at bounding box center [888, 89] width 174 height 30
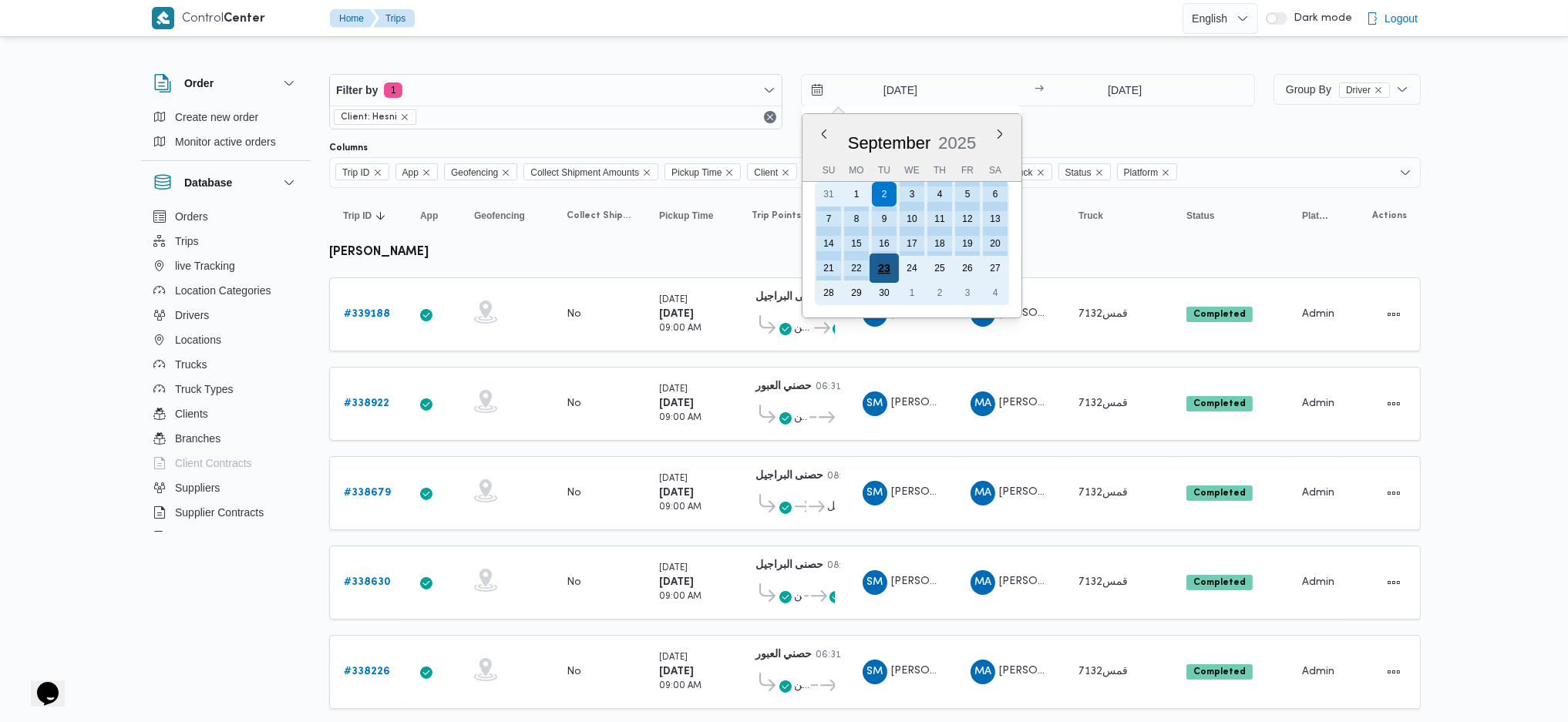
click at [890, 272] on div "23" at bounding box center [884, 268] width 29 height 29
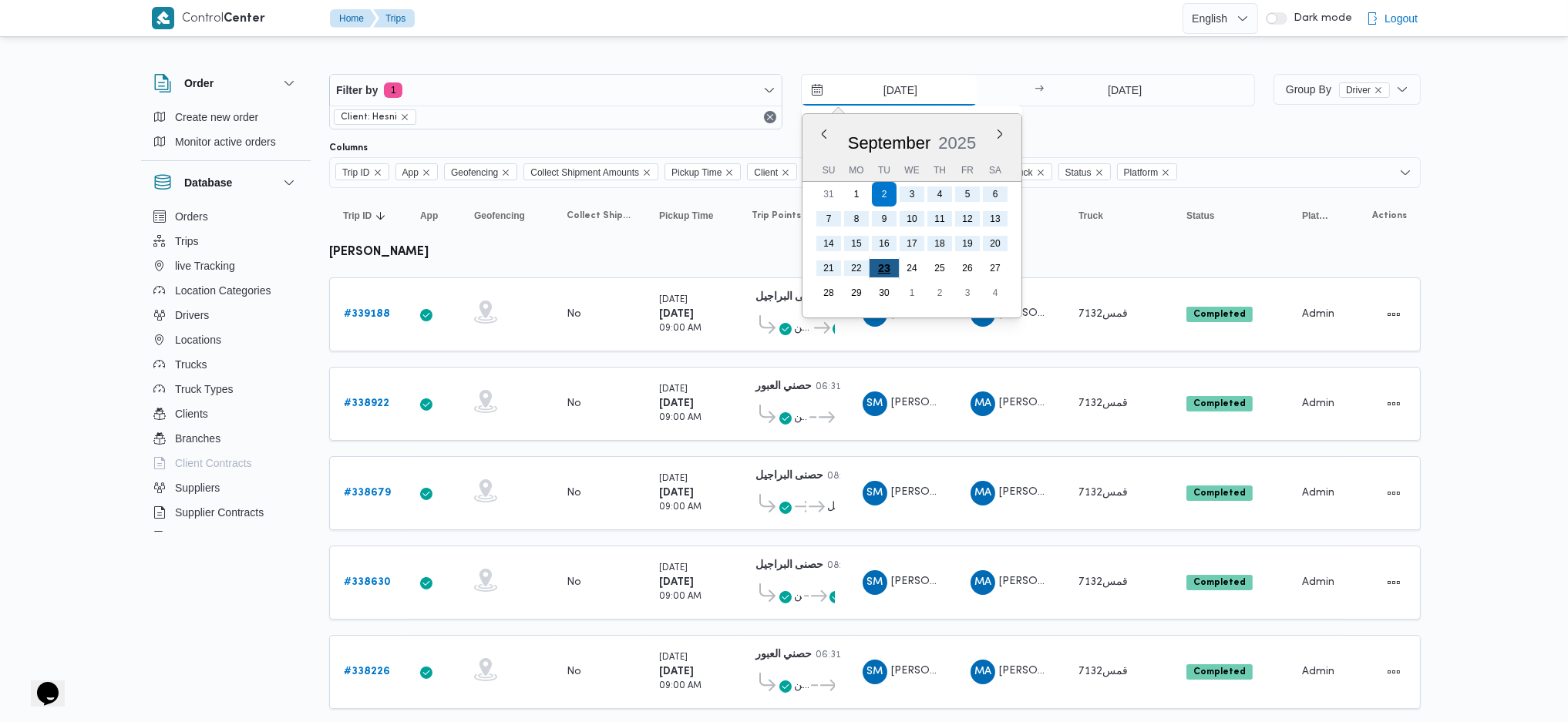
type input "23/9/2025"
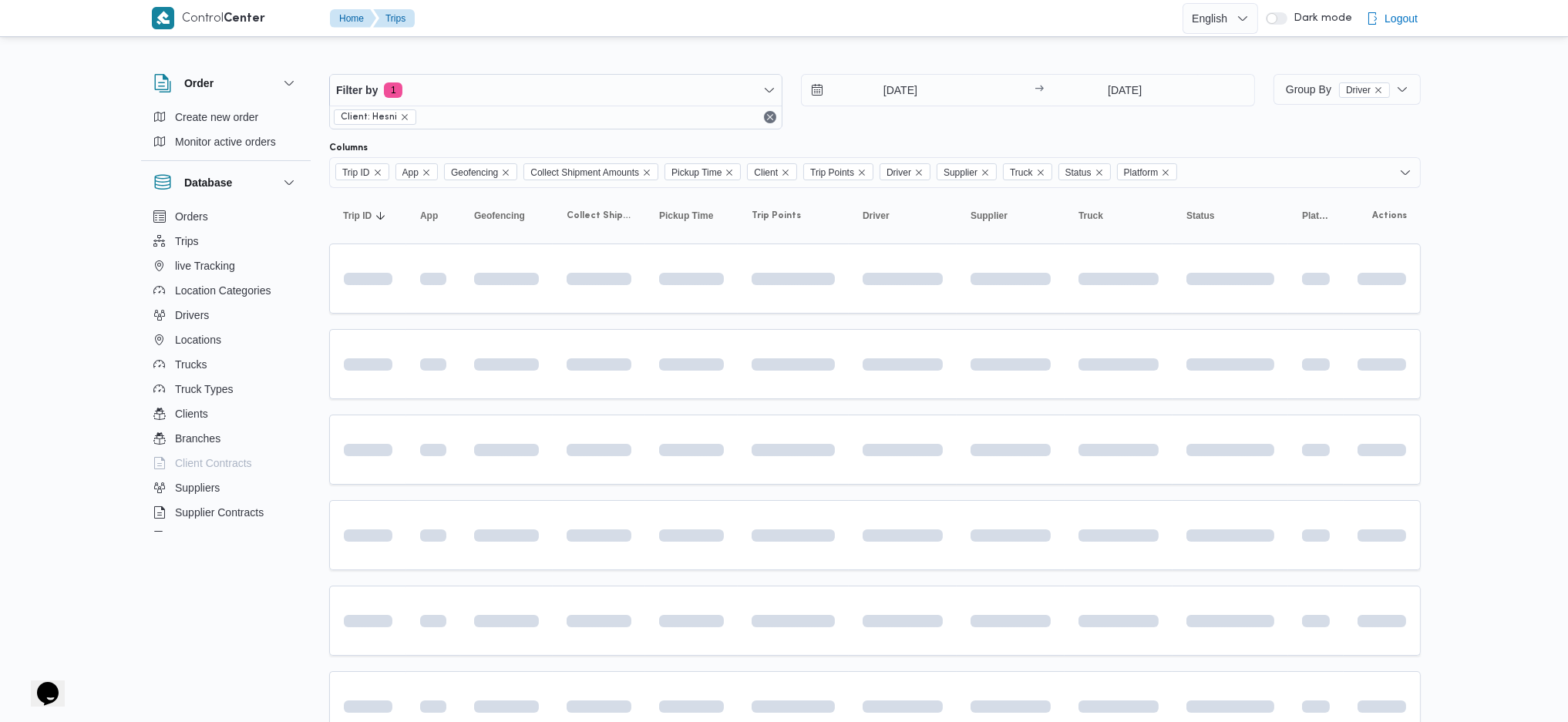
click at [808, 358] on span at bounding box center [749, 364] width 183 height 12
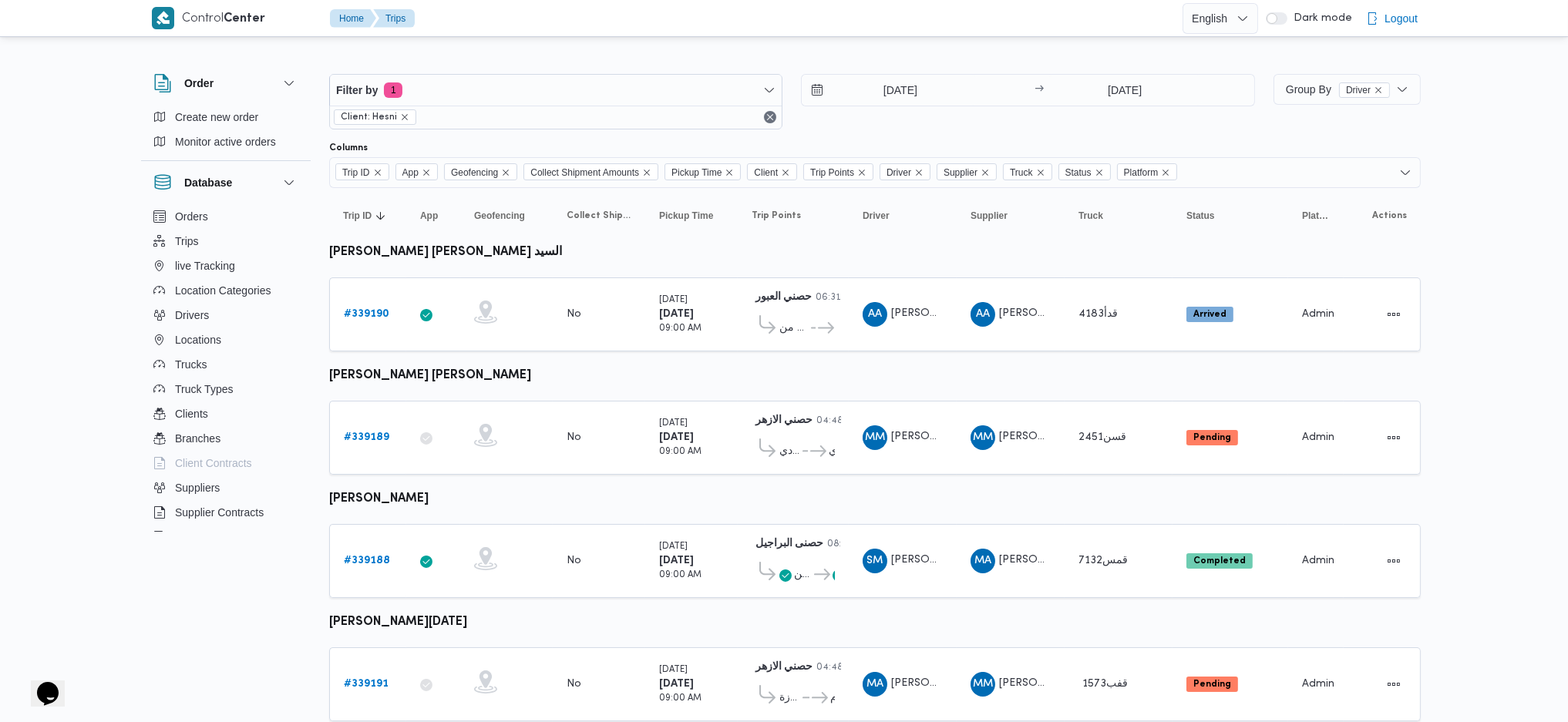
scroll to position [40, 0]
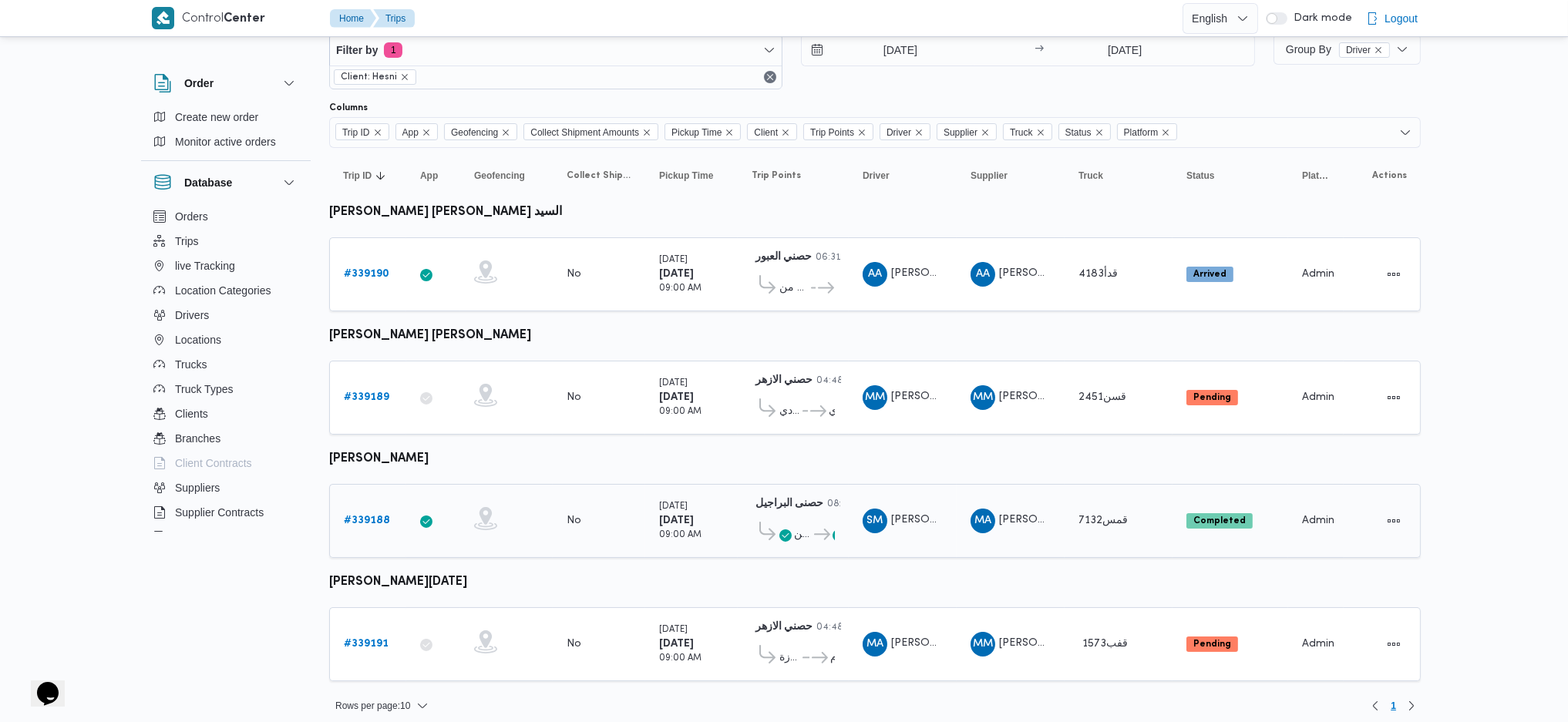
click at [374, 516] on b "# 339188" at bounding box center [367, 520] width 47 height 10
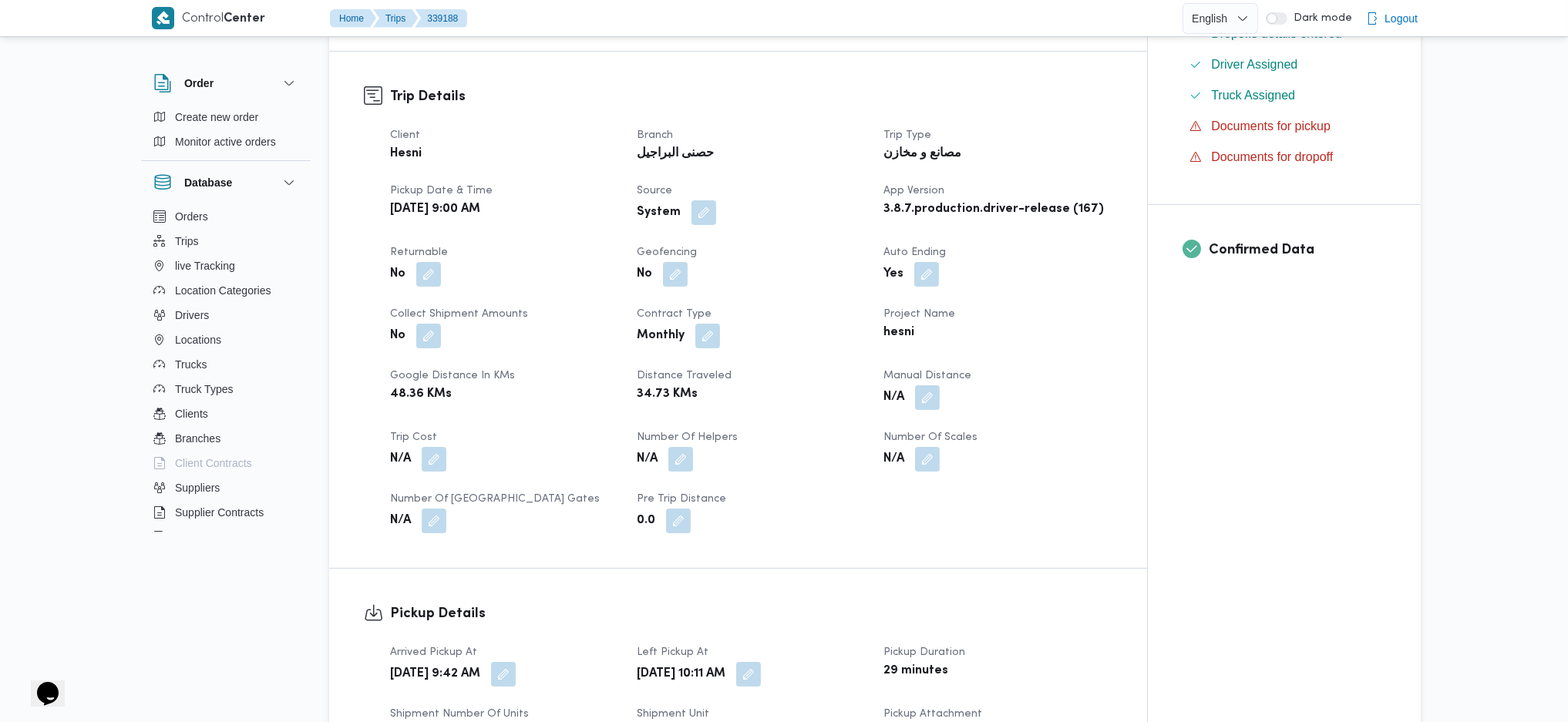
scroll to position [720, 0]
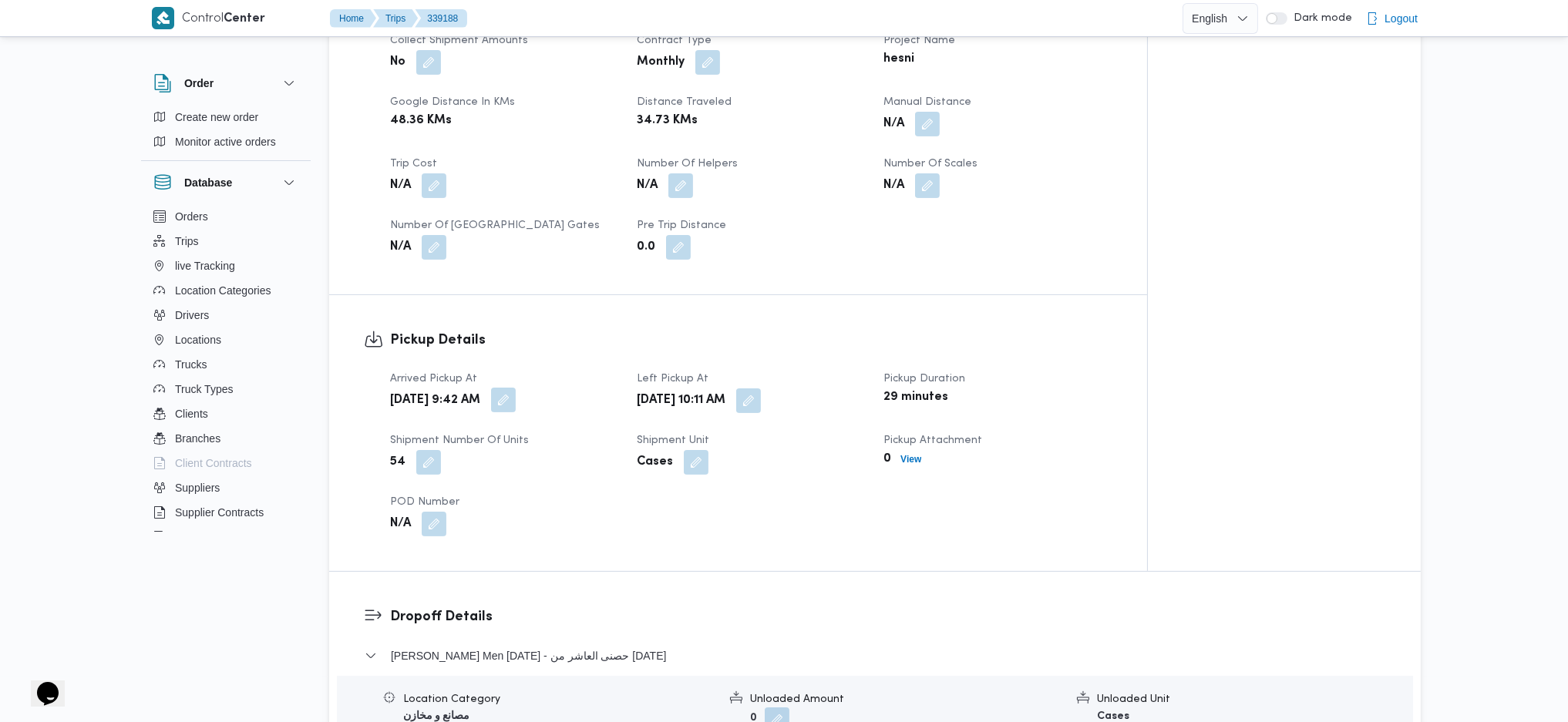
click at [516, 396] on button "button" at bounding box center [503, 400] width 25 height 25
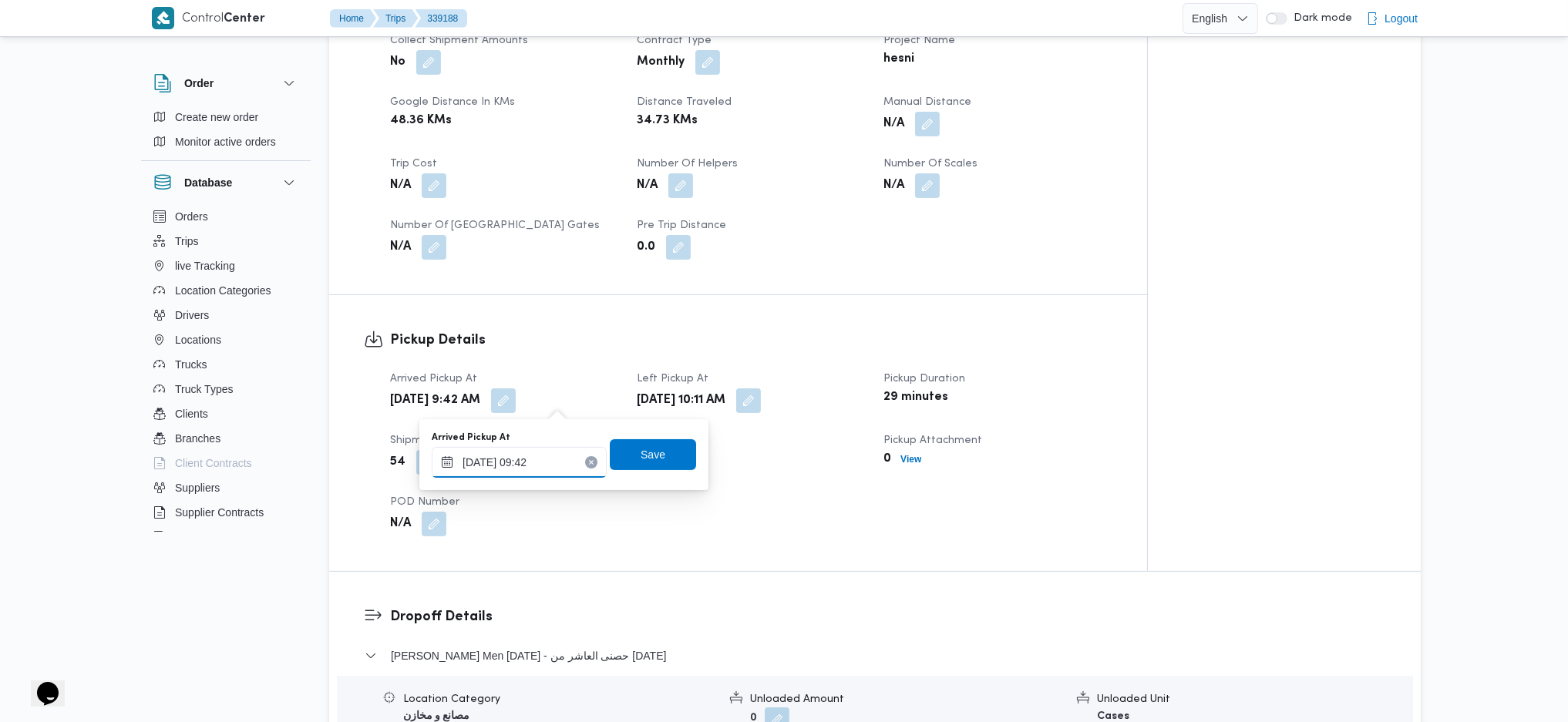
click at [537, 459] on input "23/09/2025 09:42" at bounding box center [520, 463] width 175 height 31
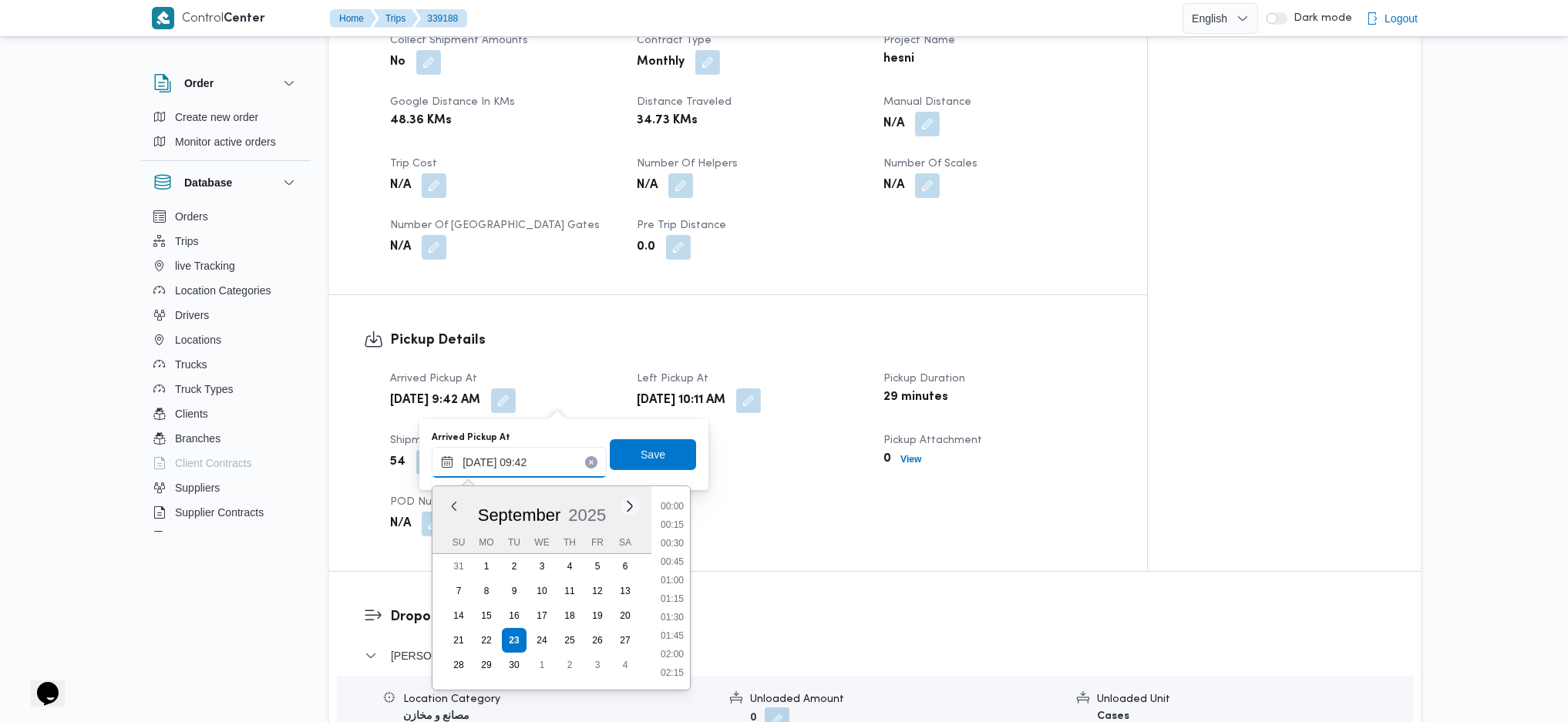
scroll to position [611, 0]
click at [674, 510] on li "08:15" at bounding box center [672, 505] width 35 height 15
type input "23/09/2025 08:15"
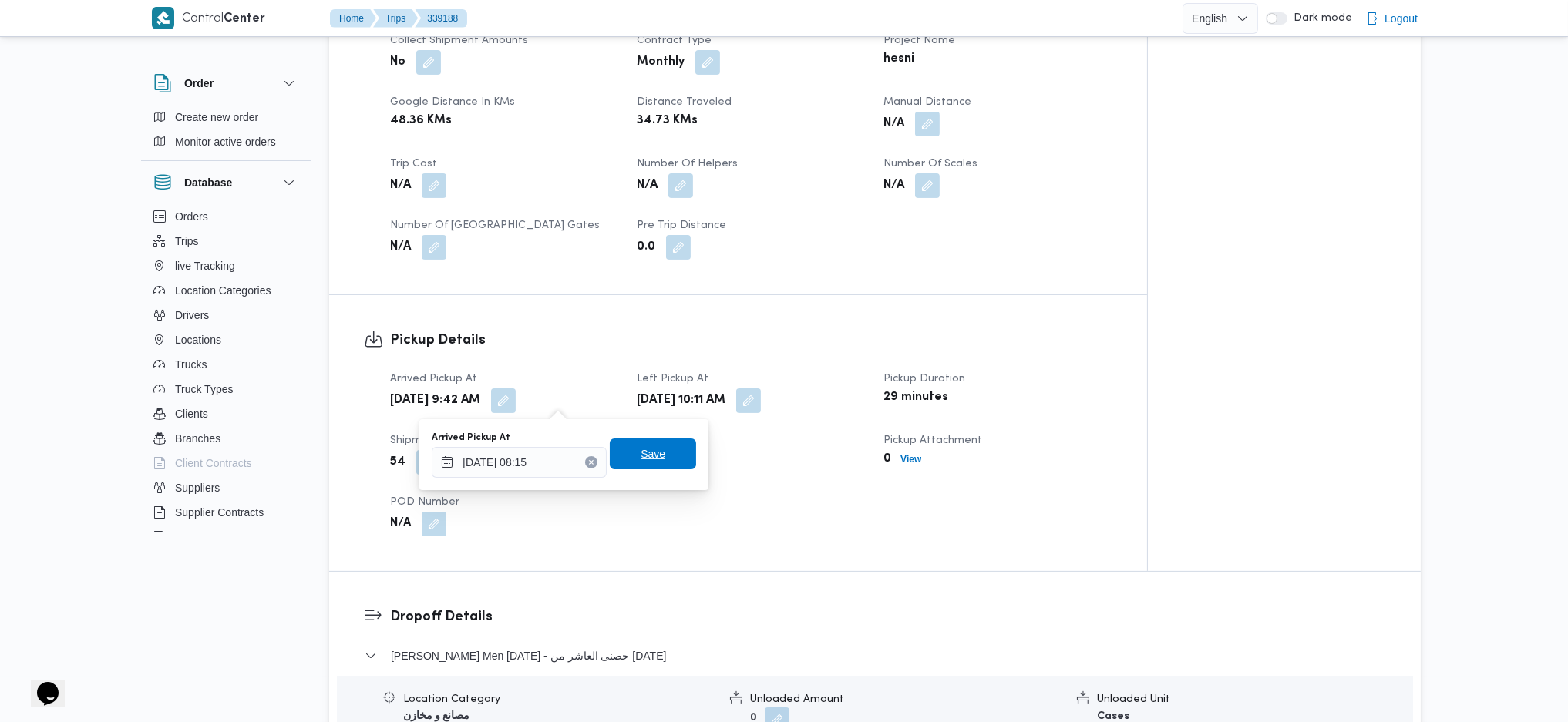
click at [668, 463] on span "Save" at bounding box center [653, 454] width 87 height 31
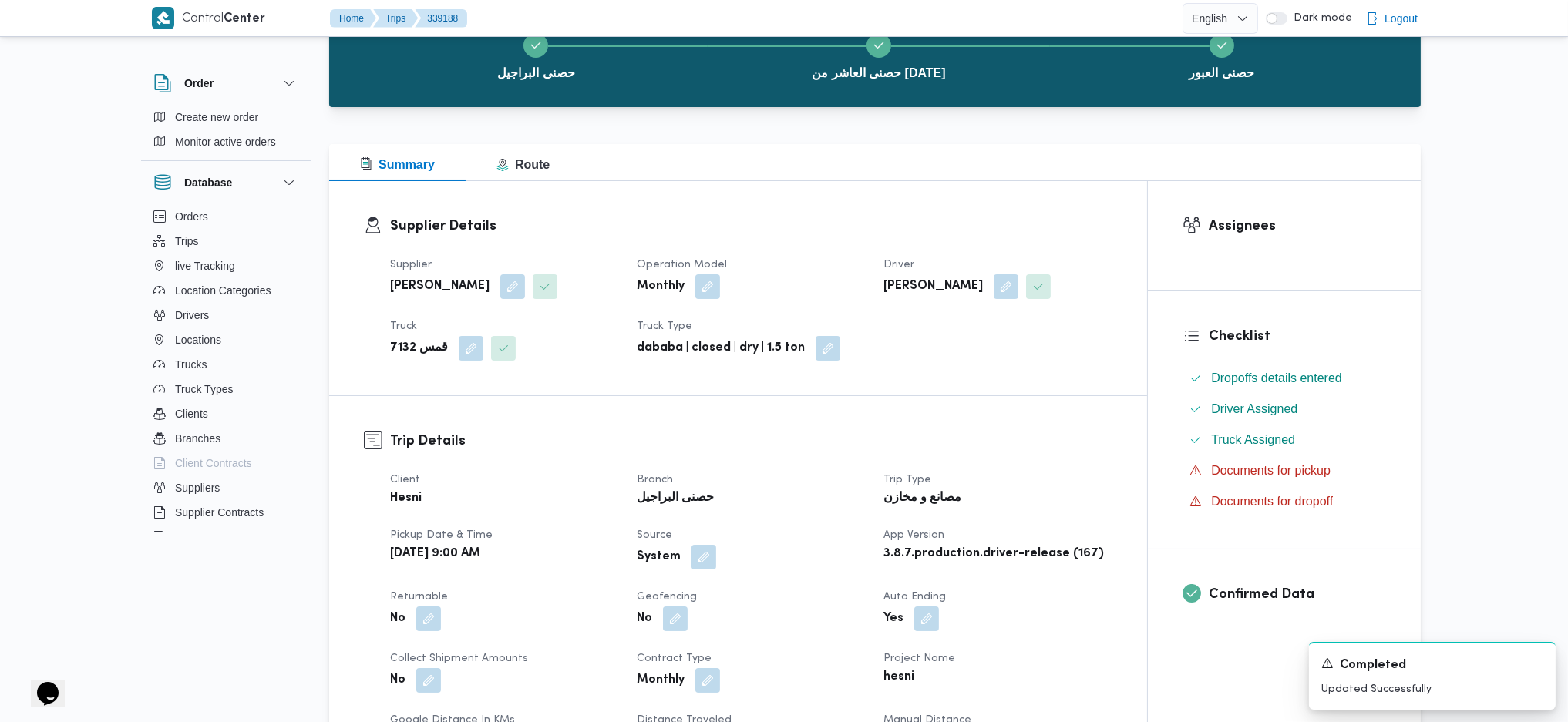
scroll to position [0, 0]
